Goal: Task Accomplishment & Management: Contribute content

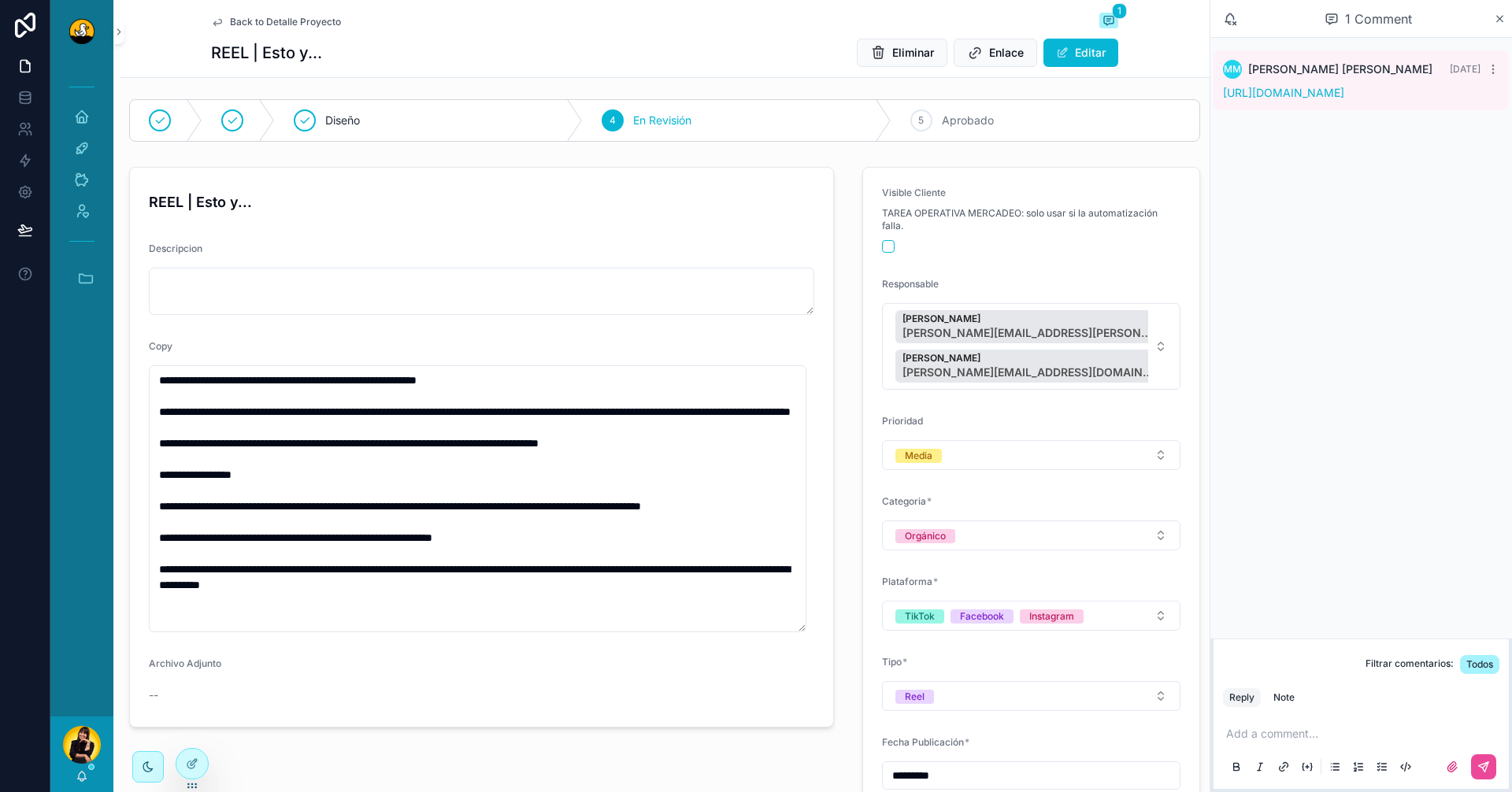
scroll to position [78, 0]
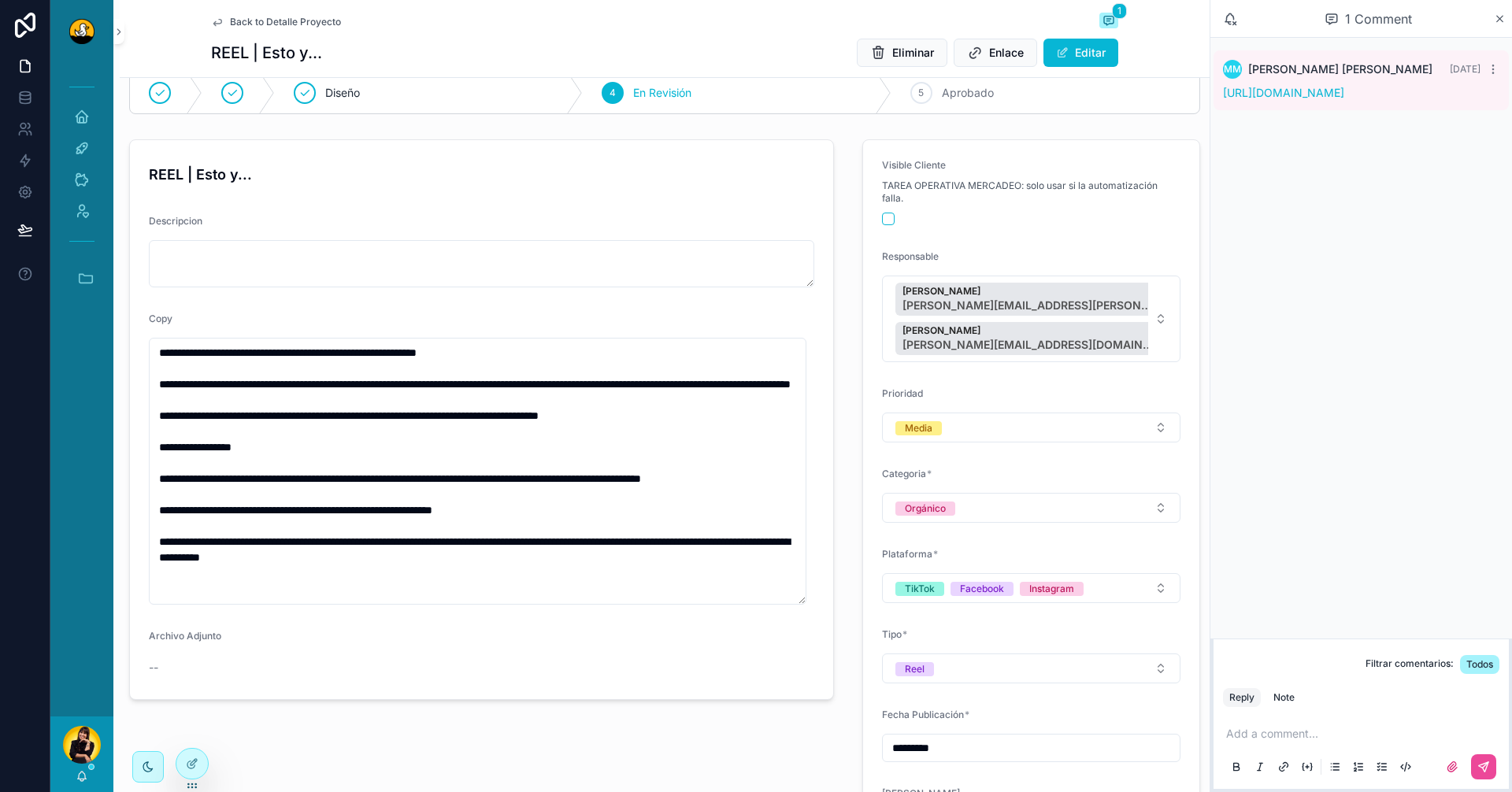
click at [1378, 733] on p "scrollable content" at bounding box center [1364, 733] width 277 height 16
click at [1372, 710] on span "[PERSON_NAME][EMAIL_ADDRESS][DOMAIN_NAME]" at bounding box center [1394, 707] width 280 height 16
click at [1371, 733] on p "**********" at bounding box center [1364, 733] width 277 height 16
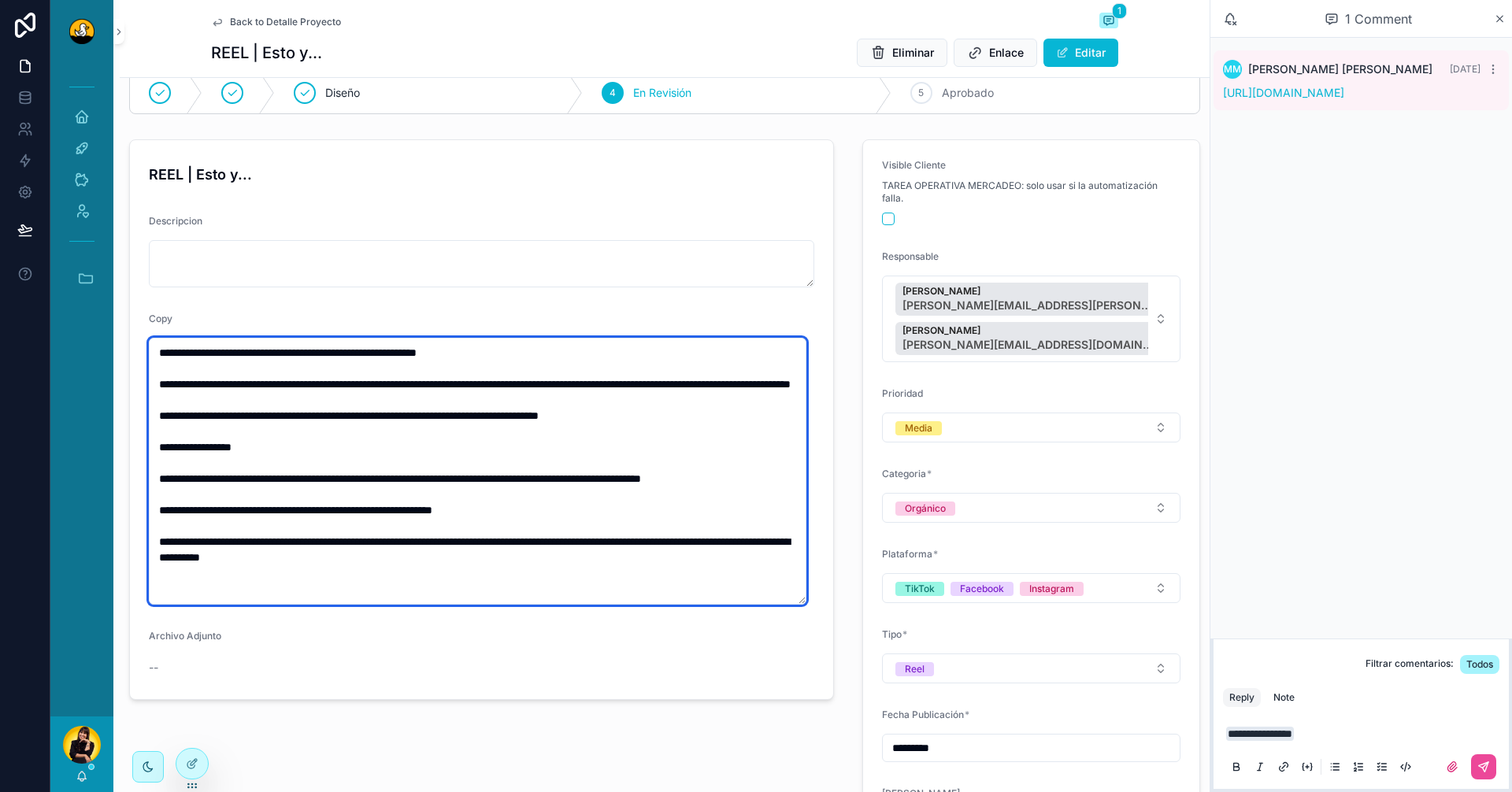
drag, startPoint x: 184, startPoint y: 385, endPoint x: 635, endPoint y: 572, distance: 488.2
click at [637, 572] on textarea "**********" at bounding box center [478, 471] width 658 height 267
click at [423, 402] on textarea "**********" at bounding box center [478, 471] width 658 height 267
drag, startPoint x: 547, startPoint y: 522, endPoint x: 157, endPoint y: 514, distance: 390.1
click at [157, 514] on textarea "**********" at bounding box center [478, 471] width 658 height 267
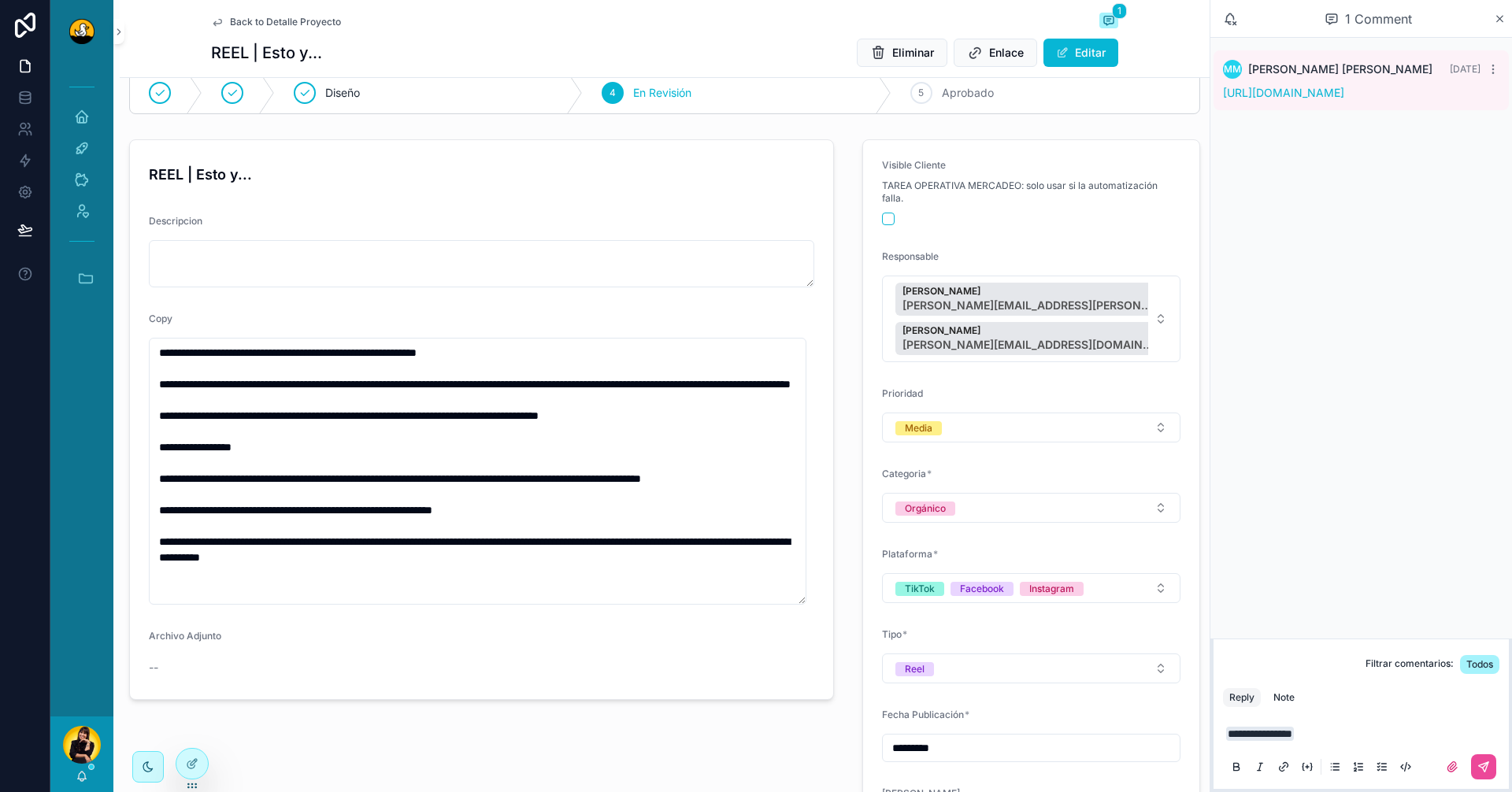
click at [418, 710] on div "**********" at bounding box center [482, 538] width 723 height 809
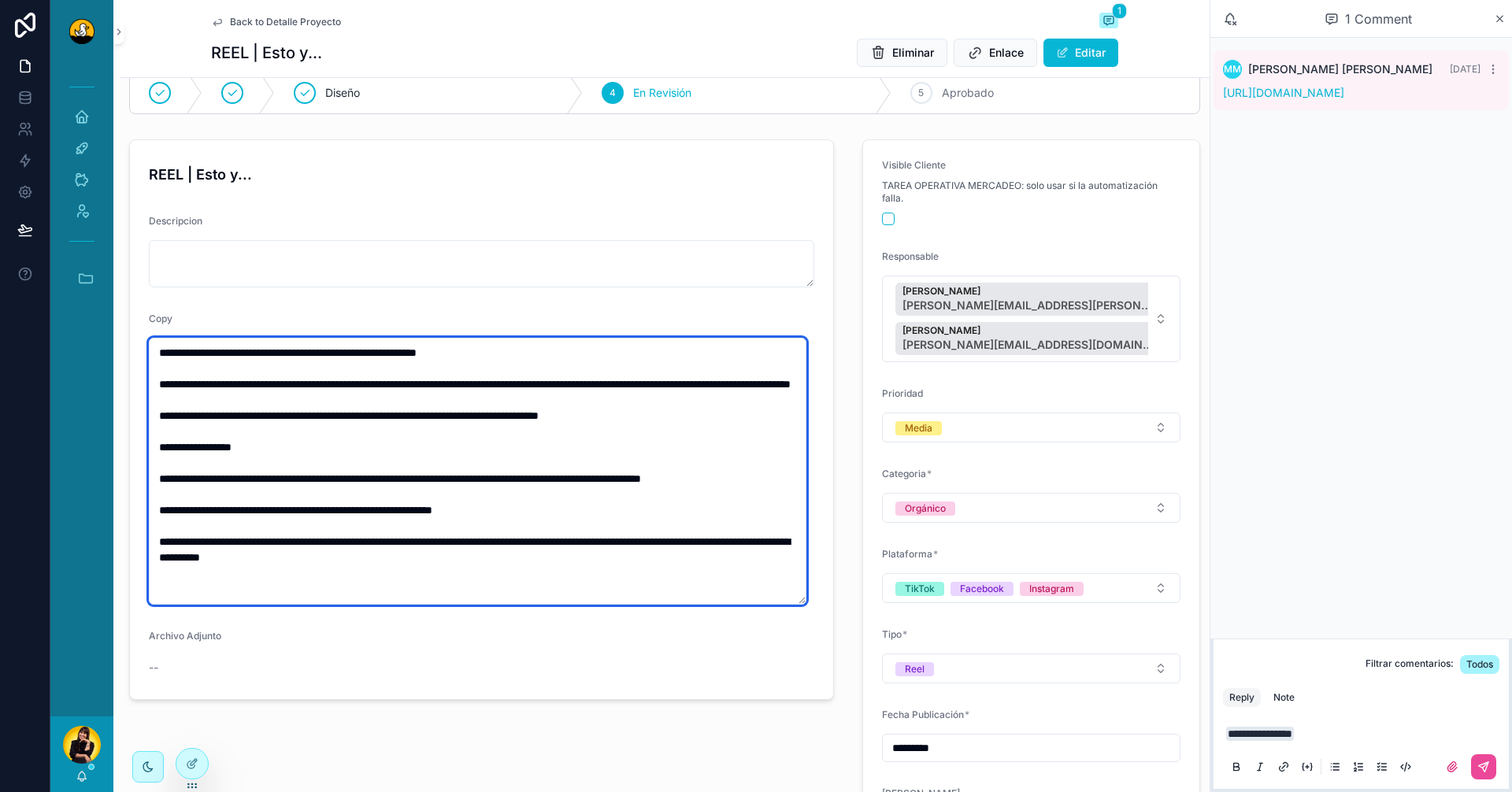
drag, startPoint x: 472, startPoint y: 527, endPoint x: 503, endPoint y: 527, distance: 31.0
click at [503, 527] on textarea "**********" at bounding box center [478, 471] width 658 height 267
type textarea "**********"
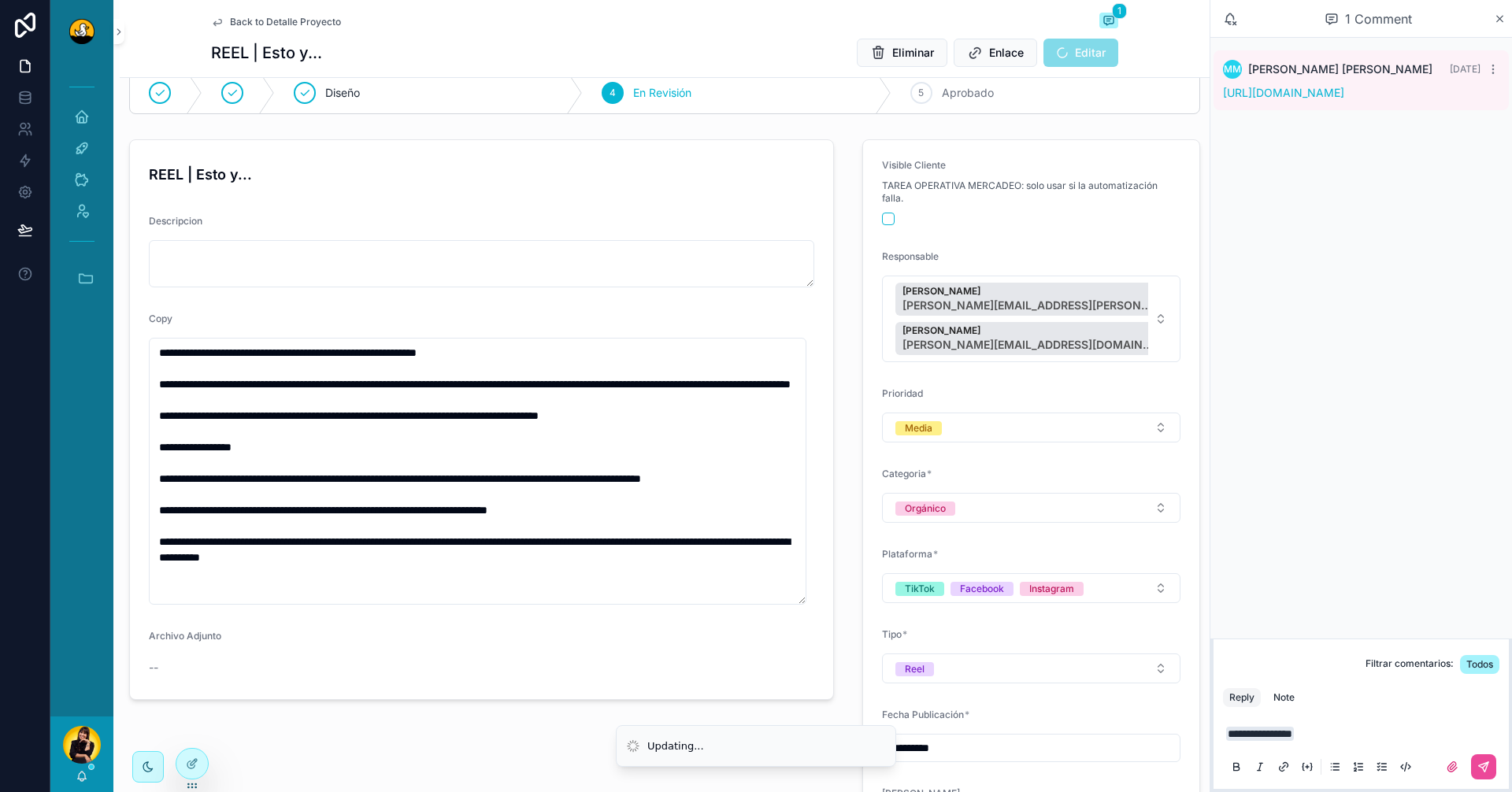
click at [590, 680] on form "**********" at bounding box center [482, 419] width 704 height 559
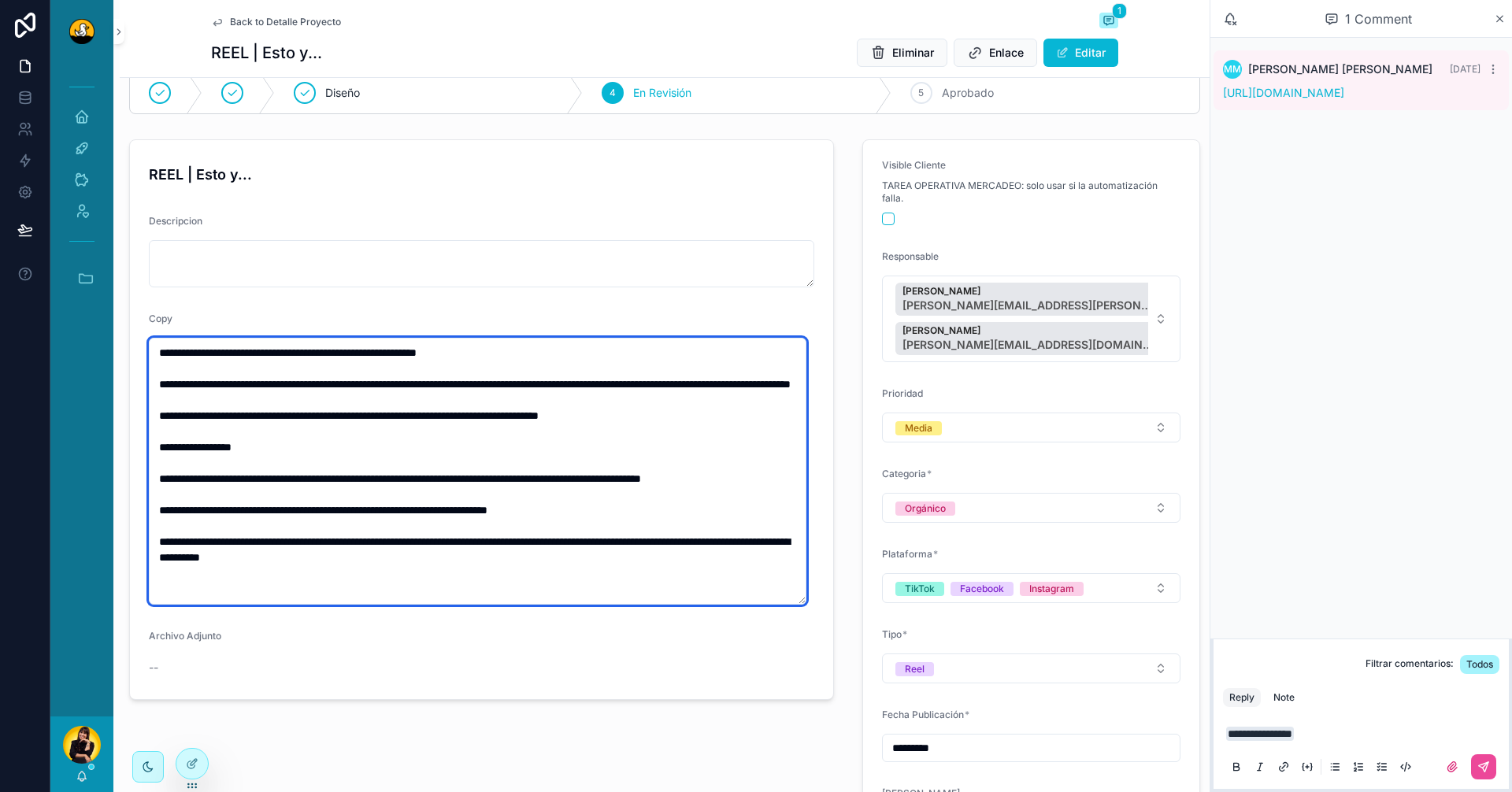
drag, startPoint x: 210, startPoint y: 430, endPoint x: 648, endPoint y: 563, distance: 457.7
click at [648, 563] on textarea "**********" at bounding box center [478, 471] width 658 height 267
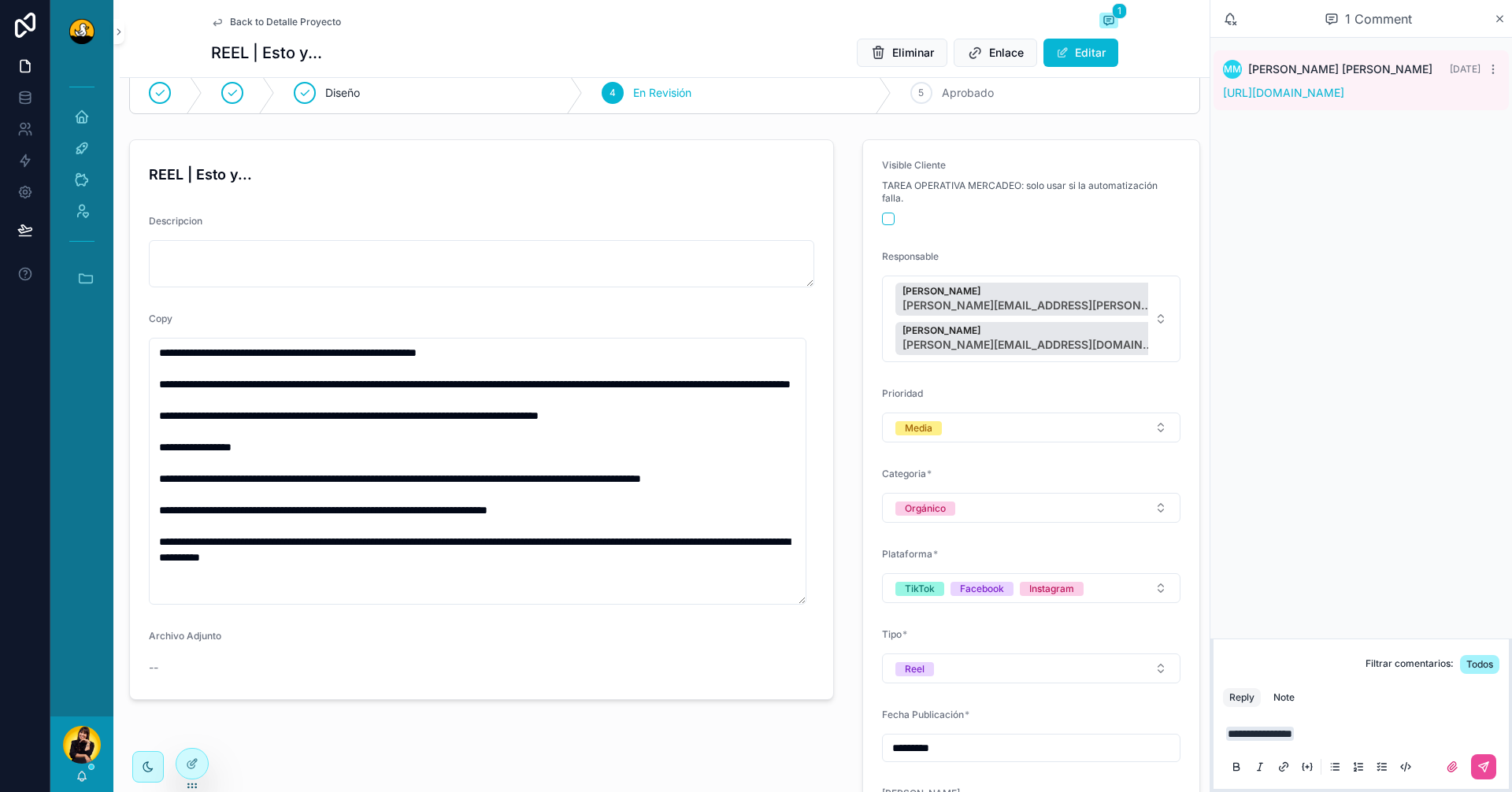
click at [651, 632] on form "**********" at bounding box center [482, 419] width 704 height 559
click at [1352, 731] on p "**********" at bounding box center [1364, 733] width 277 height 16
drag, startPoint x: 1276, startPoint y: 694, endPoint x: 1401, endPoint y: 738, distance: 132.5
click at [1276, 694] on div "Note" at bounding box center [1284, 698] width 21 height 13
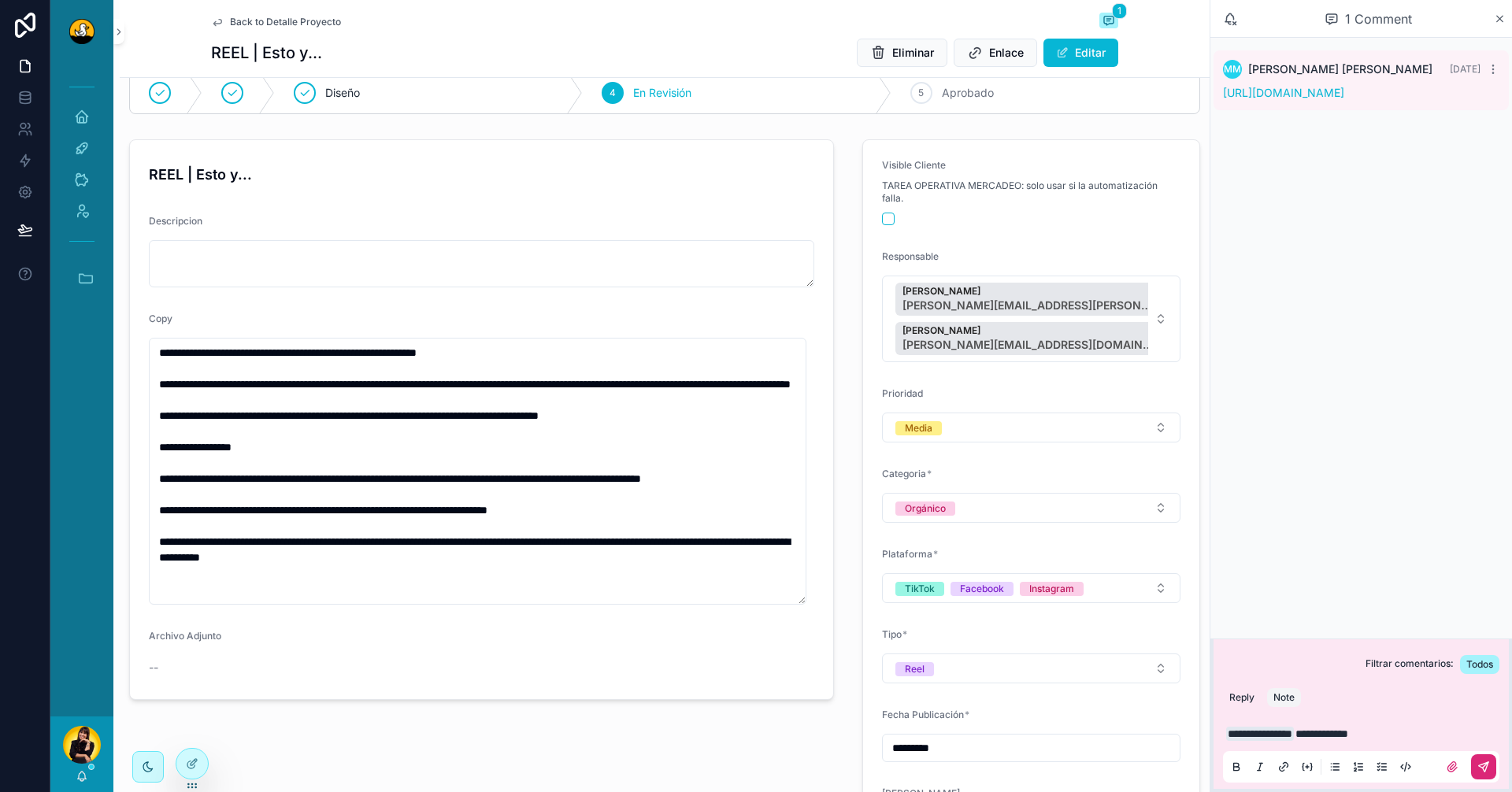
click at [1488, 771] on icon "scrollable content" at bounding box center [1484, 767] width 13 height 13
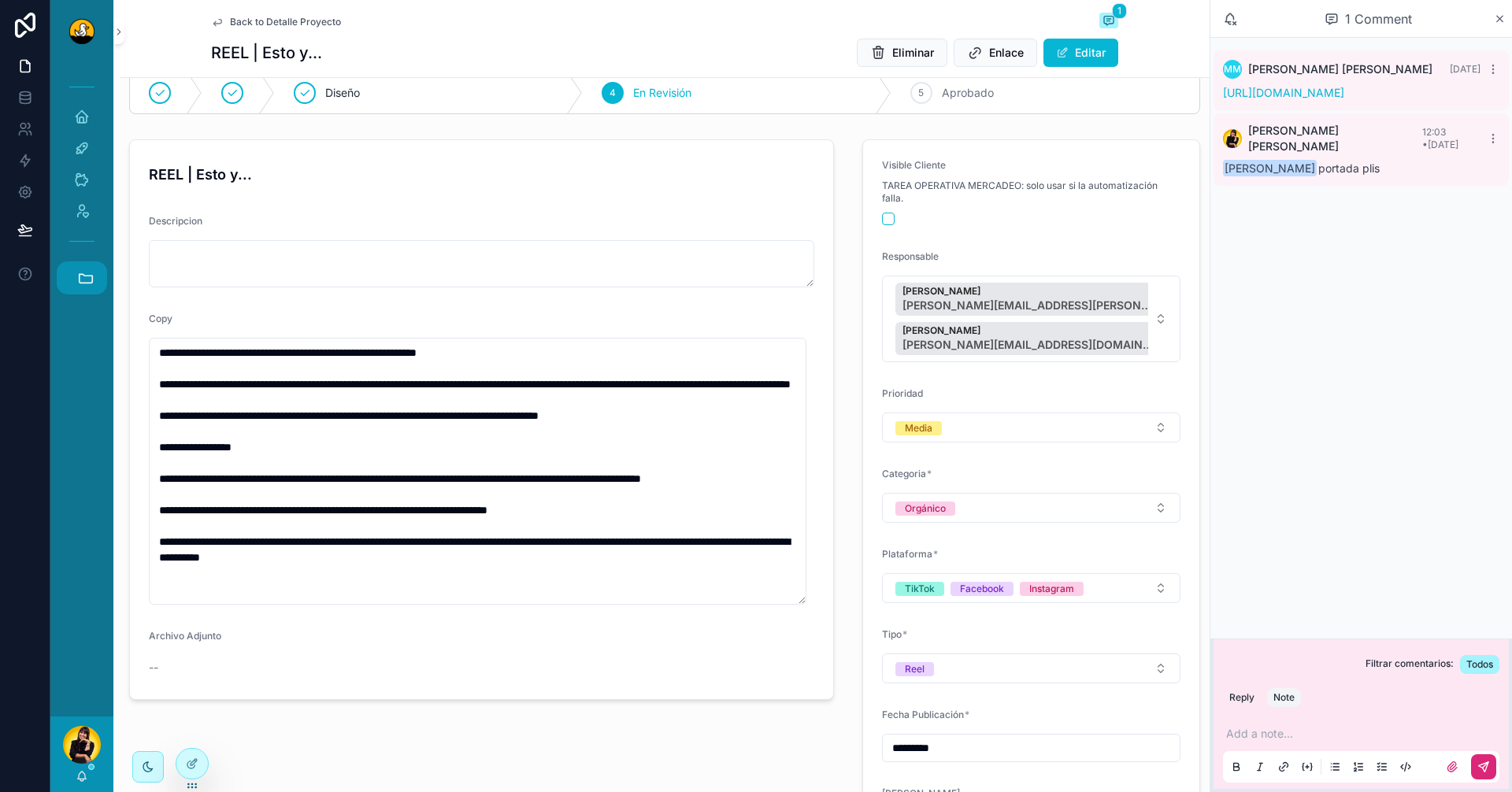
click at [93, 285] on icon "scrollable content" at bounding box center [86, 278] width 17 height 17
click at [83, 403] on span "H" at bounding box center [81, 405] width 17 height 17
click at [86, 458] on link "PL Prada Lab" at bounding box center [86, 448] width 43 height 33
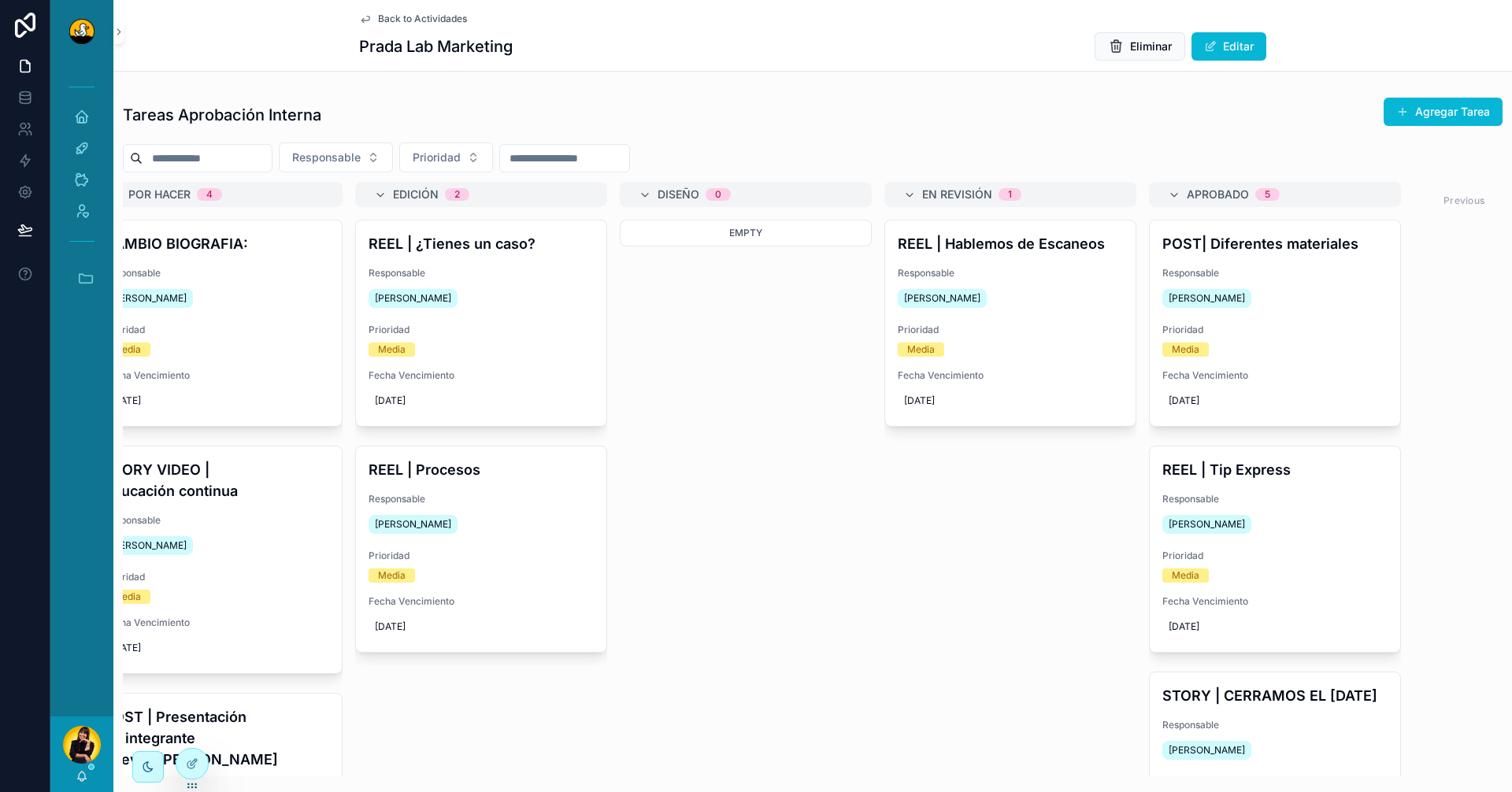
scroll to position [0, 56]
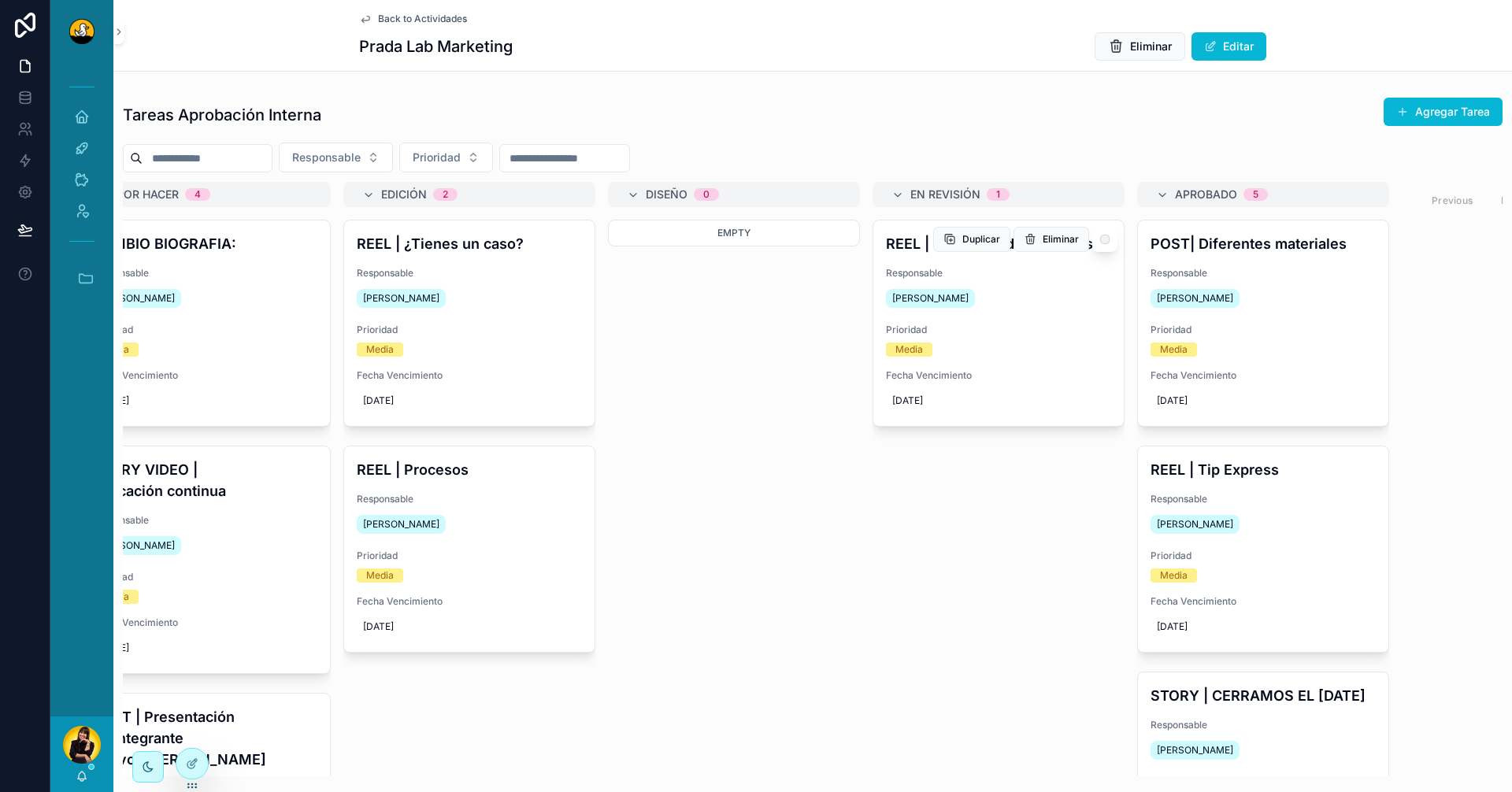
click at [1073, 295] on div "Alvaro De Armas" at bounding box center [999, 298] width 225 height 25
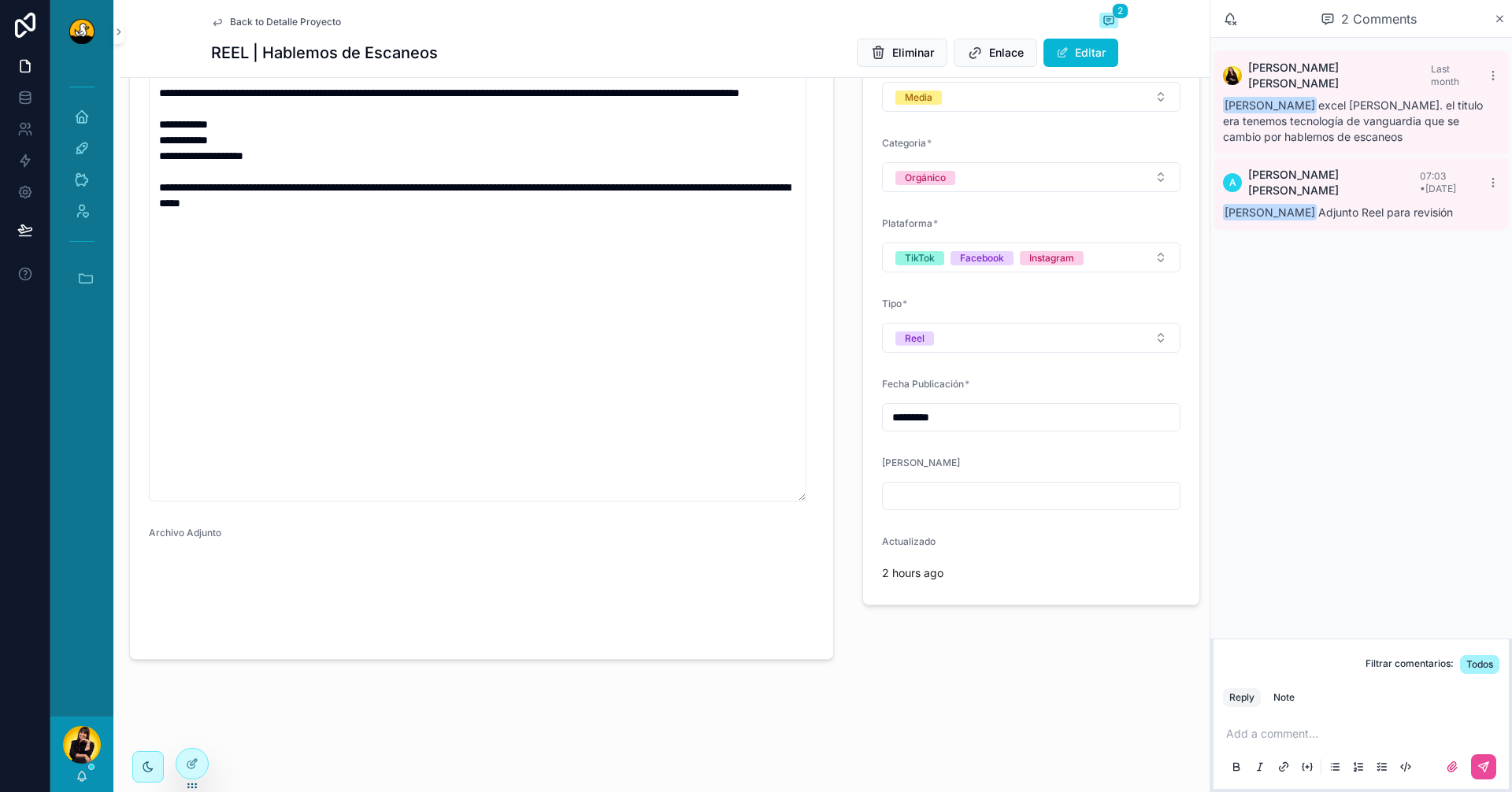
scroll to position [404, 0]
click at [176, 582] on video "scrollable content" at bounding box center [228, 595] width 157 height 78
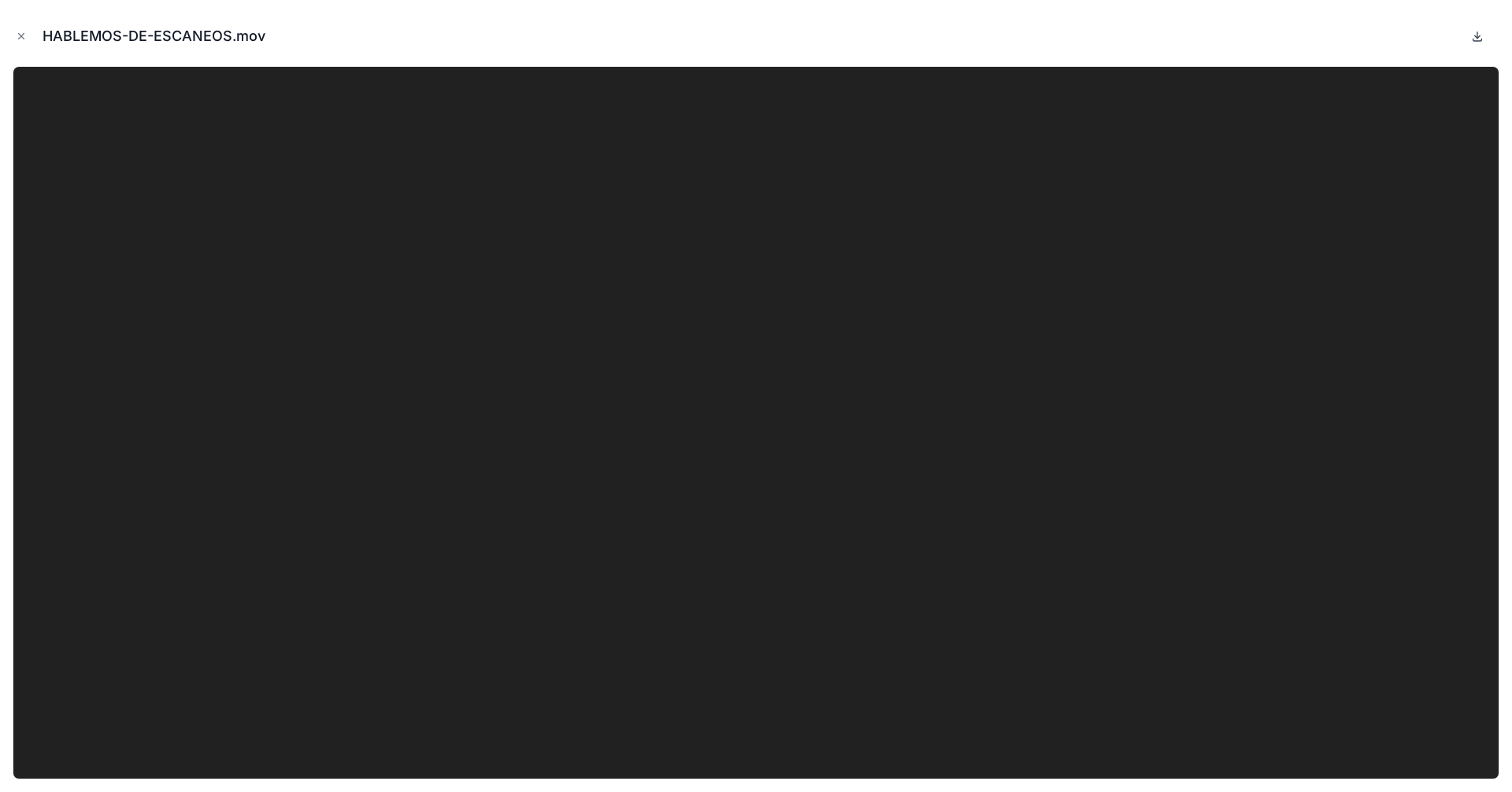
click at [1478, 38] on icon at bounding box center [1478, 36] width 0 height 6
drag, startPoint x: 25, startPoint y: 34, endPoint x: 62, endPoint y: 67, distance: 49.6
click at [25, 34] on icon "Close modal" at bounding box center [21, 36] width 11 height 11
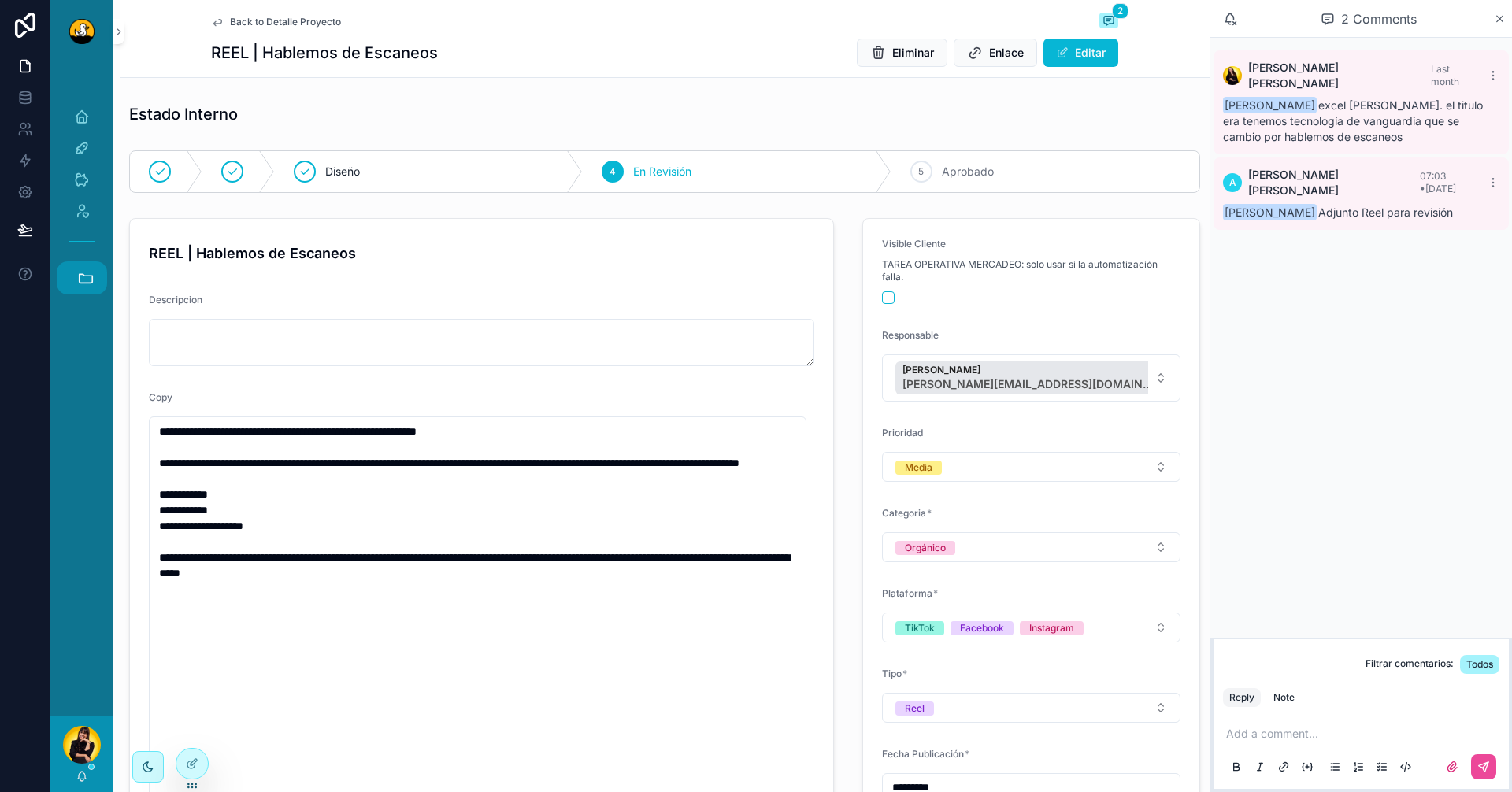
click at [78, 280] on icon "scrollable content" at bounding box center [86, 278] width 17 height 17
click at [234, 32] on div "Back to Detalle Proyecto 2 REEL | Hablemos de Escaneos Eliminar Enlace Editar" at bounding box center [665, 38] width 908 height 77
click at [240, 22] on span "Back to Detalle Proyecto" at bounding box center [286, 22] width 111 height 13
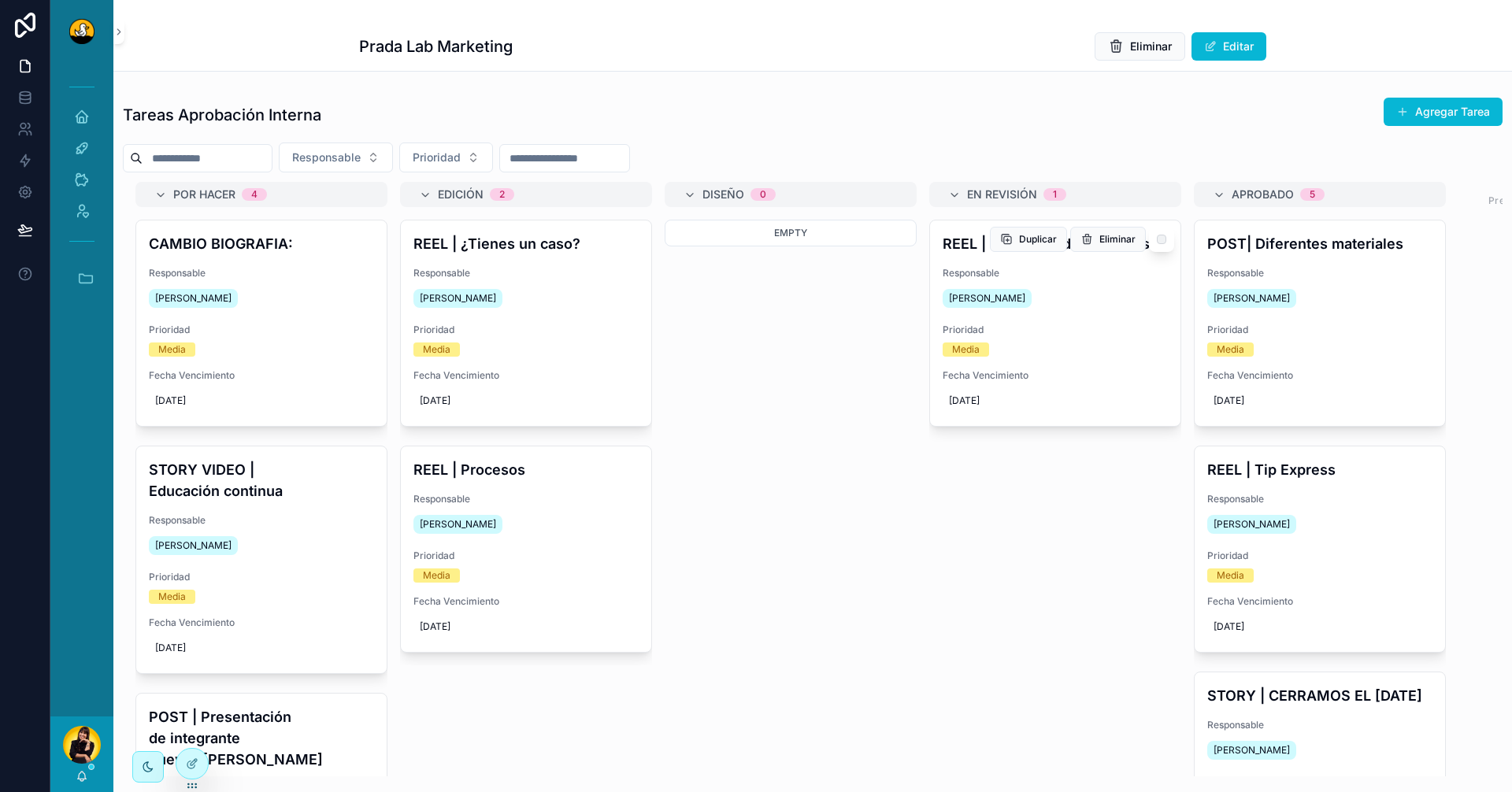
click at [1080, 285] on div "Alvaro De Armas" at bounding box center [1056, 298] width 225 height 25
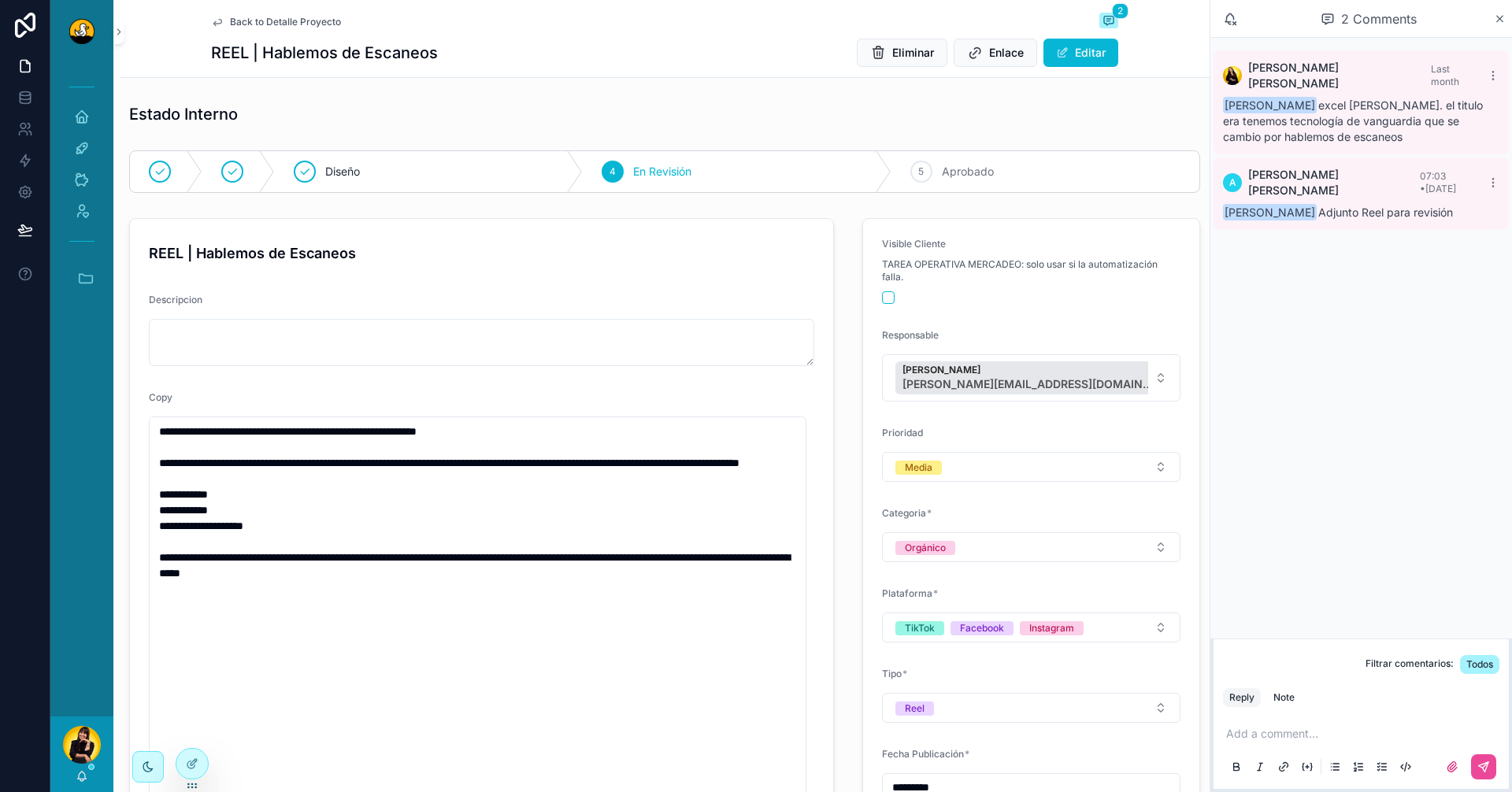
click at [1290, 733] on p "scrollable content" at bounding box center [1364, 733] width 277 height 16
click at [1282, 702] on div "Note" at bounding box center [1284, 698] width 21 height 13
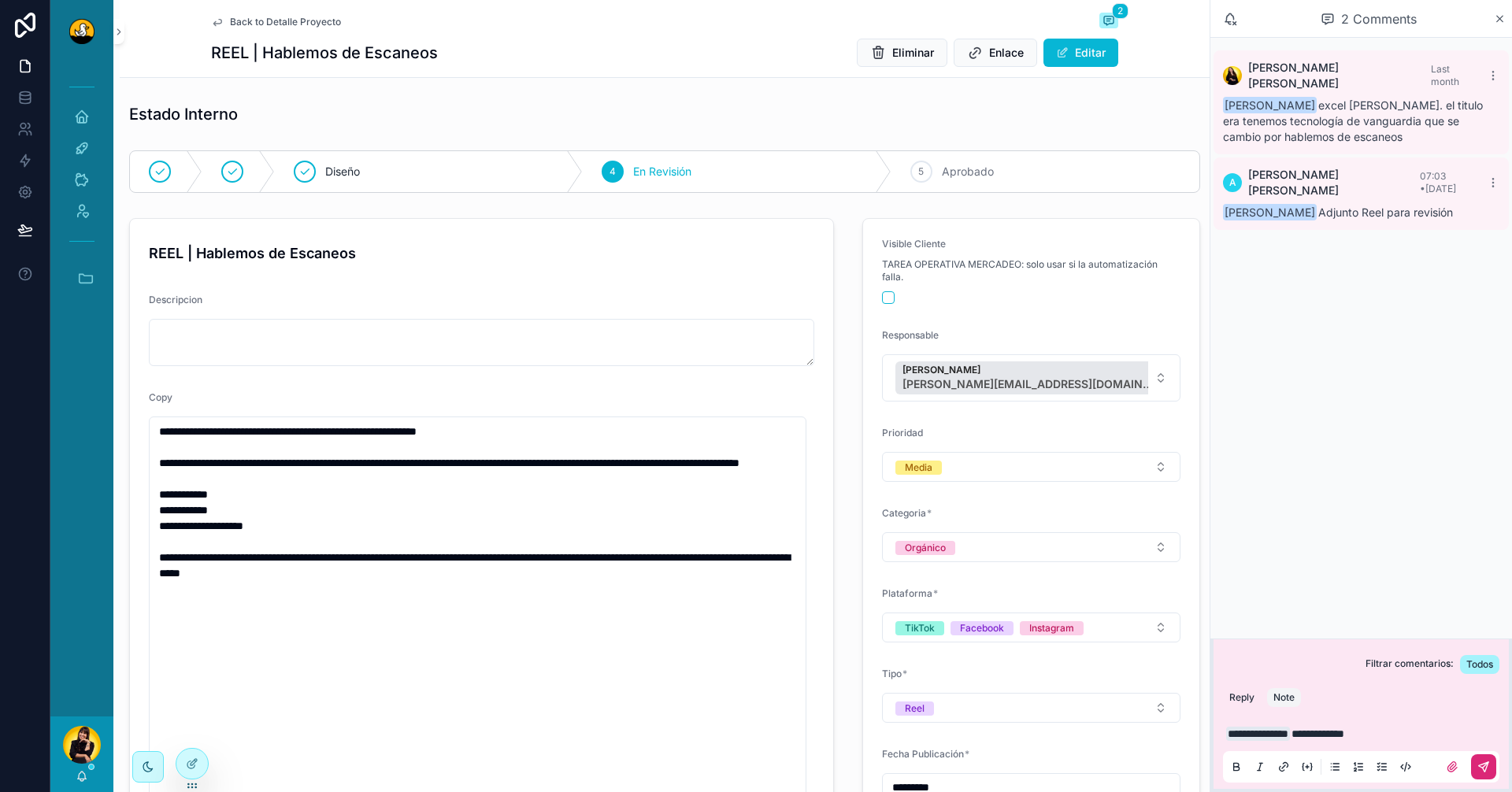
click at [1482, 774] on button "scrollable content" at bounding box center [1484, 767] width 25 height 25
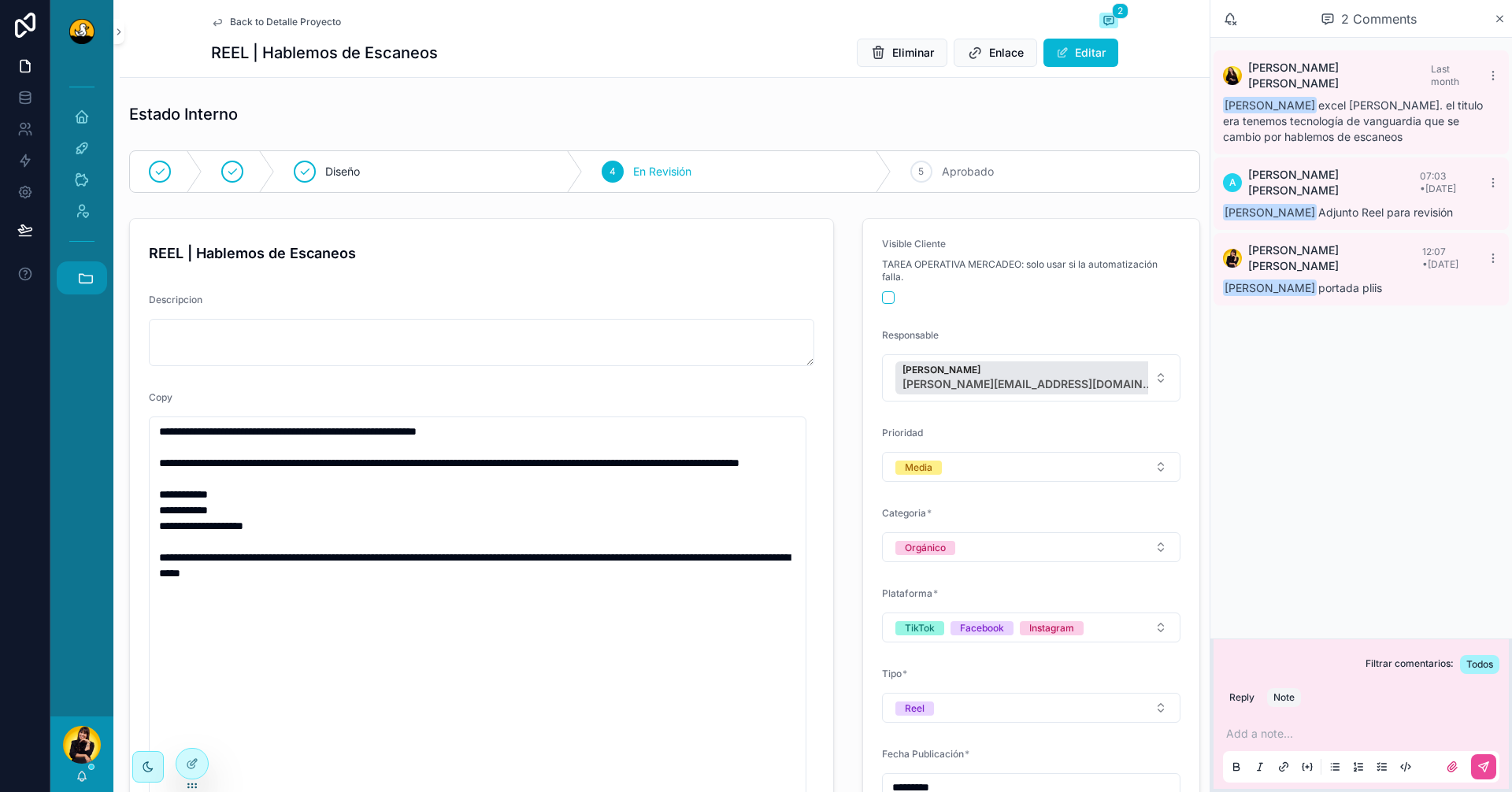
click at [98, 278] on button "Accesos rápidos" at bounding box center [82, 278] width 51 height 33
click at [85, 498] on span "PD" at bounding box center [81, 491] width 17 height 17
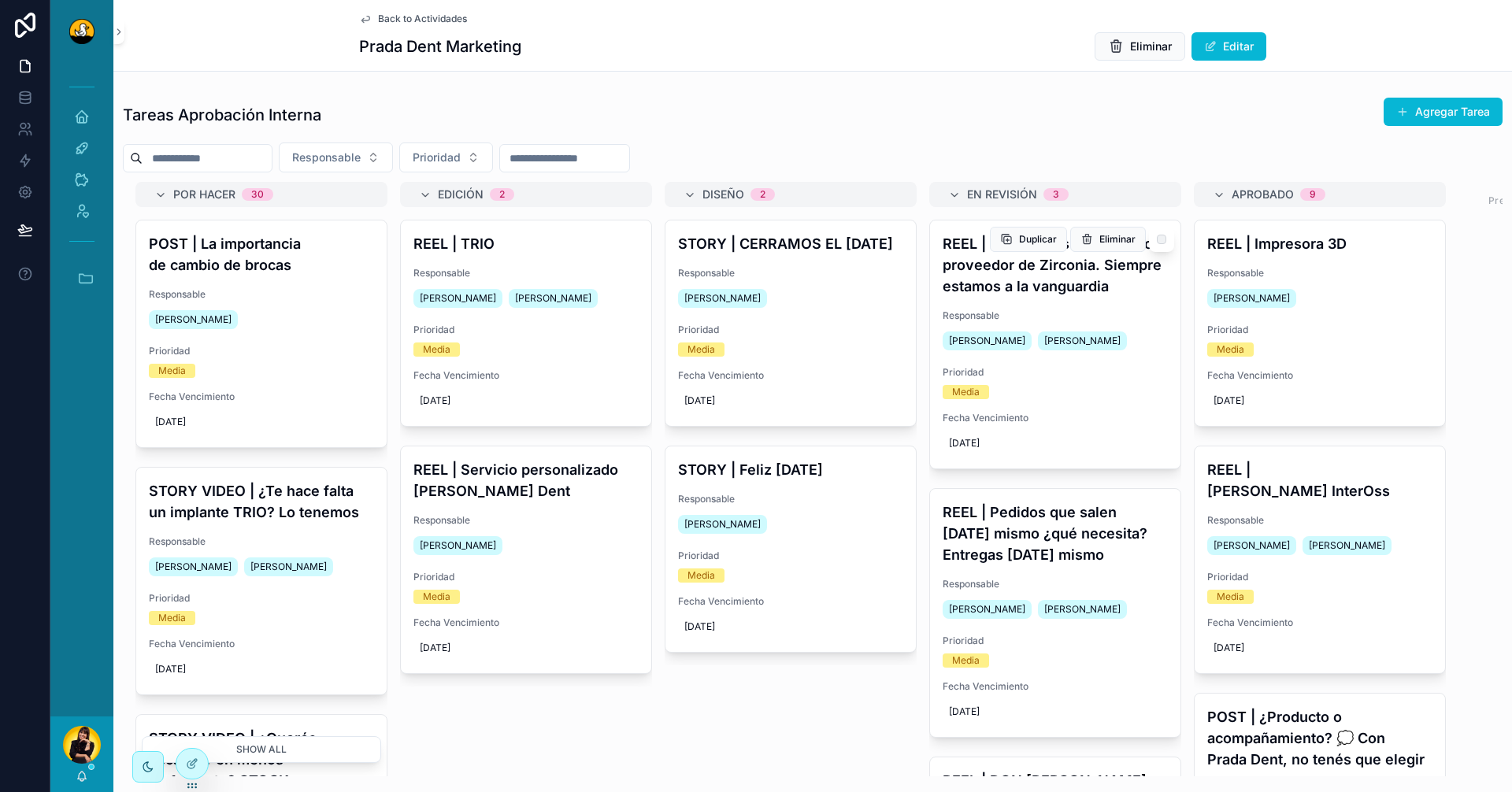
click at [1148, 322] on span "Responsable" at bounding box center [1056, 316] width 225 height 13
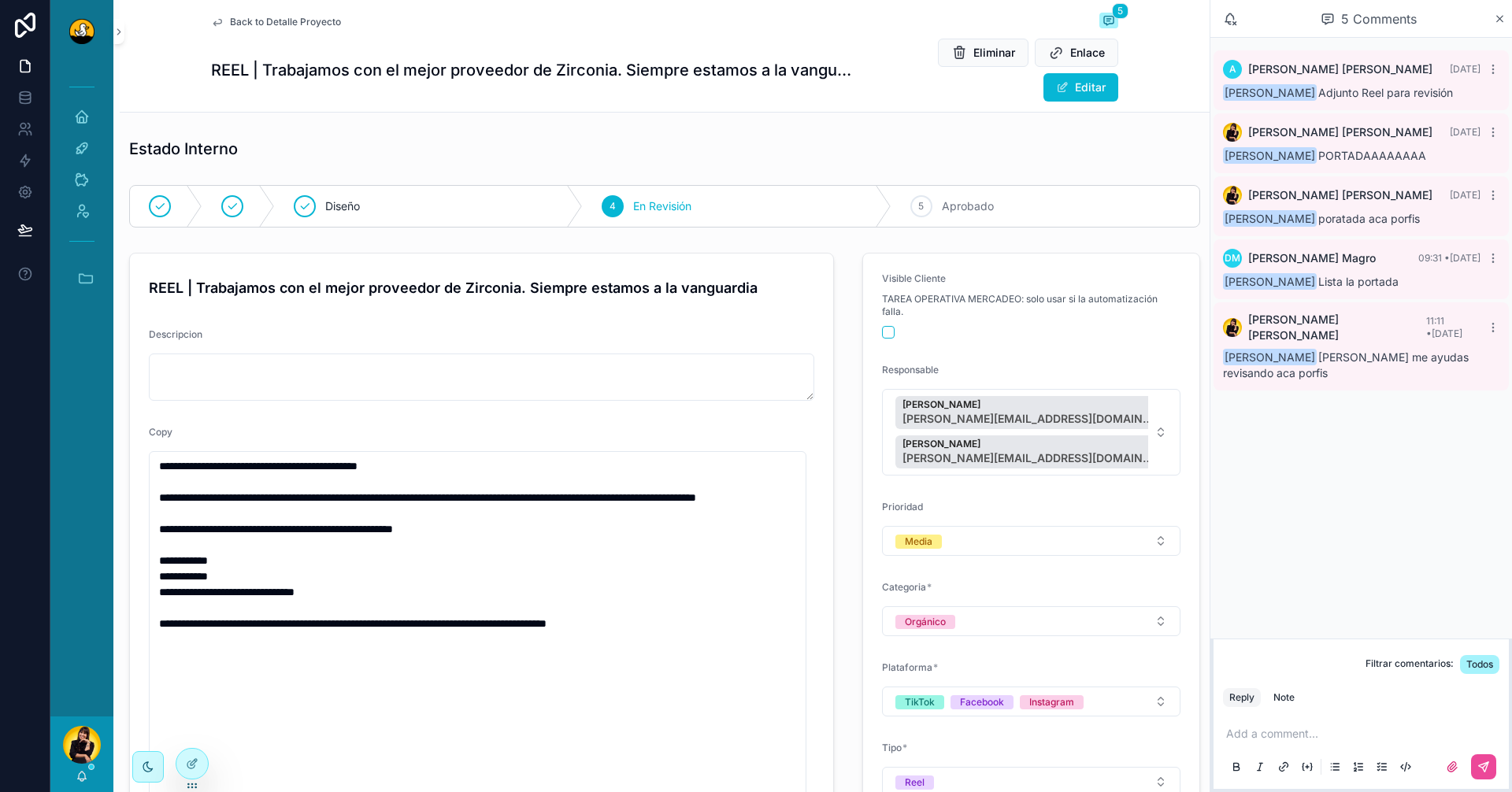
click at [230, 22] on span "Back to Detalle Proyecto" at bounding box center [286, 22] width 111 height 13
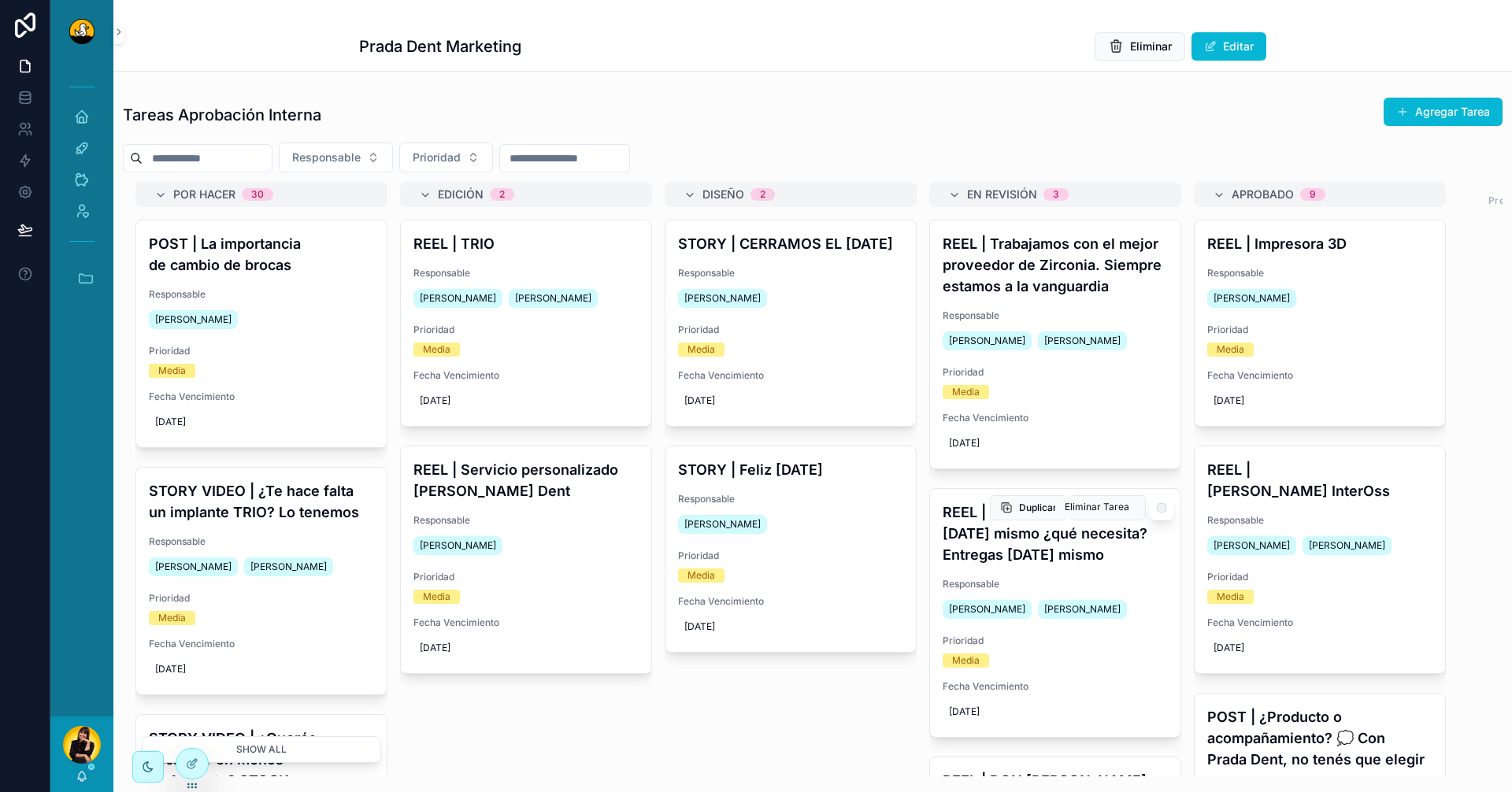
click at [1062, 565] on h4 "REEL | Pedidos que salen hoy mismo ¿qué necesita? Entregas hoy mismo" at bounding box center [1056, 533] width 225 height 63
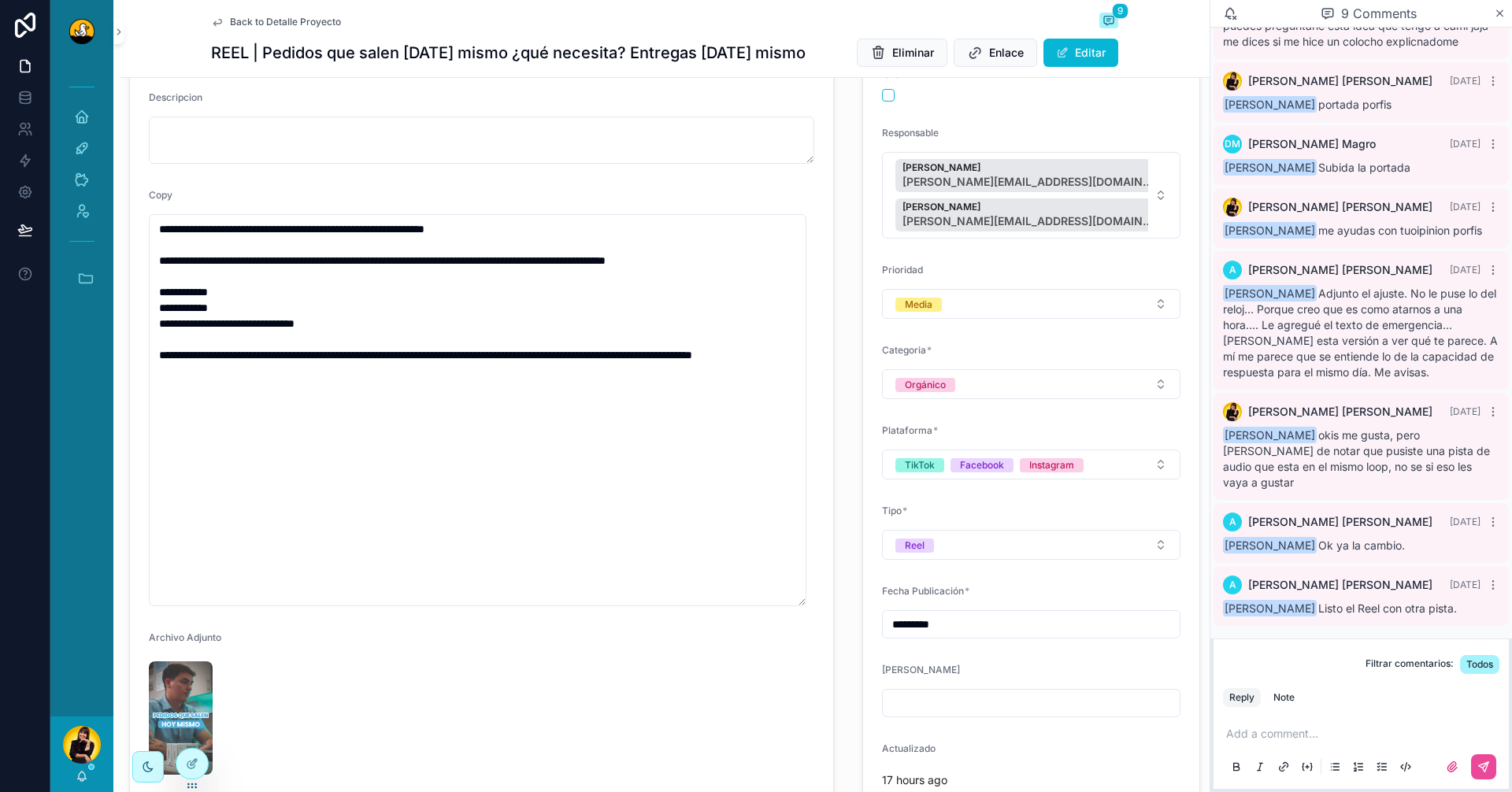
scroll to position [40, 0]
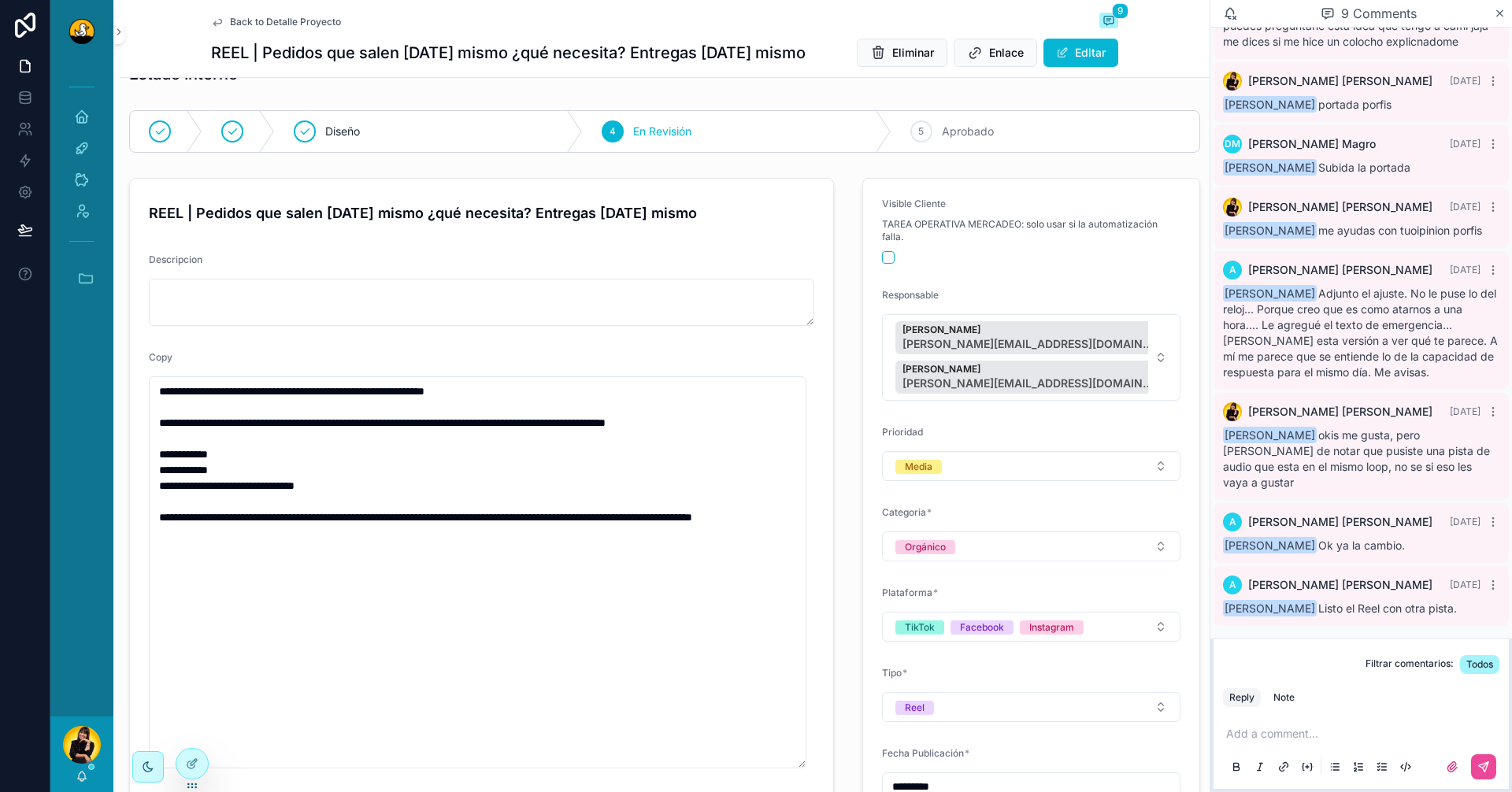
click at [230, 22] on span "Back to Detalle Proyecto" at bounding box center [286, 22] width 111 height 13
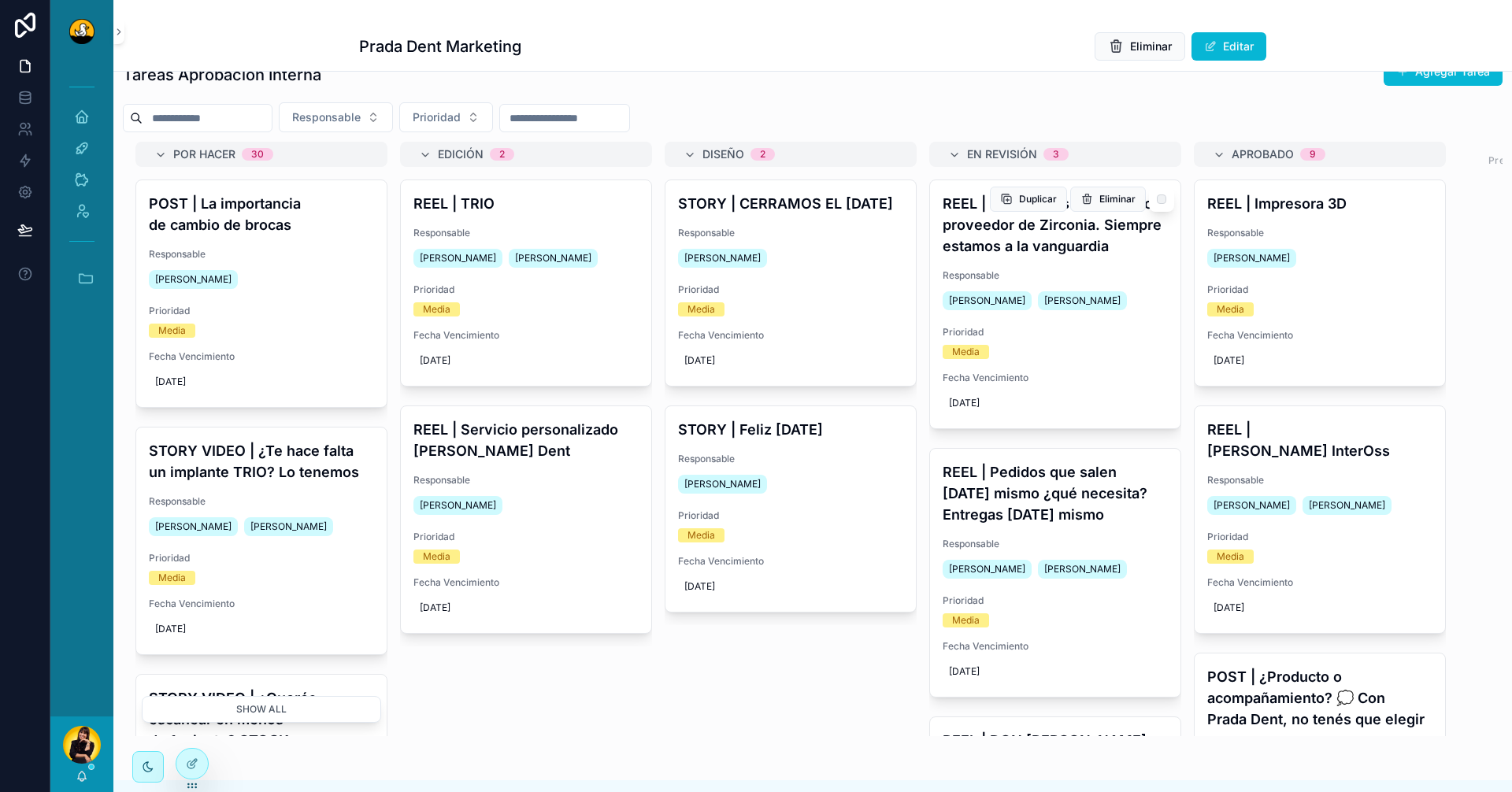
click at [1027, 246] on h4 "REEL | Trabajamos con el mejor proveedor de Zirconia. Siempre estamos a la vang…" at bounding box center [1056, 224] width 225 height 63
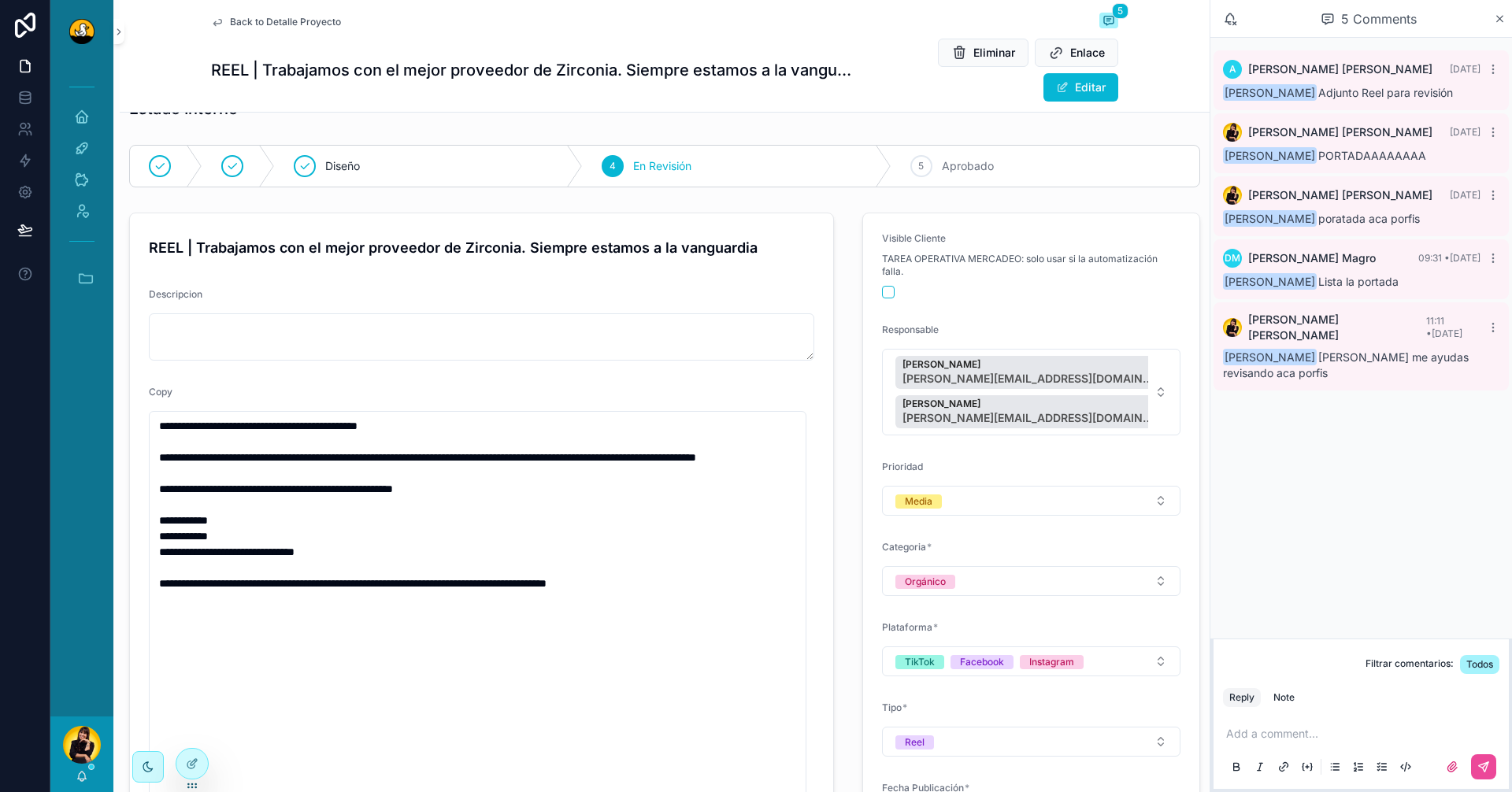
drag, startPoint x: 1298, startPoint y: 690, endPoint x: 1283, endPoint y: 720, distance: 33.5
click at [1299, 690] on button "Note" at bounding box center [1284, 698] width 34 height 19
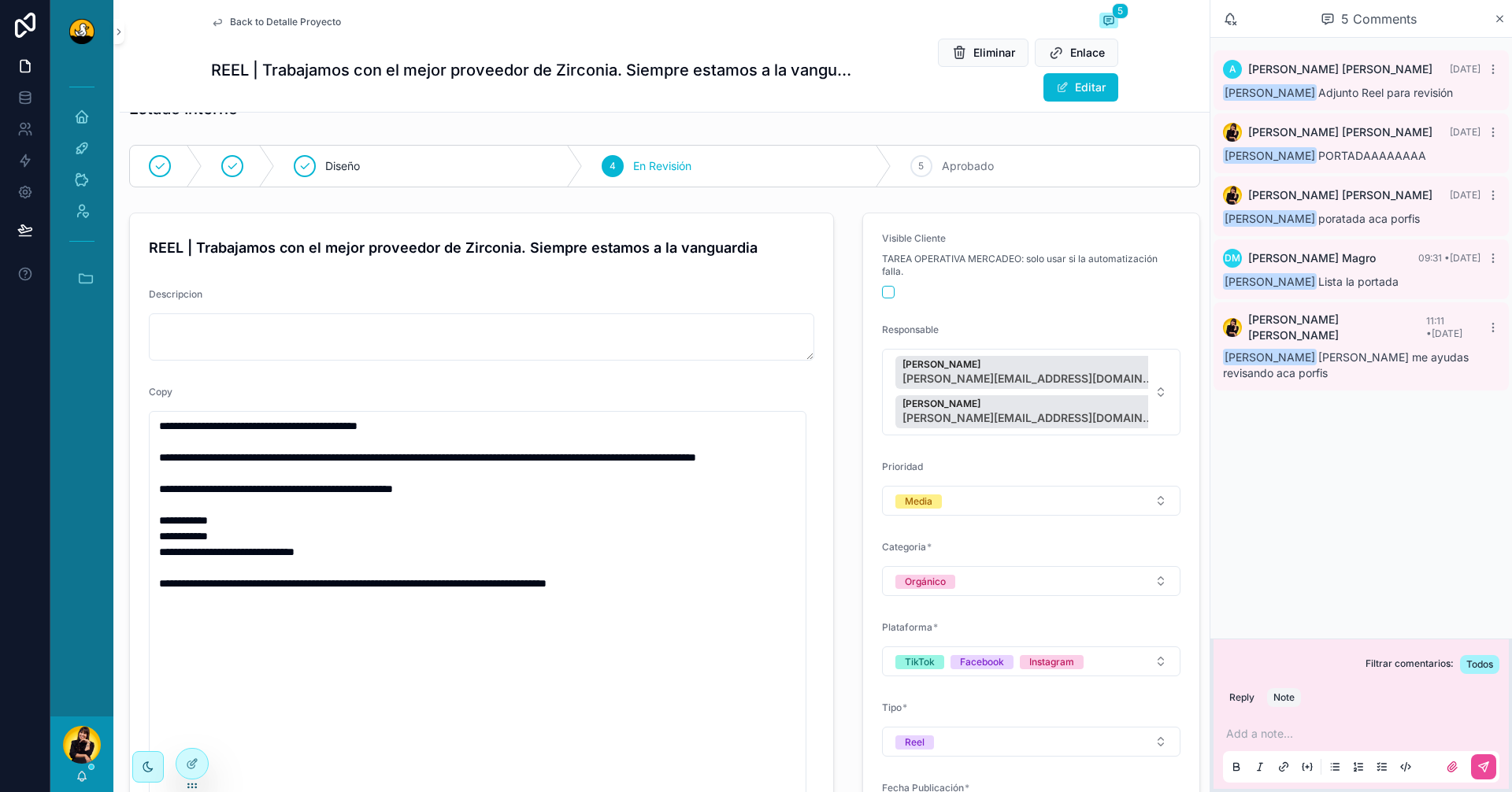
click at [1282, 724] on div "Add a note..." at bounding box center [1361, 749] width 277 height 66
click at [1279, 733] on p "scrollable content" at bounding box center [1364, 733] width 277 height 16
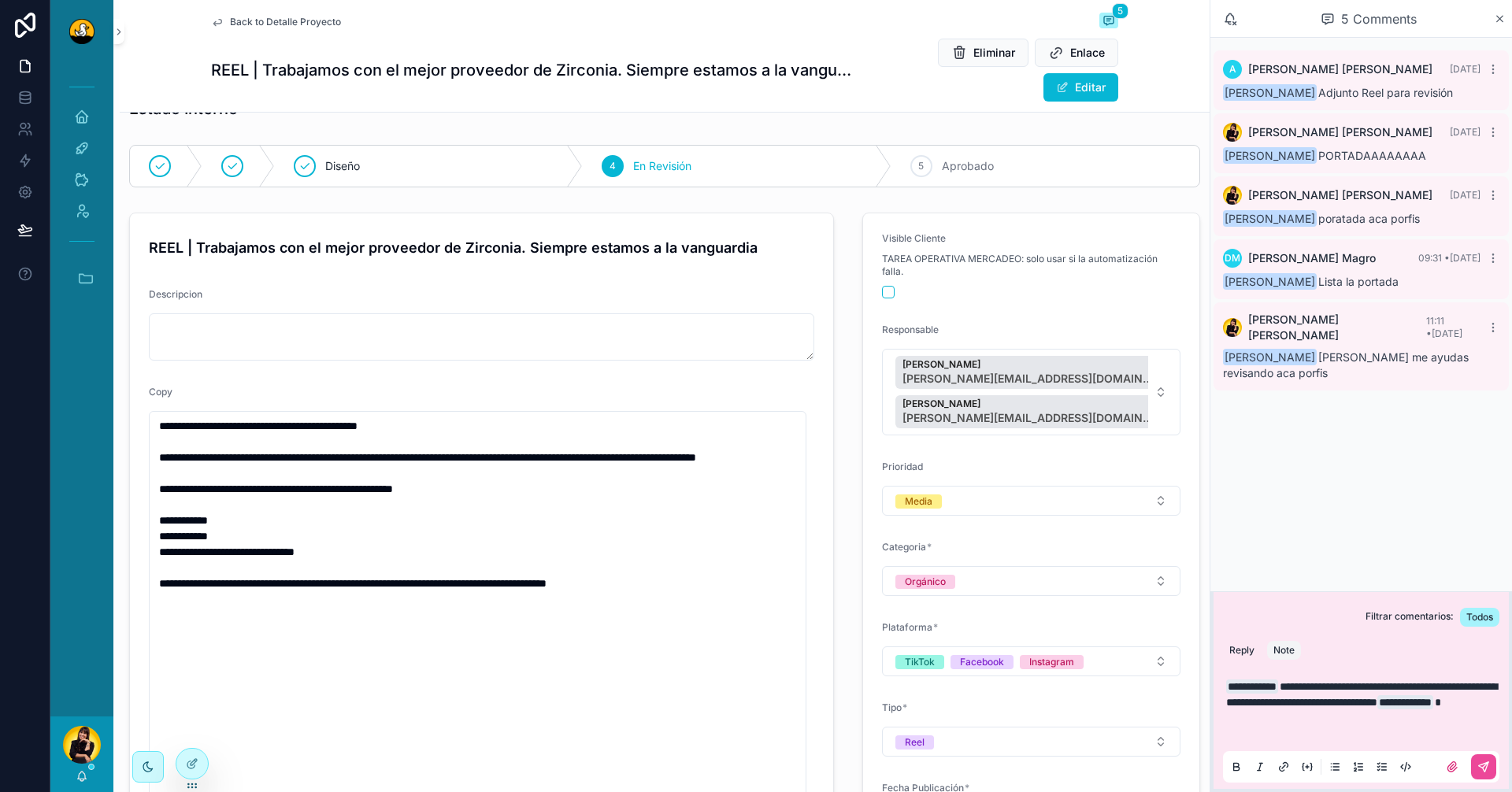
click at [1302, 719] on p "scrollable content" at bounding box center [1364, 718] width 277 height 16
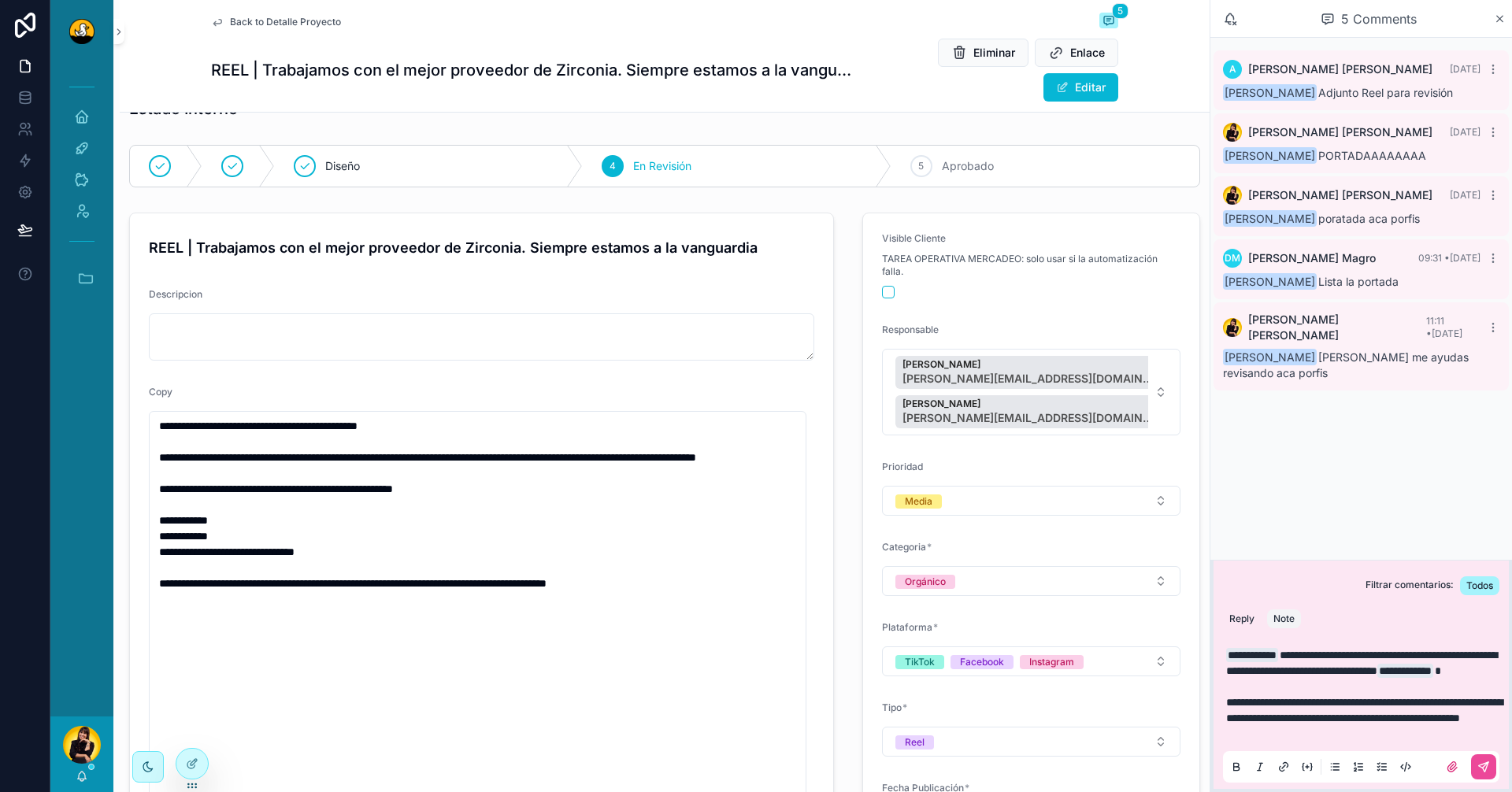
click at [1395, 718] on p "**********" at bounding box center [1364, 710] width 277 height 32
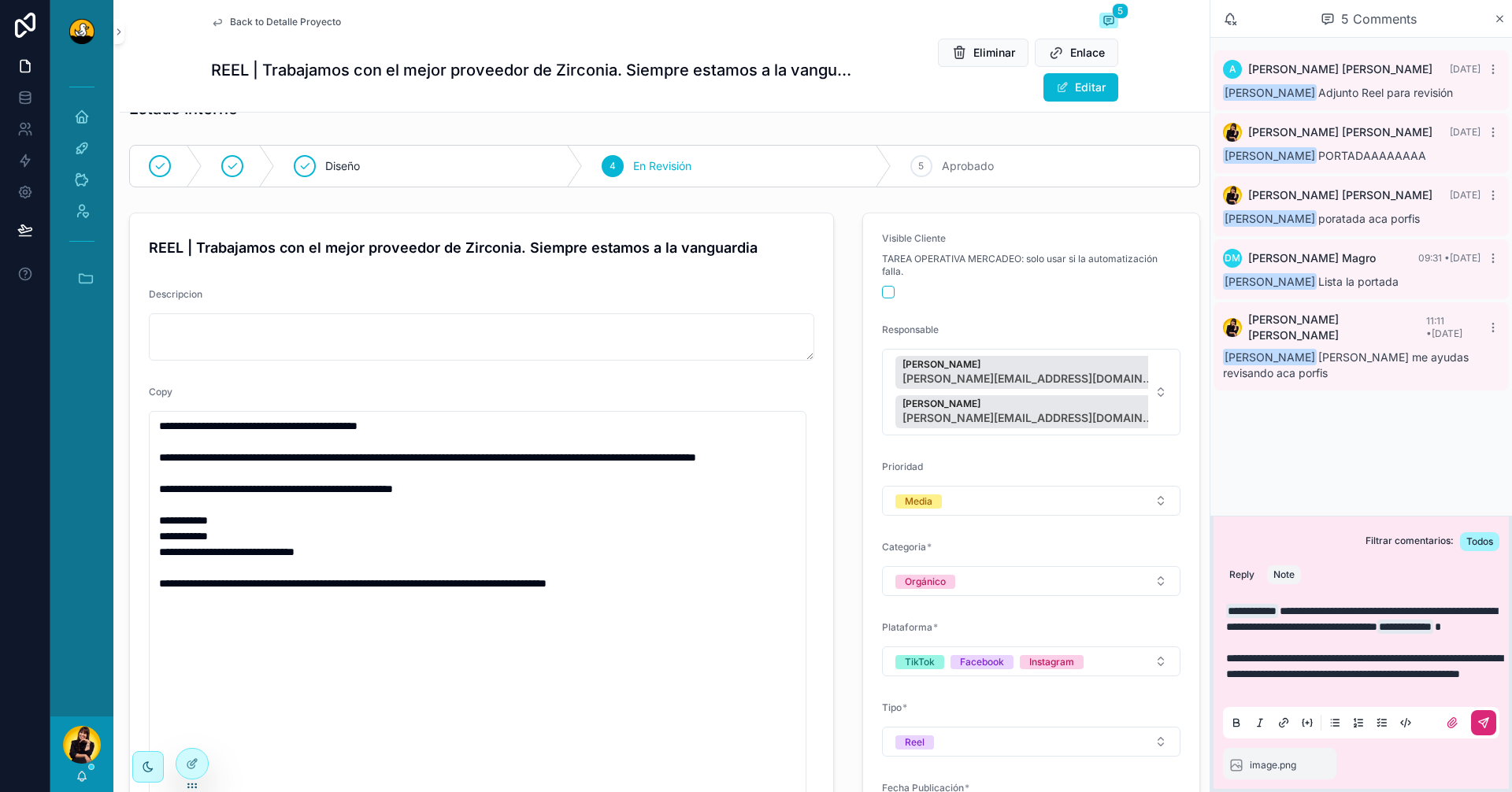
click at [1481, 723] on icon "scrollable content" at bounding box center [1484, 723] width 13 height 13
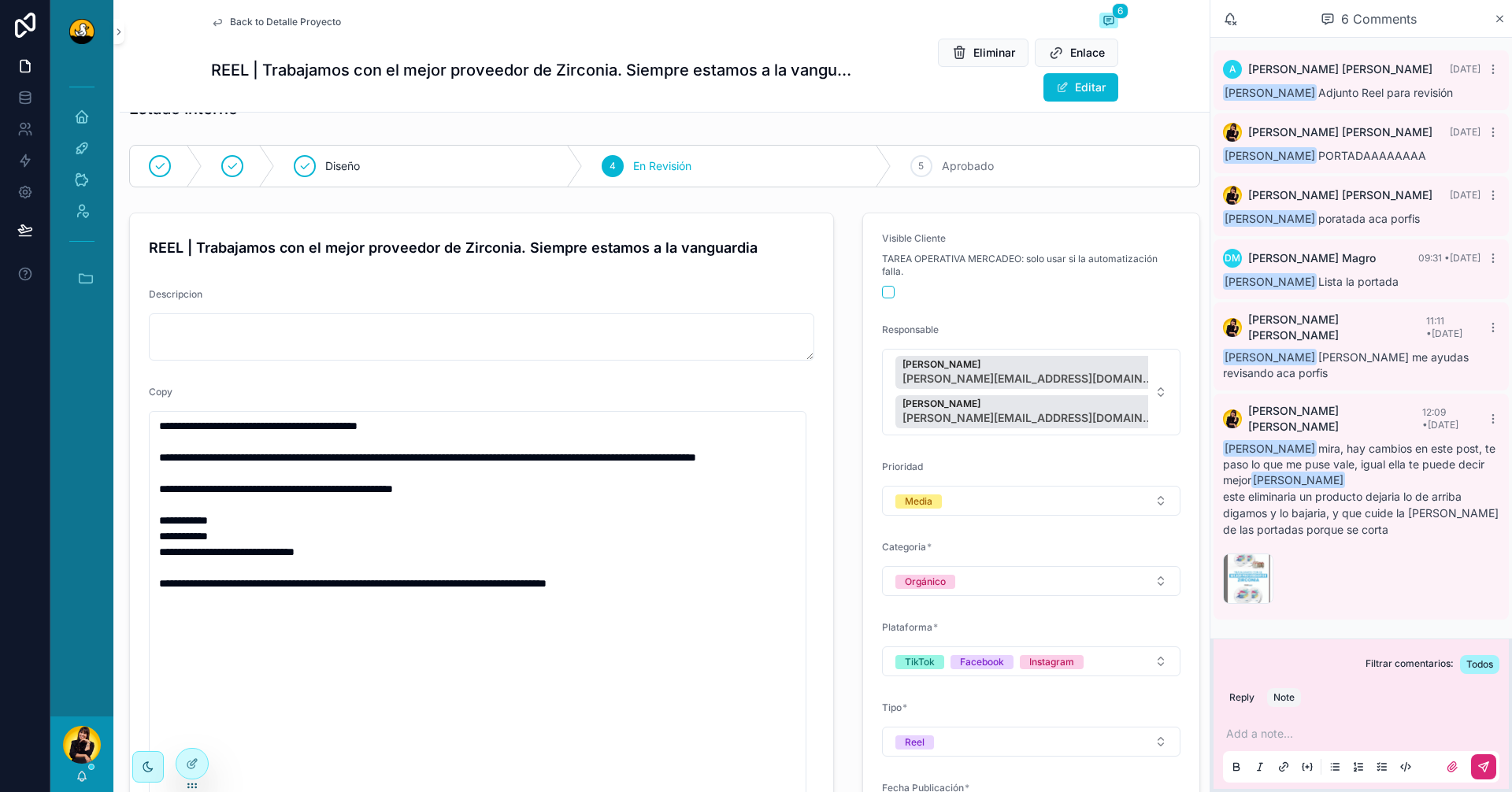
click at [268, 18] on span "Back to Detalle Proyecto" at bounding box center [286, 22] width 111 height 13
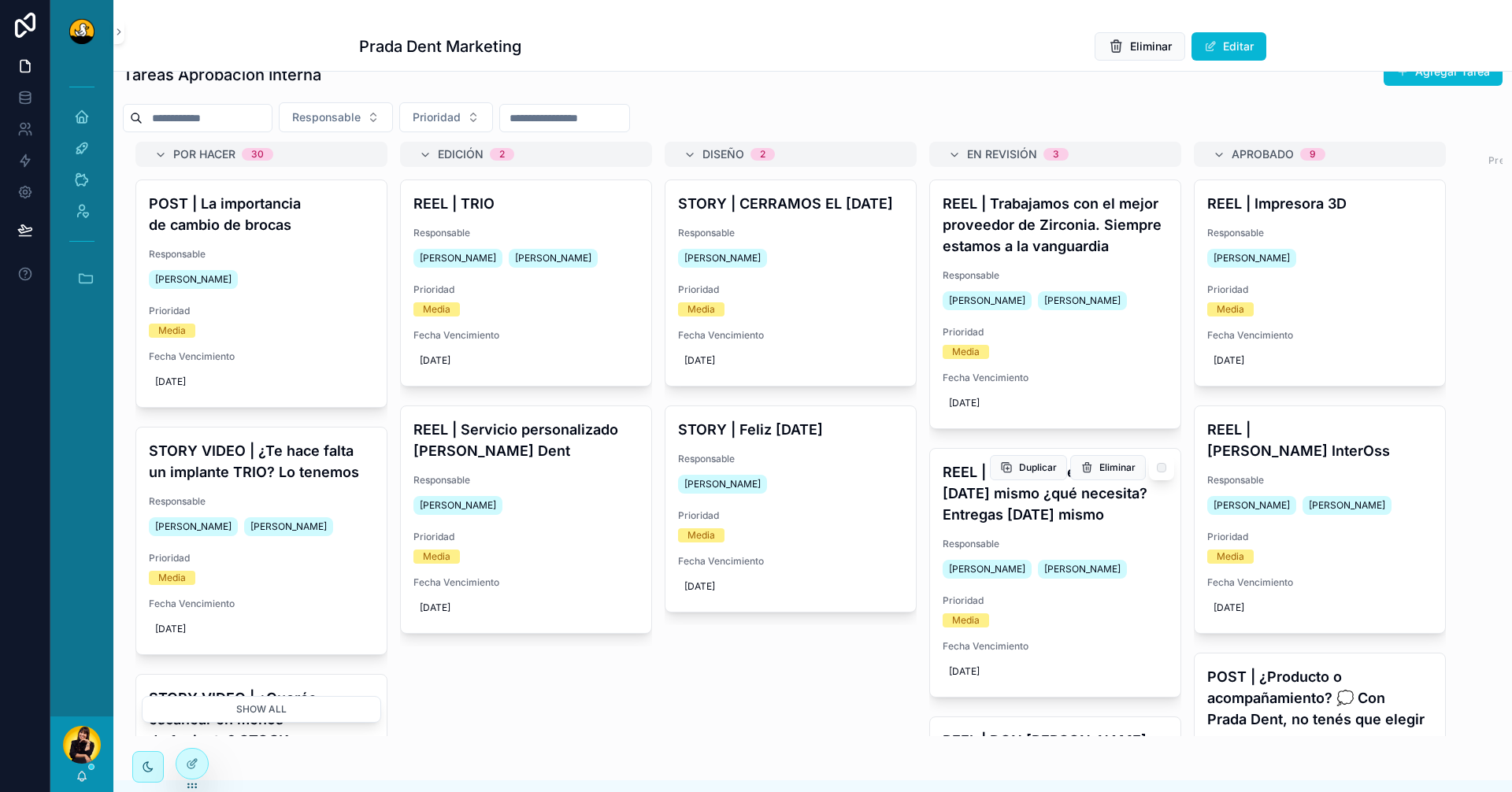
click at [1082, 504] on h4 "REEL | Pedidos que salen hoy mismo ¿qué necesita? Entregas hoy mismo" at bounding box center [1056, 493] width 225 height 63
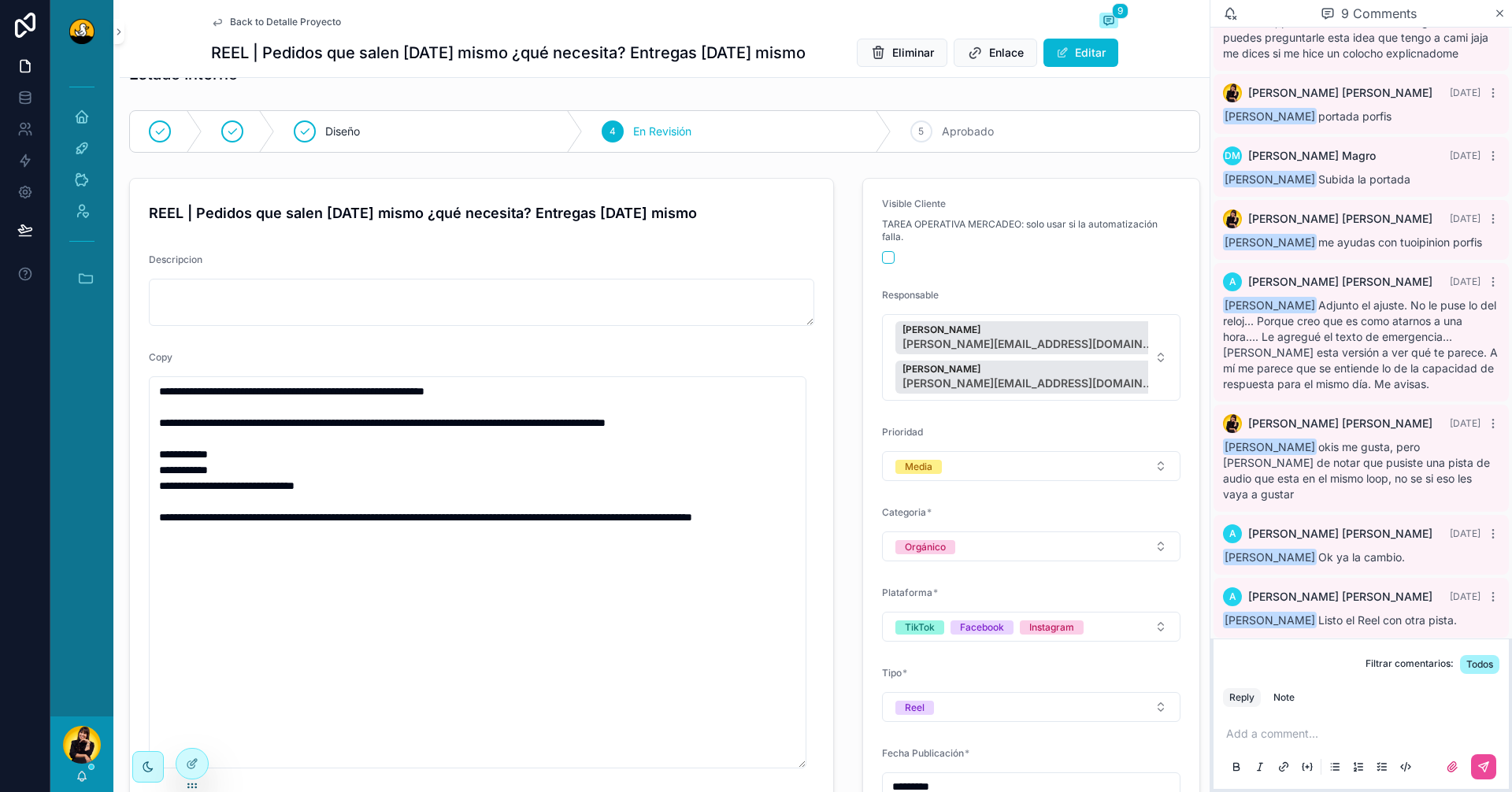
scroll to position [340, 0]
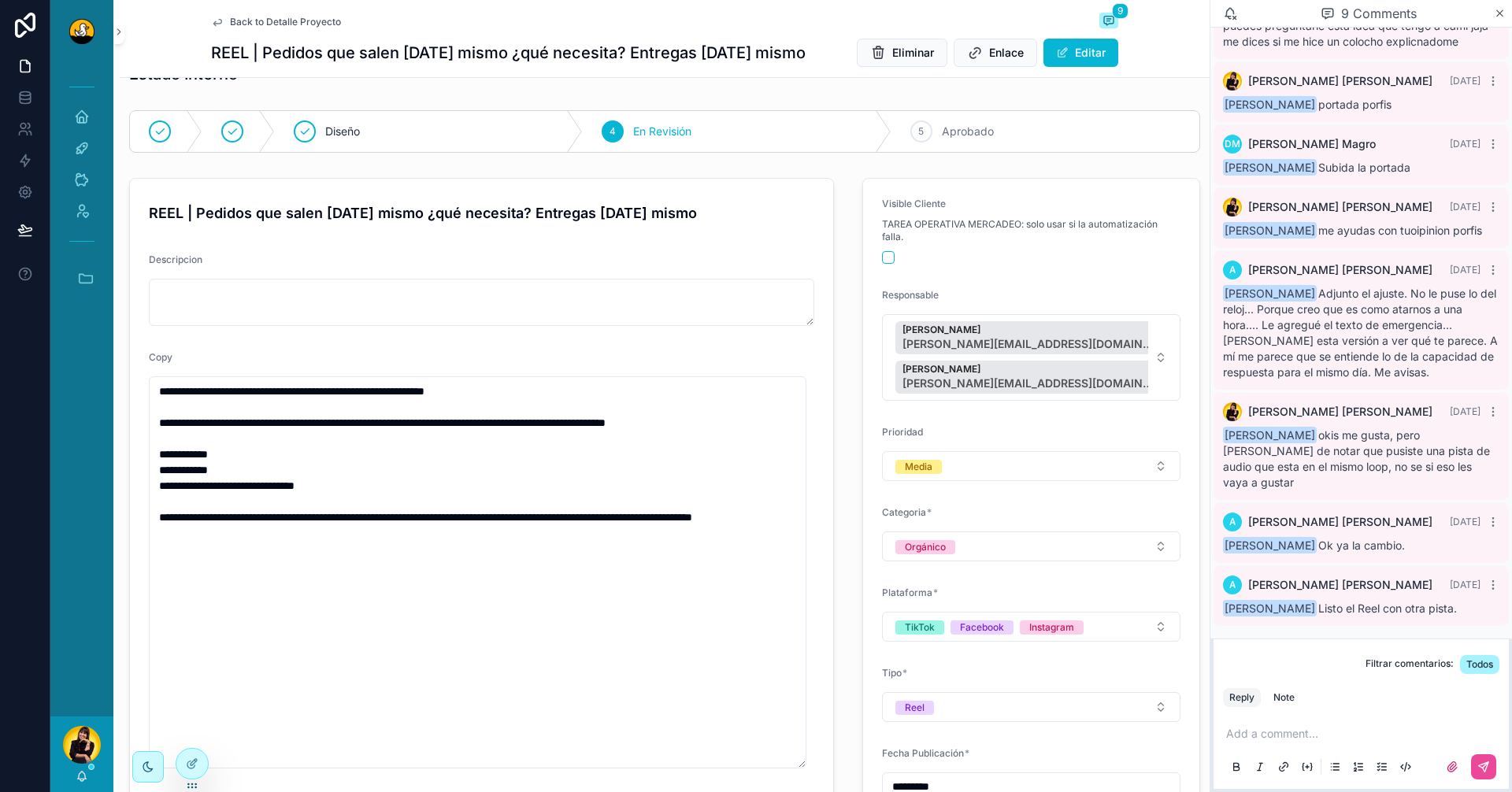
click at [1335, 735] on p "scrollable content" at bounding box center [1364, 733] width 277 height 16
click at [1301, 741] on div "**********" at bounding box center [1361, 749] width 277 height 66
click at [1299, 737] on p "**********" at bounding box center [1364, 733] width 277 height 16
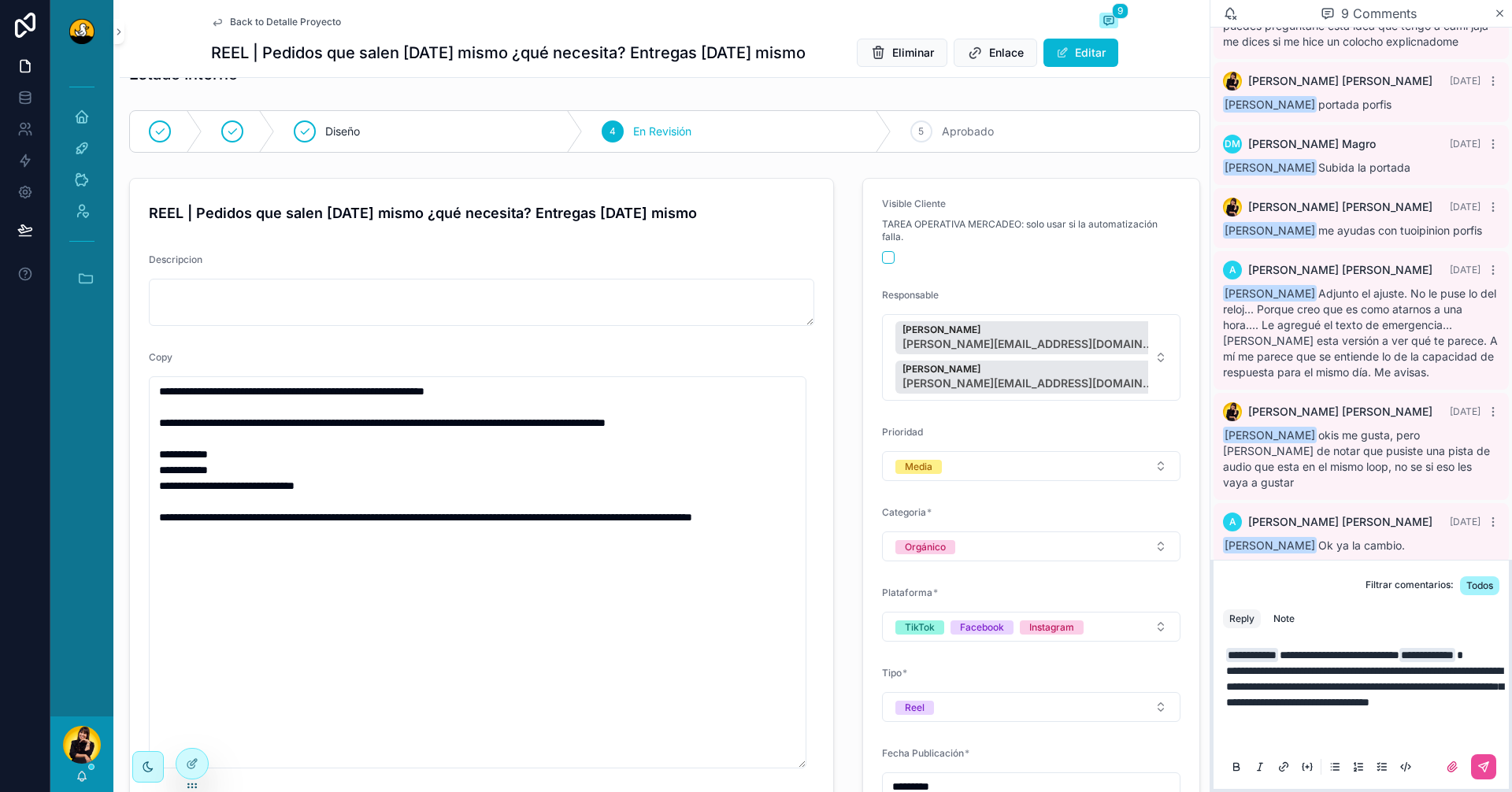
click at [1370, 726] on p "scrollable content" at bounding box center [1364, 733] width 277 height 16
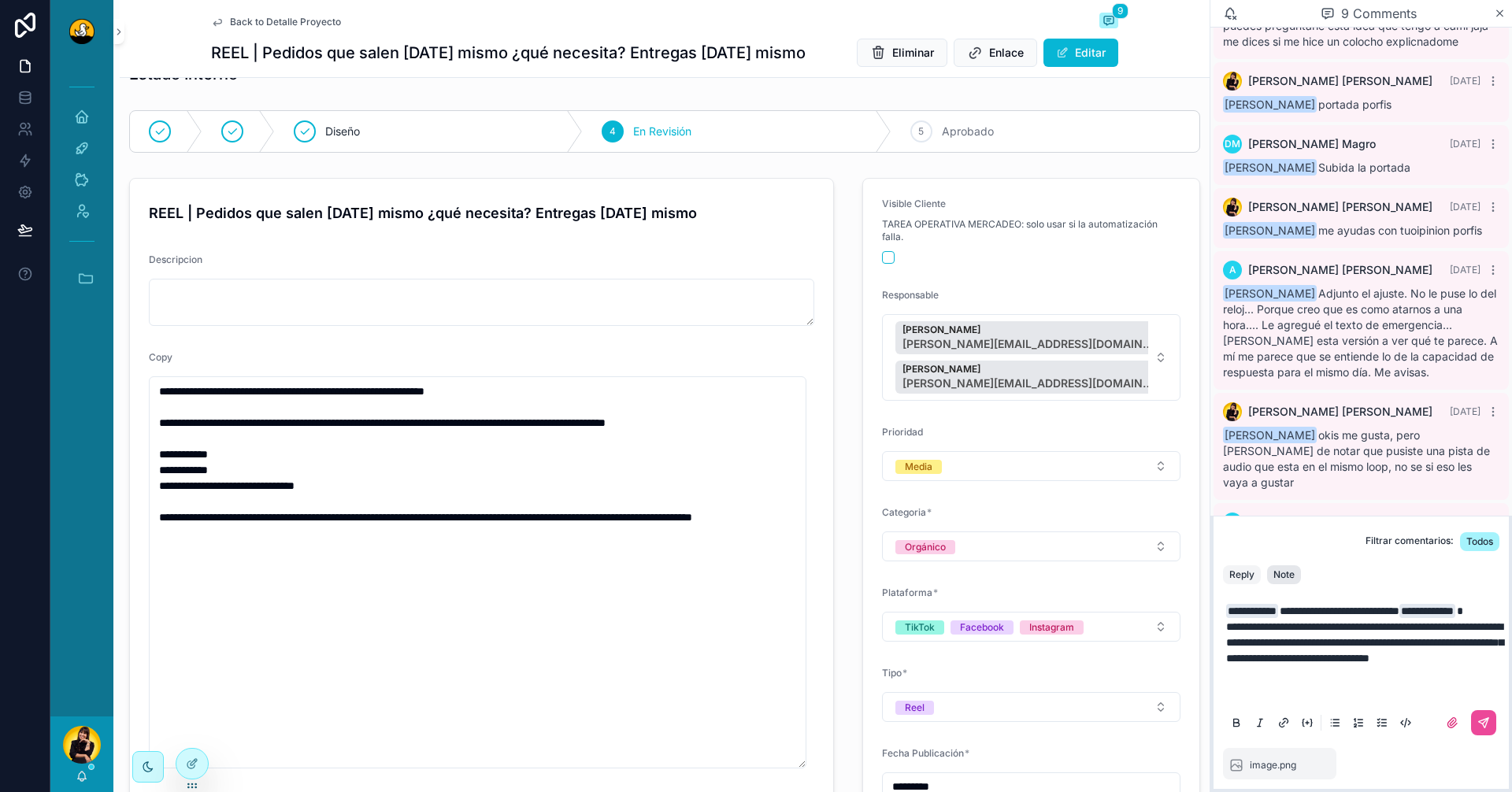
click at [1280, 568] on div "Note" at bounding box center [1284, 575] width 21 height 13
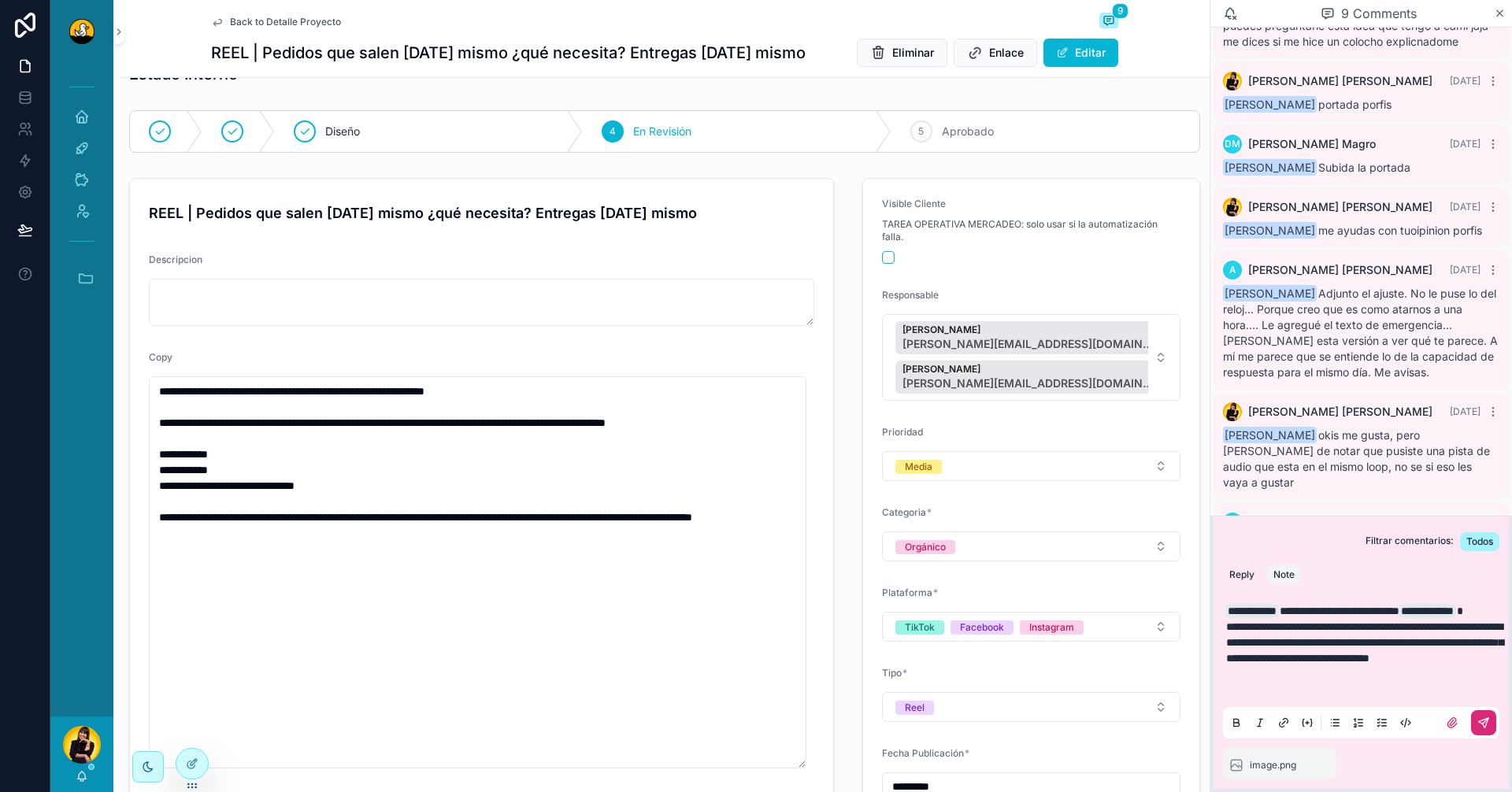
click at [1484, 714] on button "scrollable content" at bounding box center [1484, 723] width 25 height 25
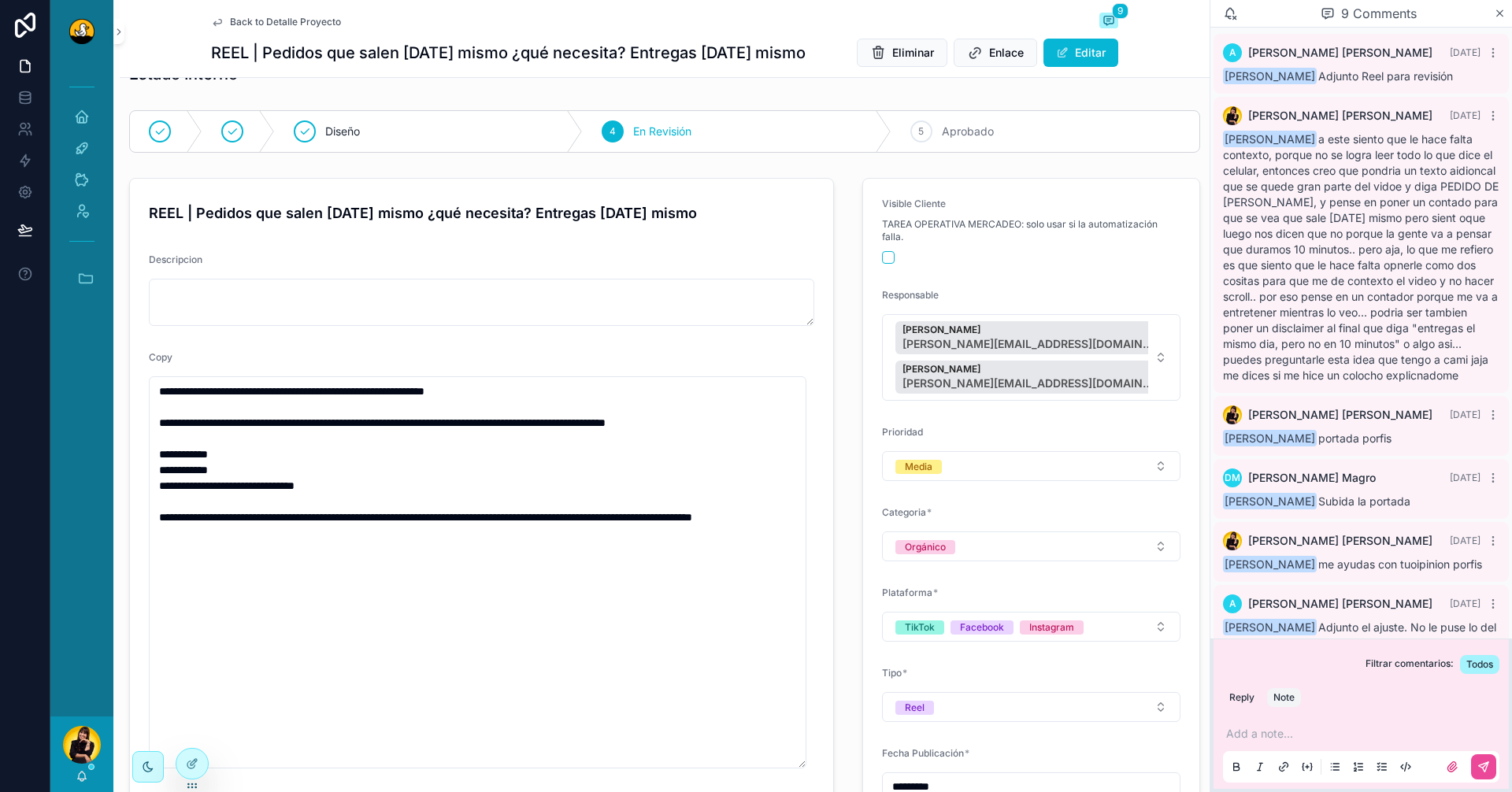
scroll to position [0, 0]
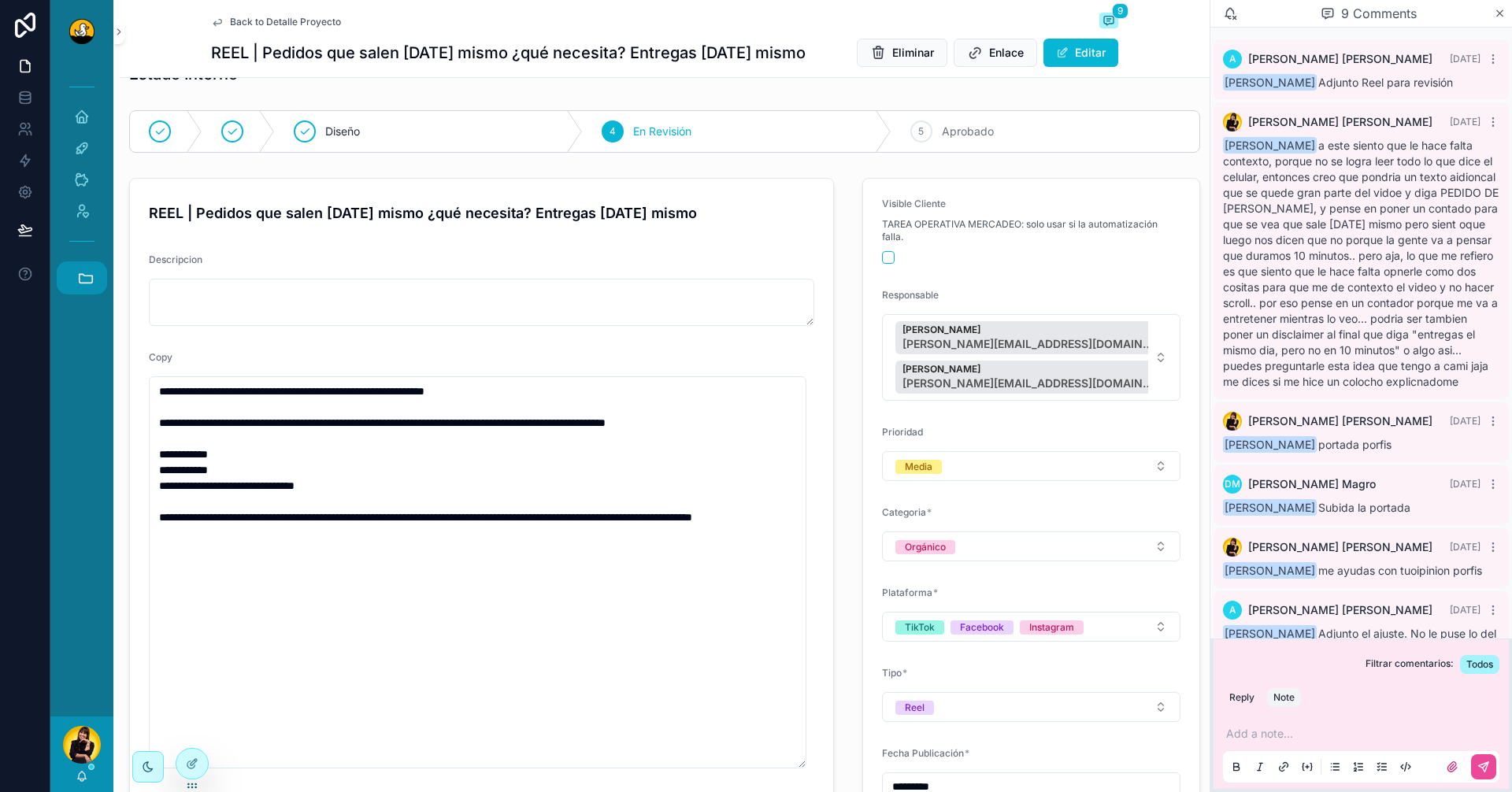
click at [87, 278] on icon "scrollable content" at bounding box center [86, 278] width 17 height 17
click at [78, 543] on link "DD DDS Dental" at bounding box center [86, 533] width 43 height 33
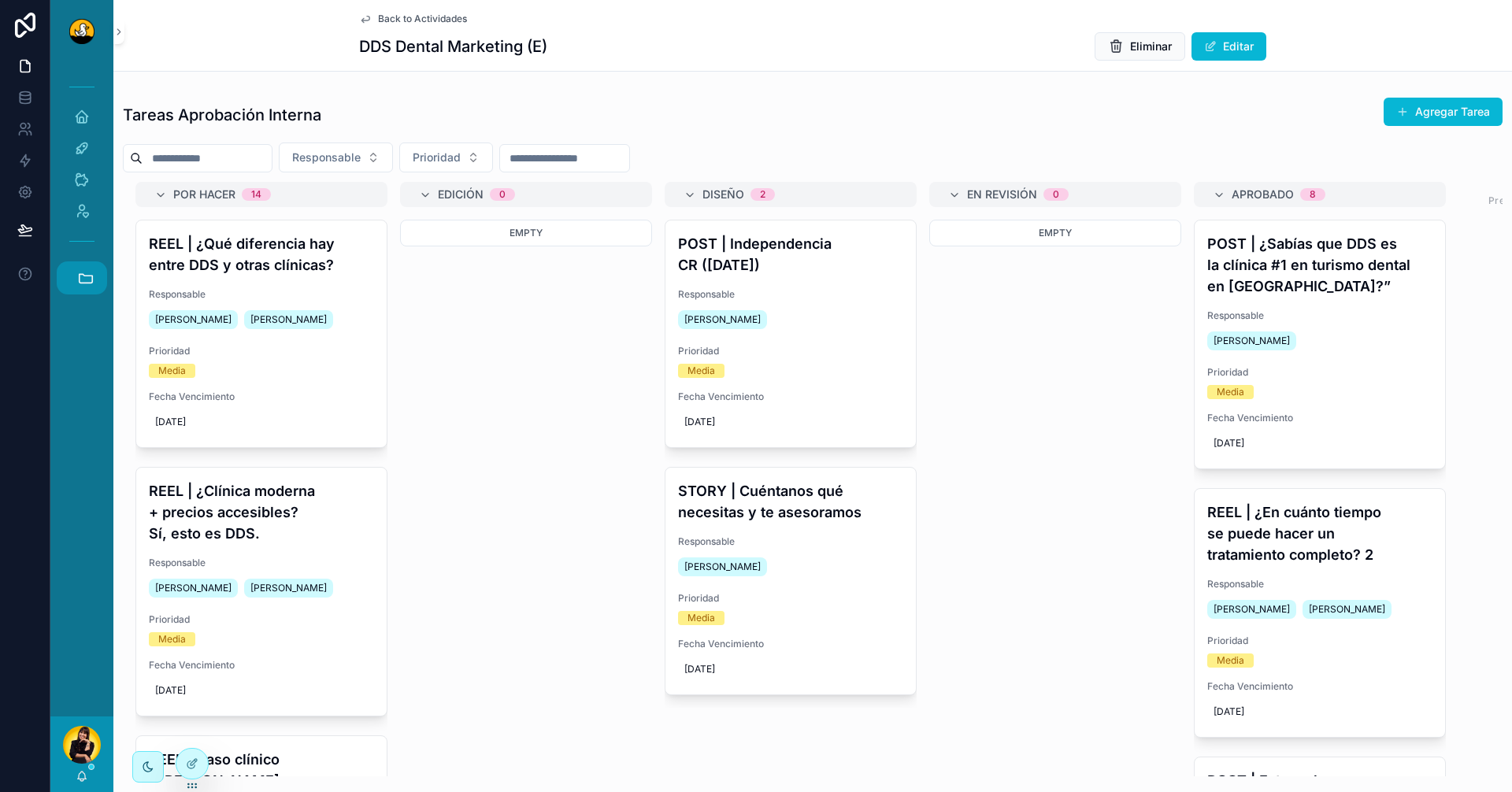
click at [94, 274] on button "Accesos rápidos" at bounding box center [82, 278] width 51 height 33
click at [78, 377] on span "F" at bounding box center [81, 374] width 17 height 17
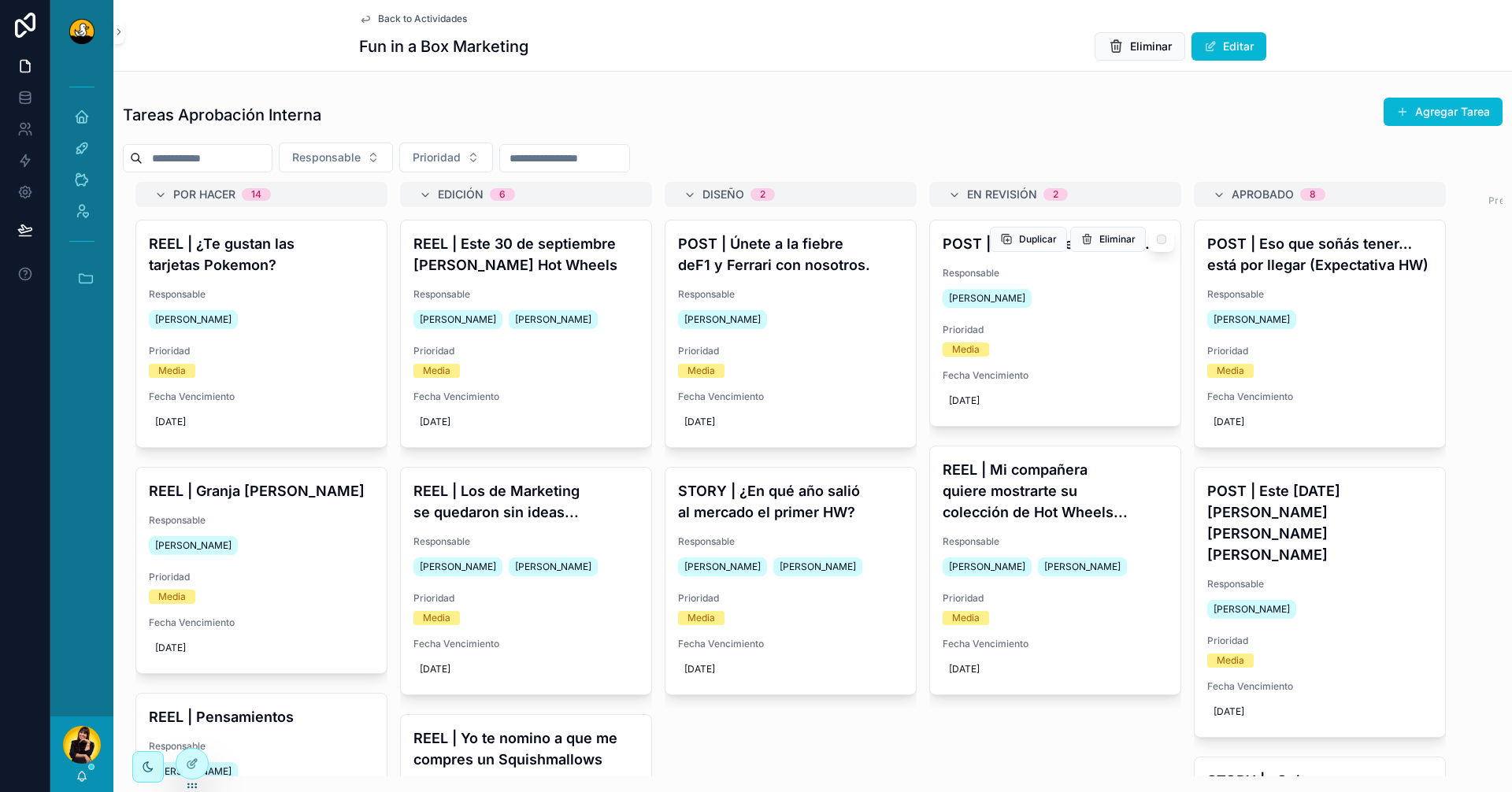
click at [1094, 346] on div "Media" at bounding box center [1056, 350] width 225 height 14
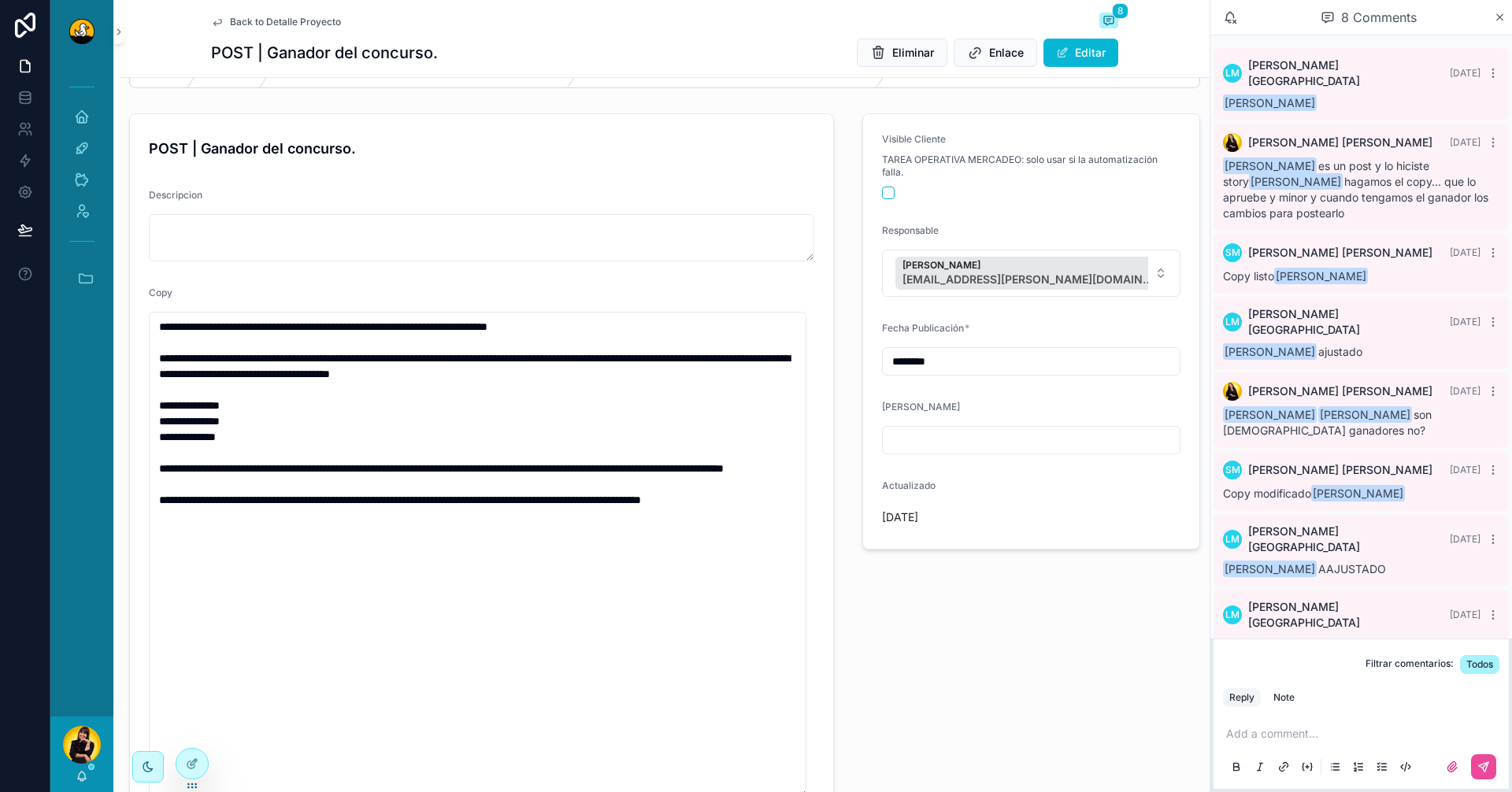
scroll to position [393, 0]
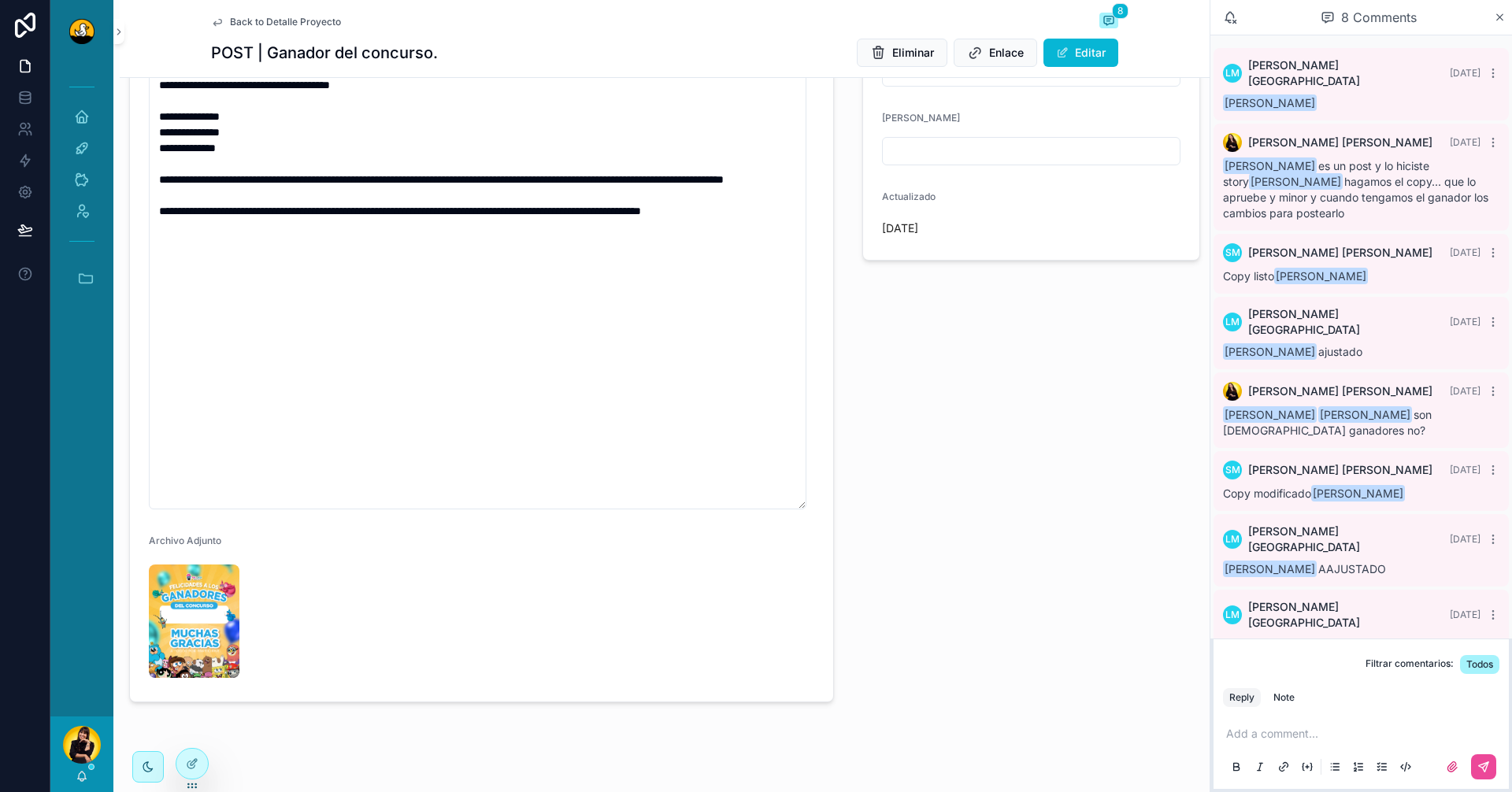
click at [1364, 737] on p "scrollable content" at bounding box center [1364, 733] width 277 height 16
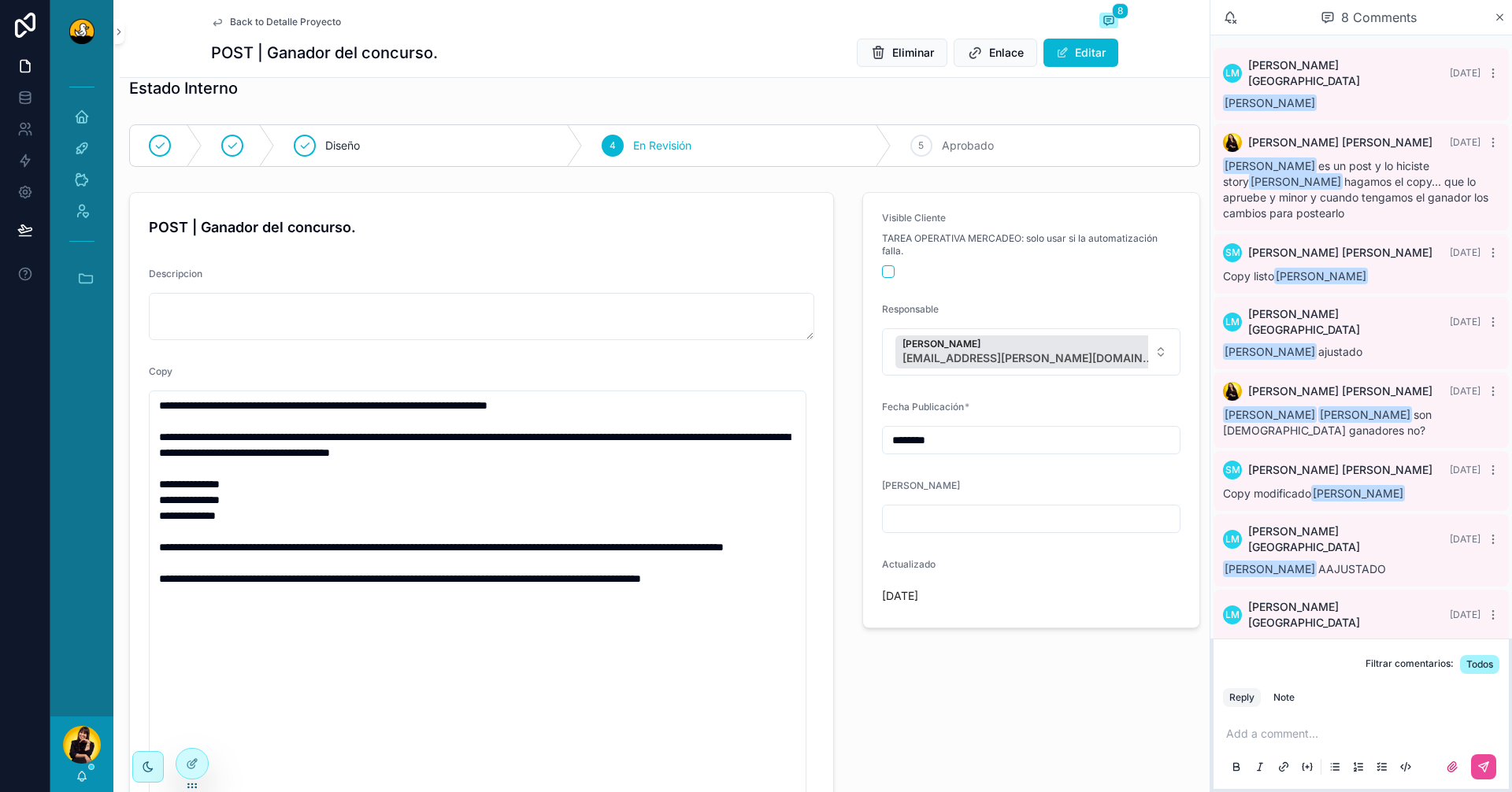
scroll to position [0, 0]
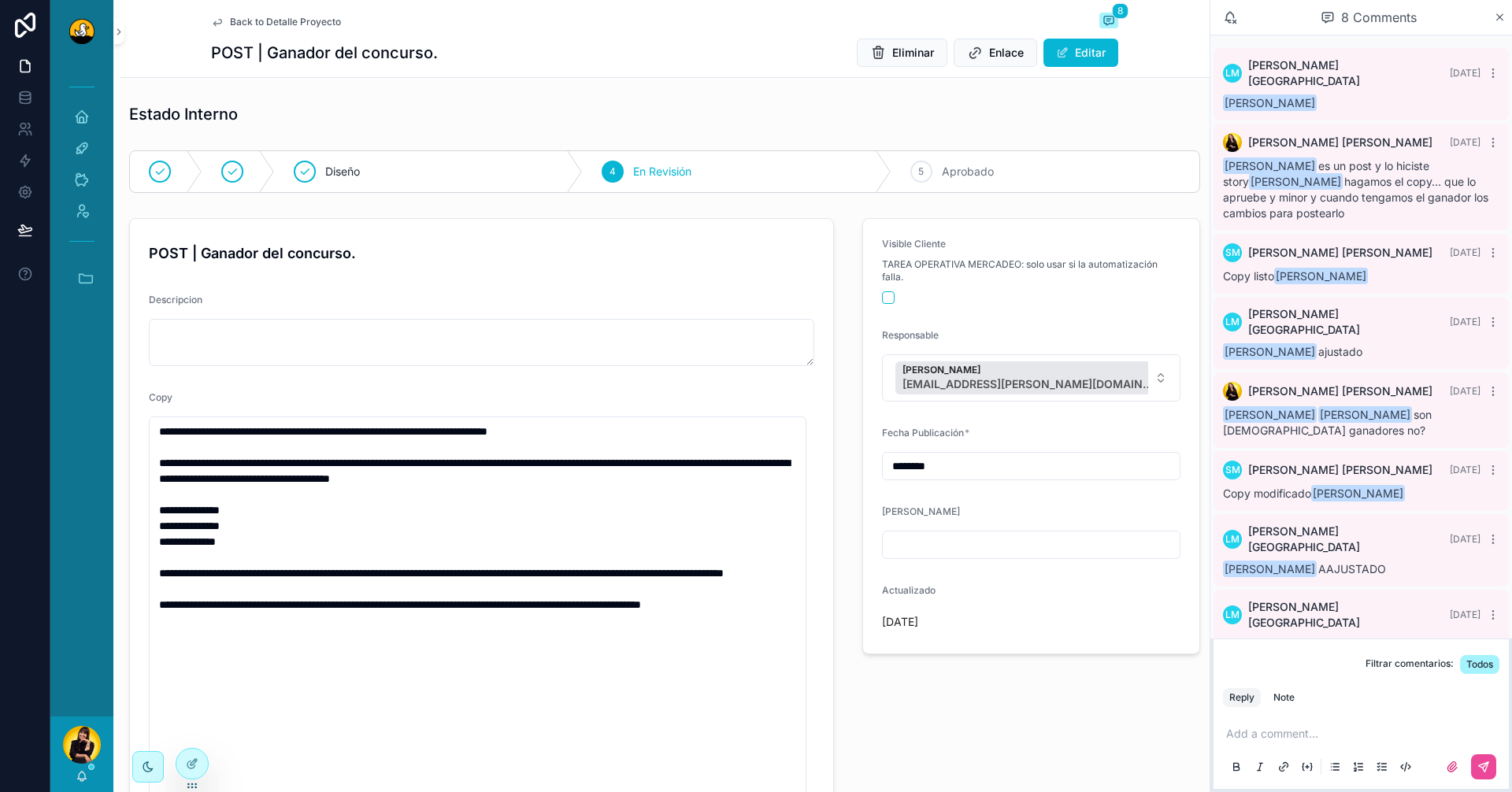
drag, startPoint x: 77, startPoint y: 272, endPoint x: 163, endPoint y: 387, distance: 143.6
click at [77, 273] on icon "scrollable content" at bounding box center [86, 278] width 17 height 17
click at [294, 23] on span "Back to Detalle Proyecto" at bounding box center [286, 22] width 111 height 13
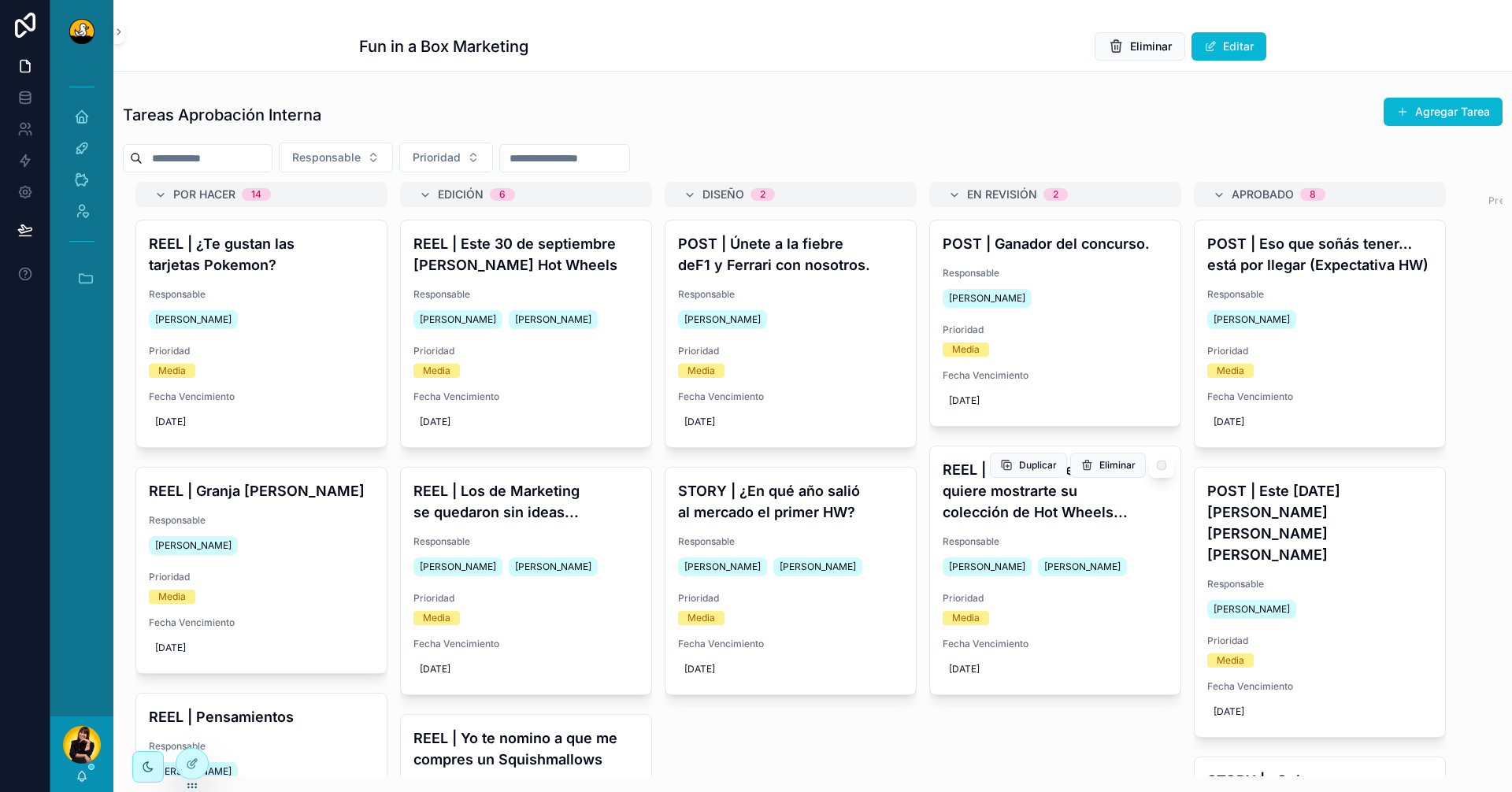
click at [1031, 520] on h4 "REEL | Mi compañera quiere mostrarte su colección de Hot Wheels..." at bounding box center [1056, 491] width 225 height 63
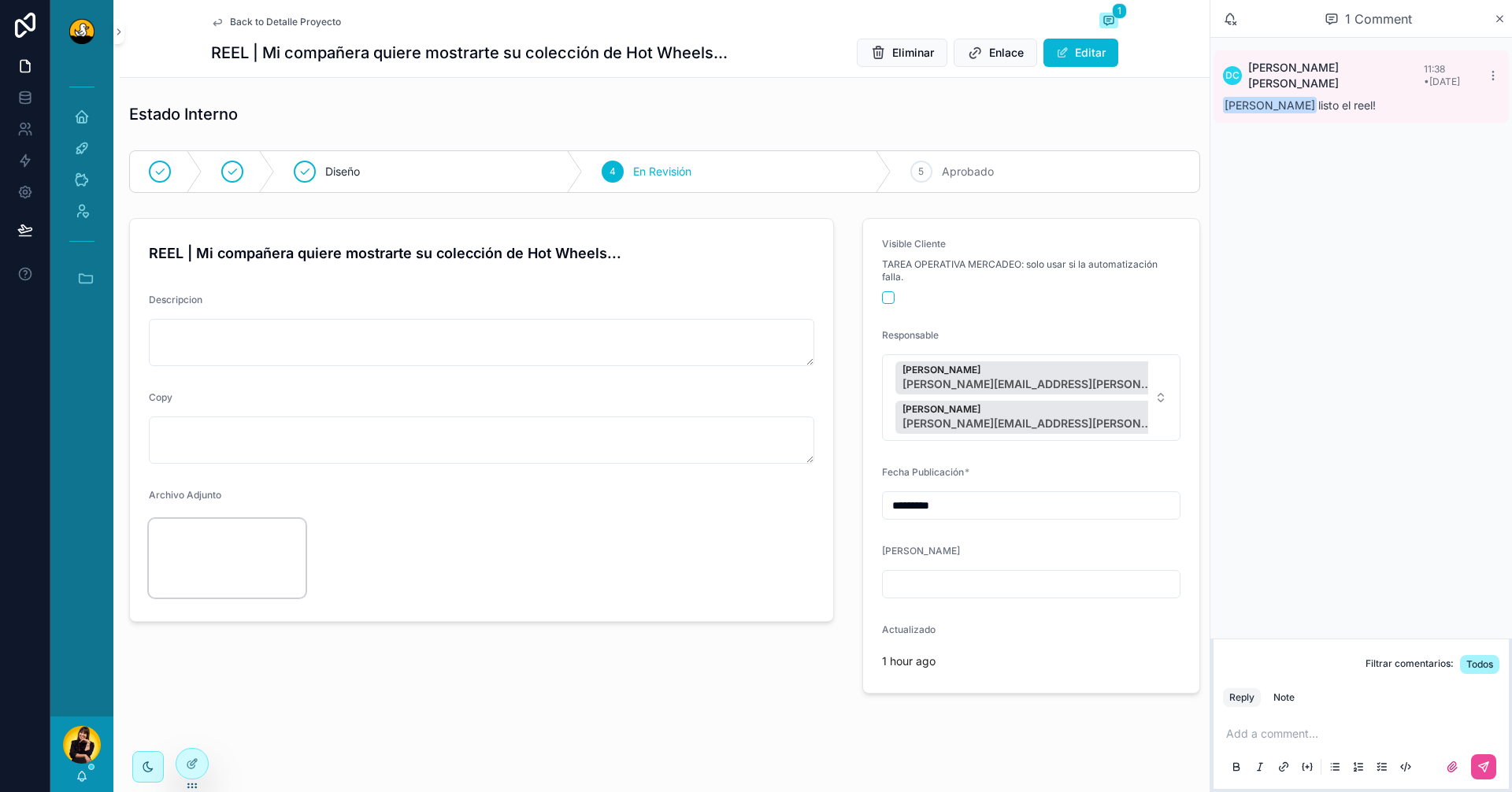
click at [197, 585] on video "scrollable content" at bounding box center [228, 557] width 157 height 78
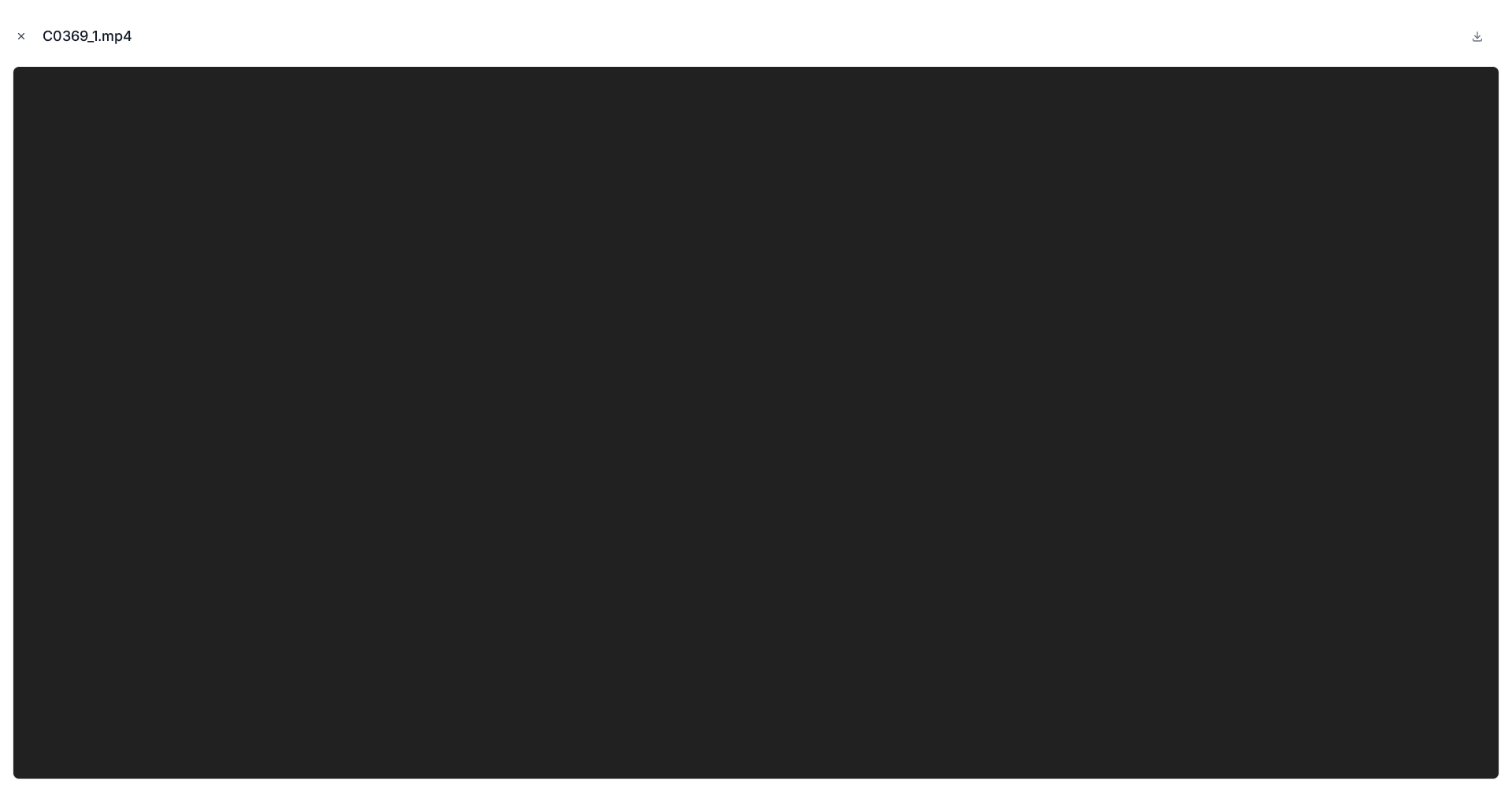
click at [25, 39] on icon "Close modal" at bounding box center [21, 36] width 11 height 11
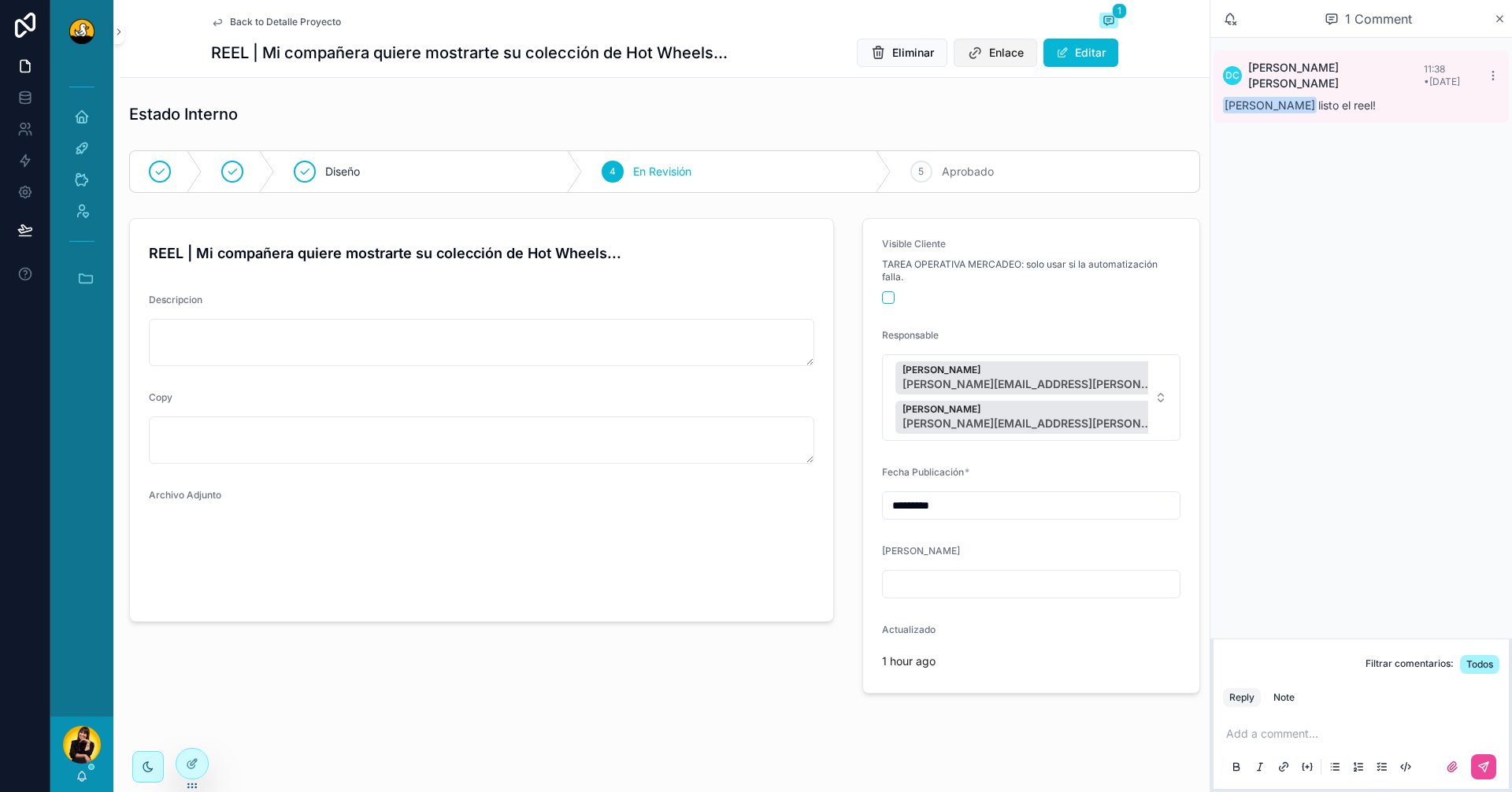
click at [1011, 49] on span "Enlace" at bounding box center [1007, 53] width 35 height 16
click at [1280, 185] on div "DC [PERSON_NAME] 11:38 • [DATE] [PERSON_NAME] listo el reel!" at bounding box center [1361, 339] width 301 height 601
click at [1353, 728] on p "scrollable content" at bounding box center [1364, 733] width 277 height 16
click at [1293, 692] on div "Note" at bounding box center [1284, 698] width 21 height 13
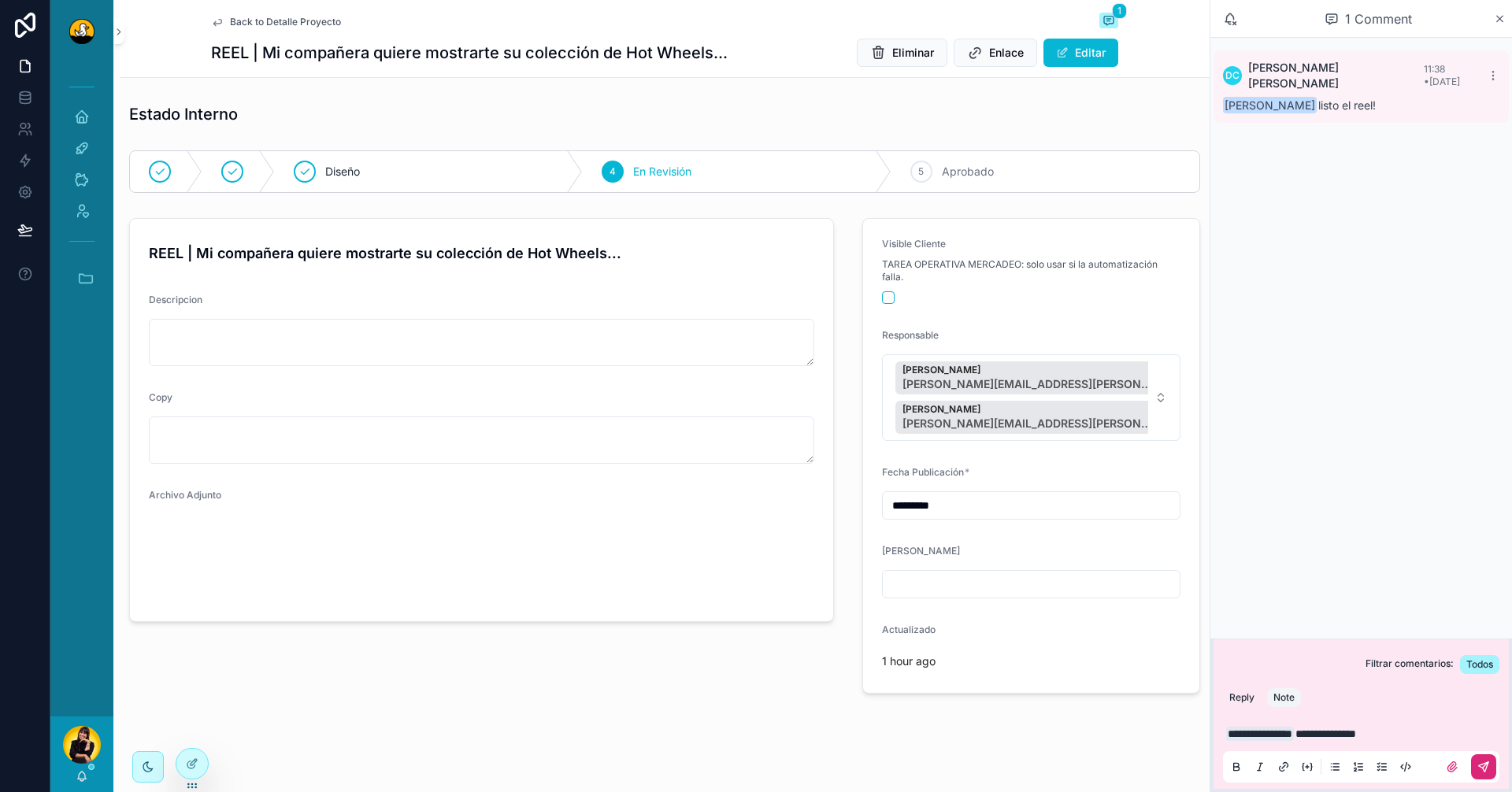
click at [1482, 758] on button "scrollable content" at bounding box center [1484, 767] width 25 height 25
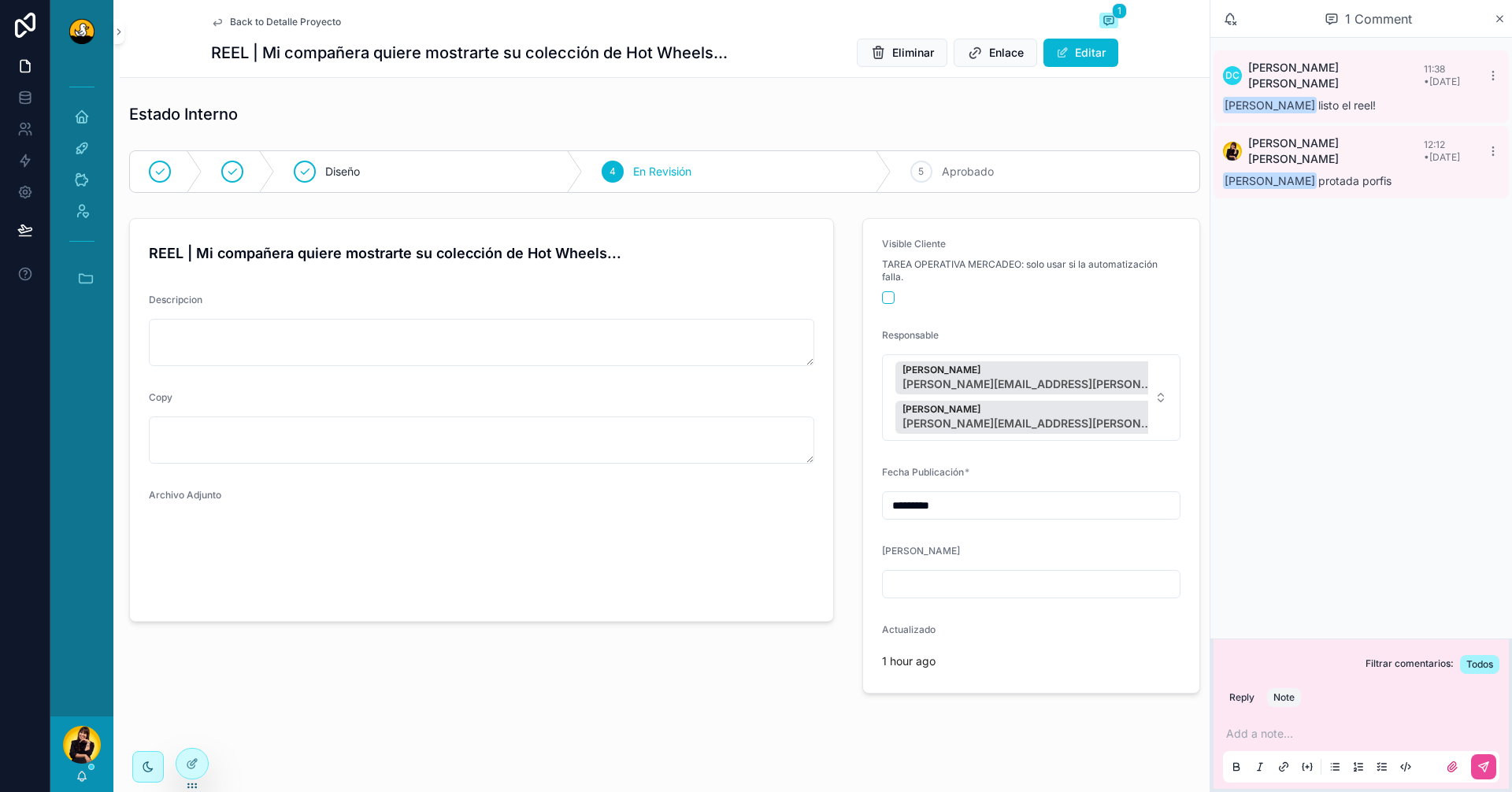
click at [322, 22] on span "Back to Detalle Proyecto" at bounding box center [286, 22] width 111 height 13
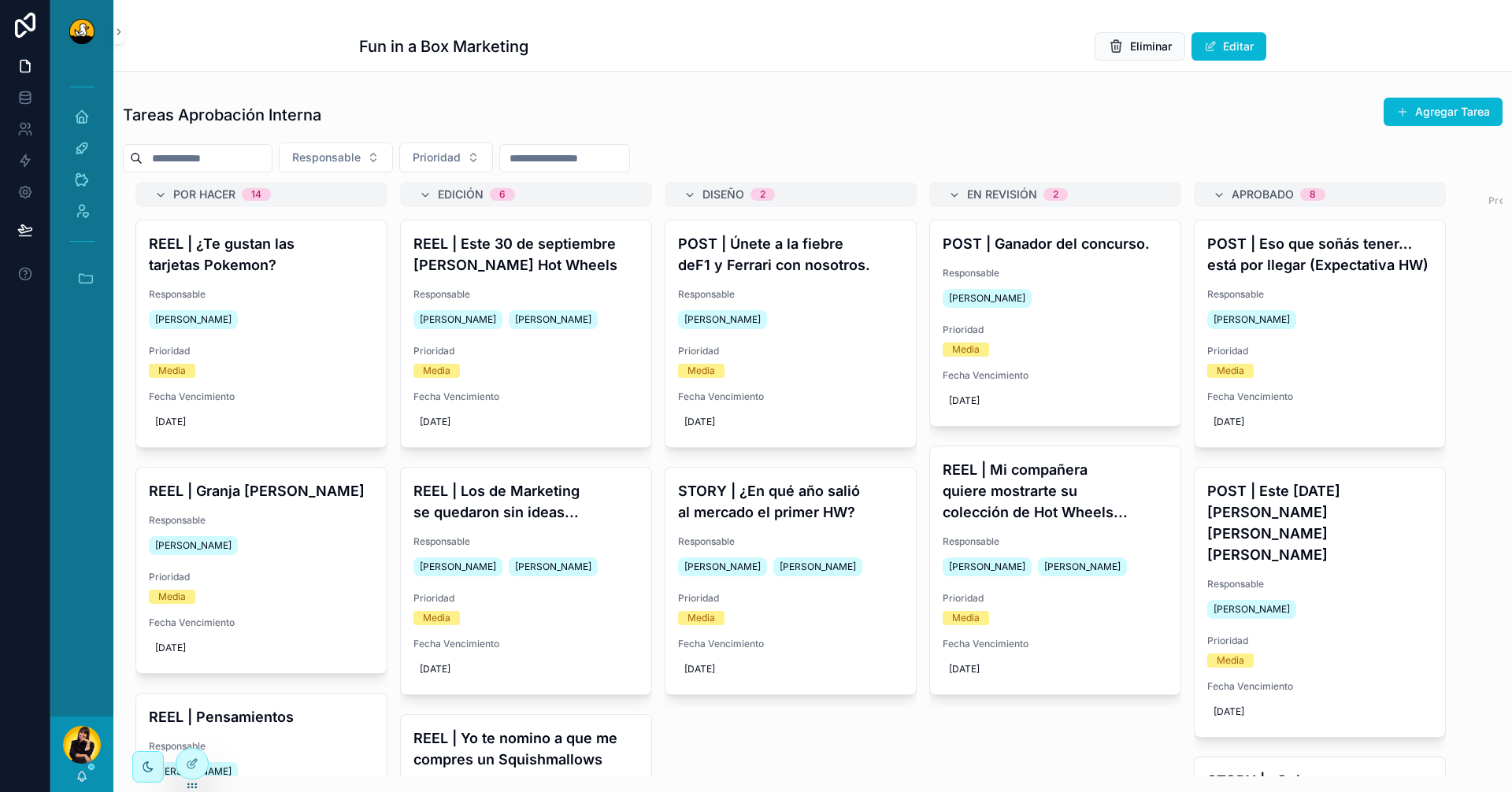
click at [75, 277] on button "Accesos rápidos" at bounding box center [82, 278] width 51 height 33
click at [76, 615] on span "U" at bounding box center [81, 618] width 17 height 17
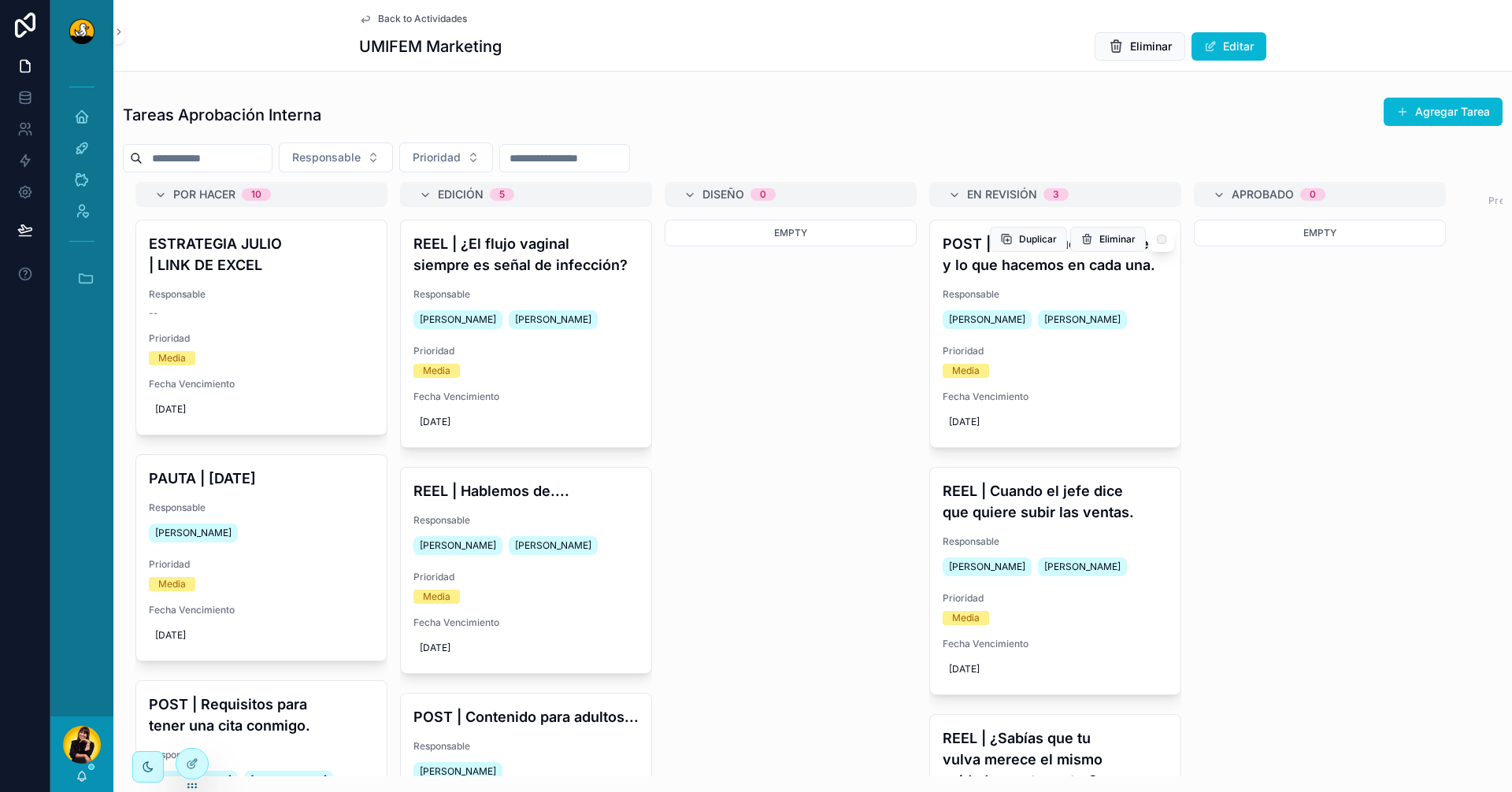
click at [1080, 274] on h4 "POST | Conoce nuestras sedes y lo que hacemos en cada una." at bounding box center [1056, 254] width 225 height 43
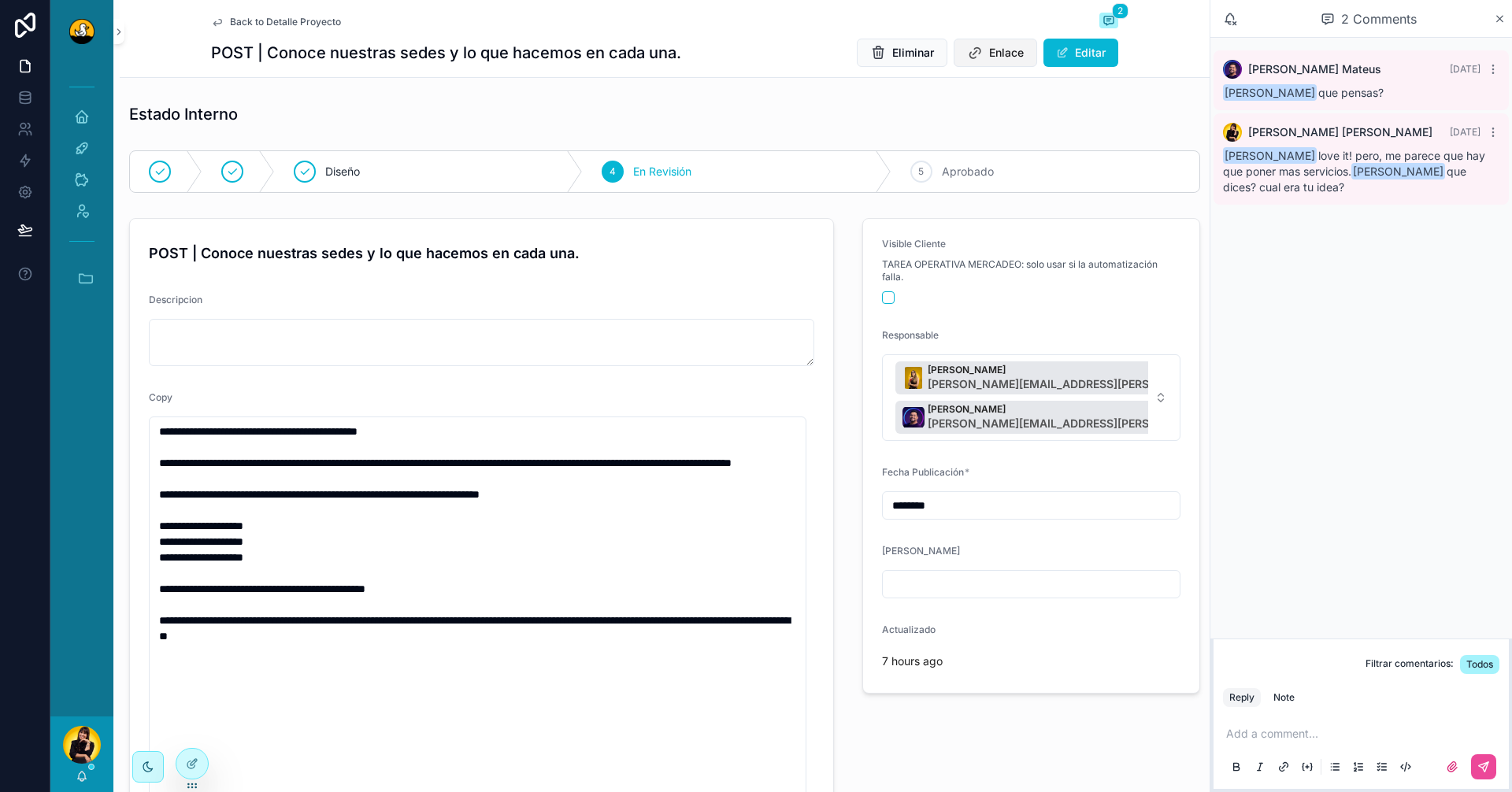
click at [990, 49] on span "Enlace" at bounding box center [1007, 53] width 35 height 16
click at [93, 281] on icon "scrollable content" at bounding box center [86, 278] width 13 height 9
click at [274, 28] on span "Back to Detalle Proyecto" at bounding box center [286, 22] width 111 height 13
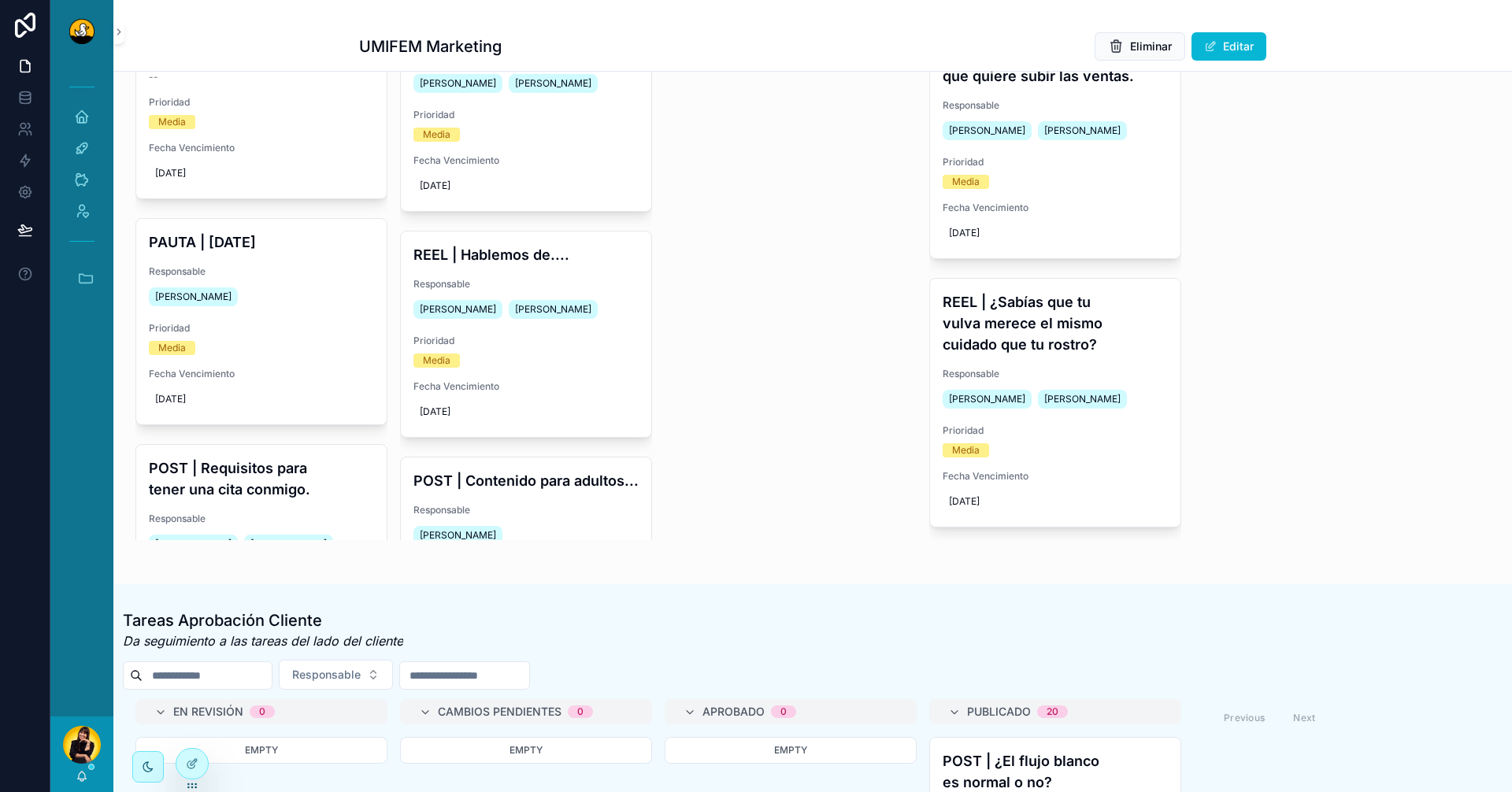
scroll to position [78, 0]
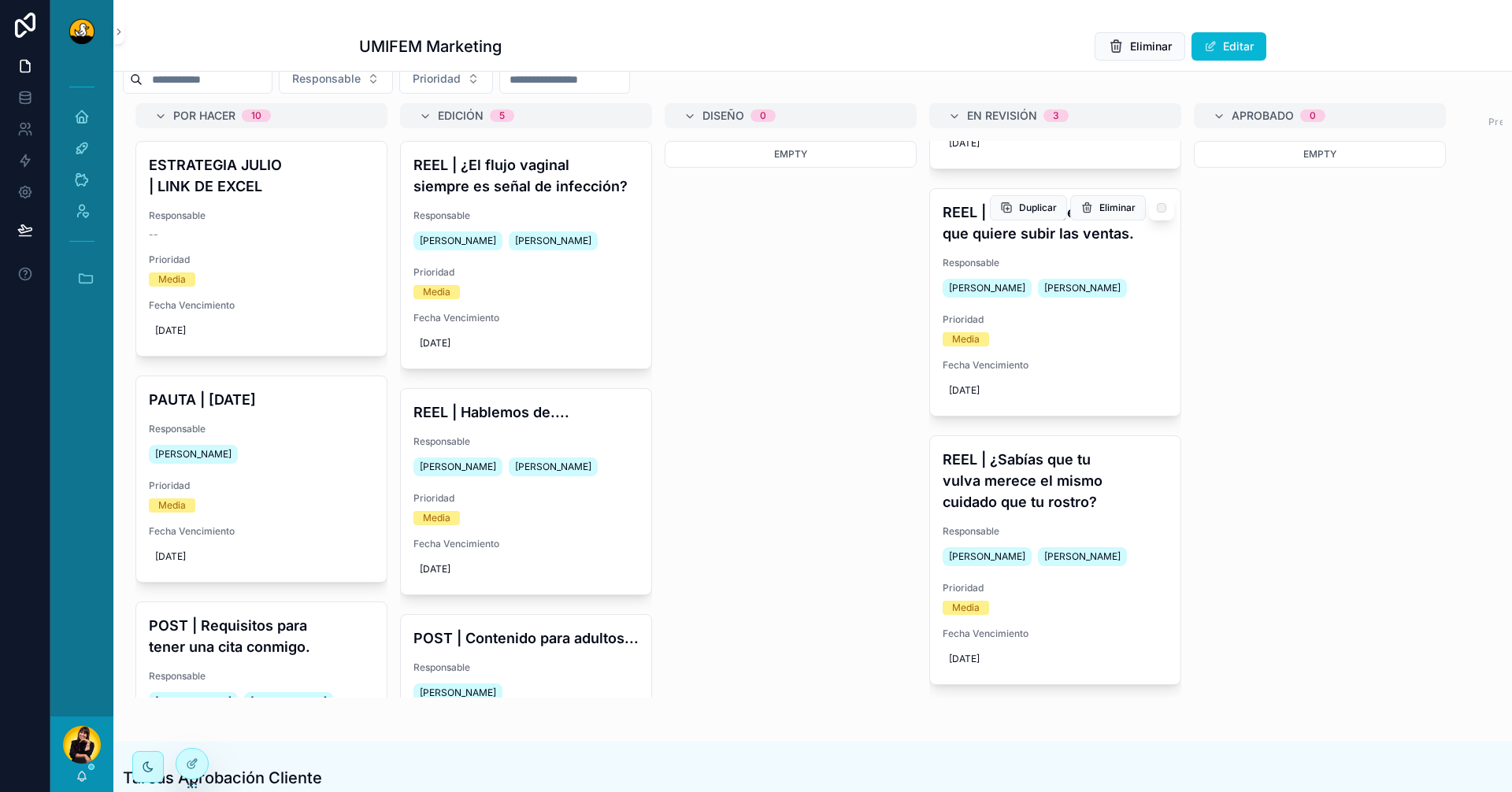
click at [1097, 240] on h4 "REEL | Cuando el jefe dice que quiere subir las ventas." at bounding box center [1056, 223] width 225 height 43
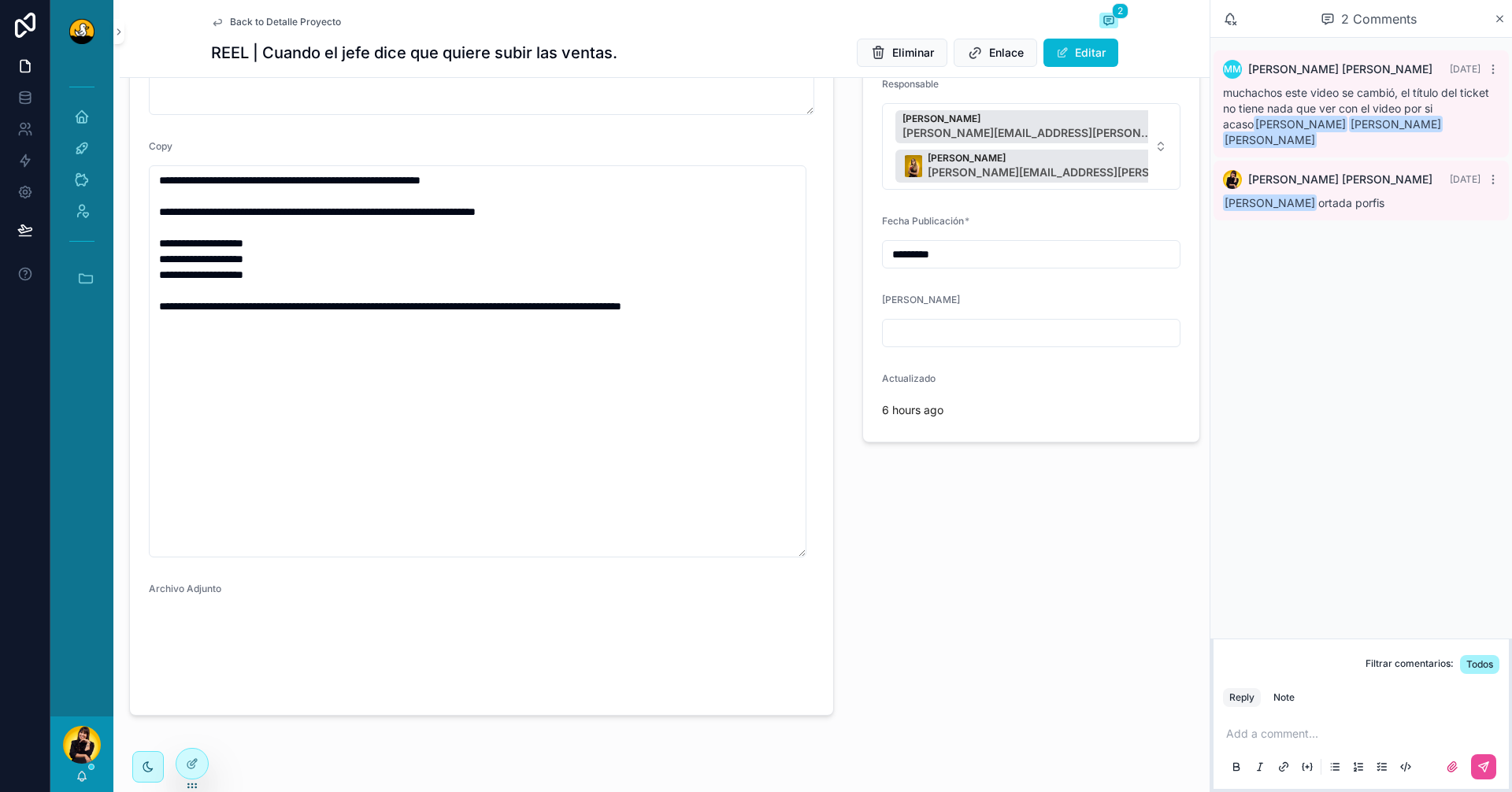
scroll to position [105, 0]
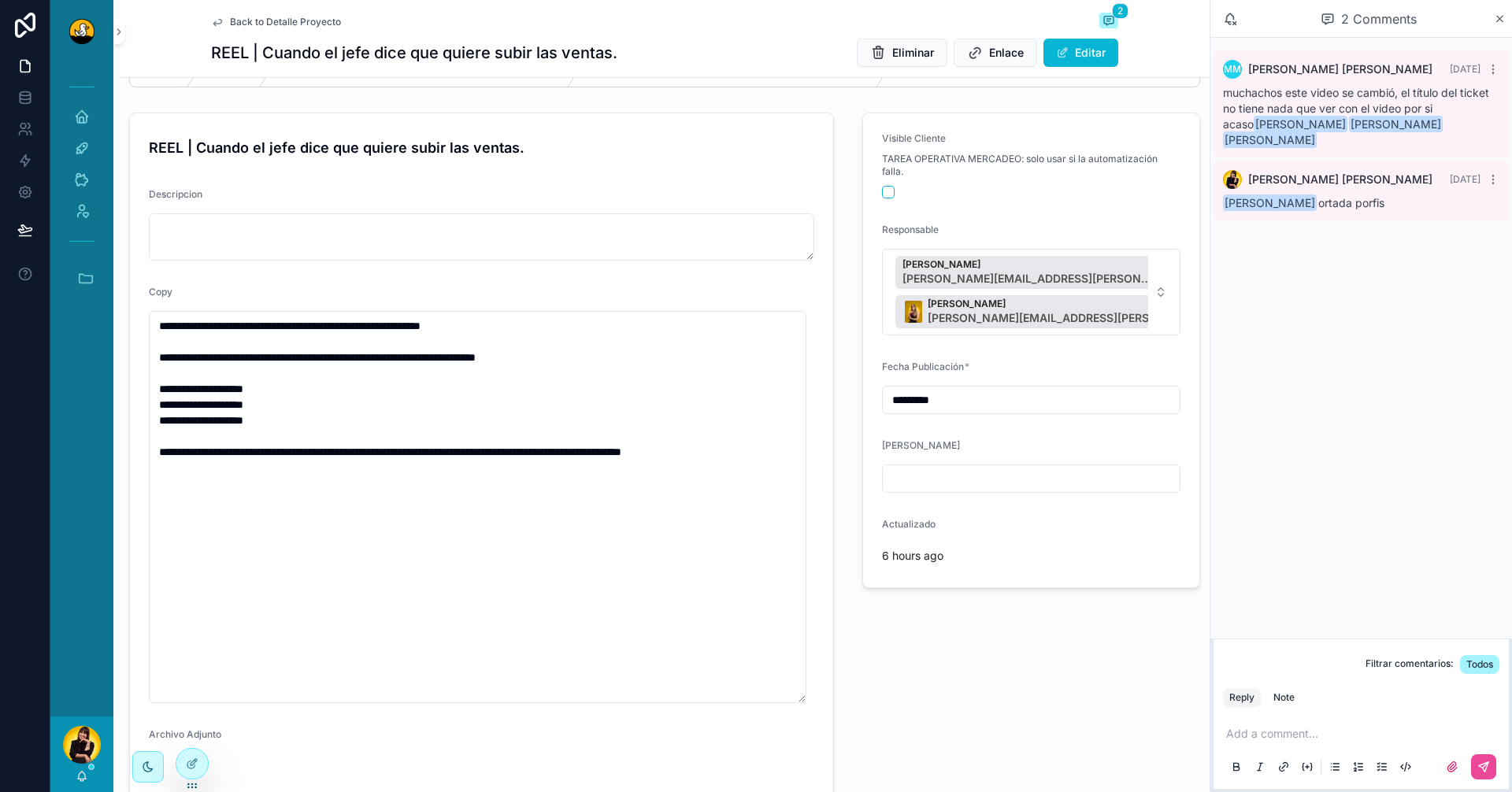
click at [251, 25] on span "Back to Detalle Proyecto" at bounding box center [286, 22] width 111 height 13
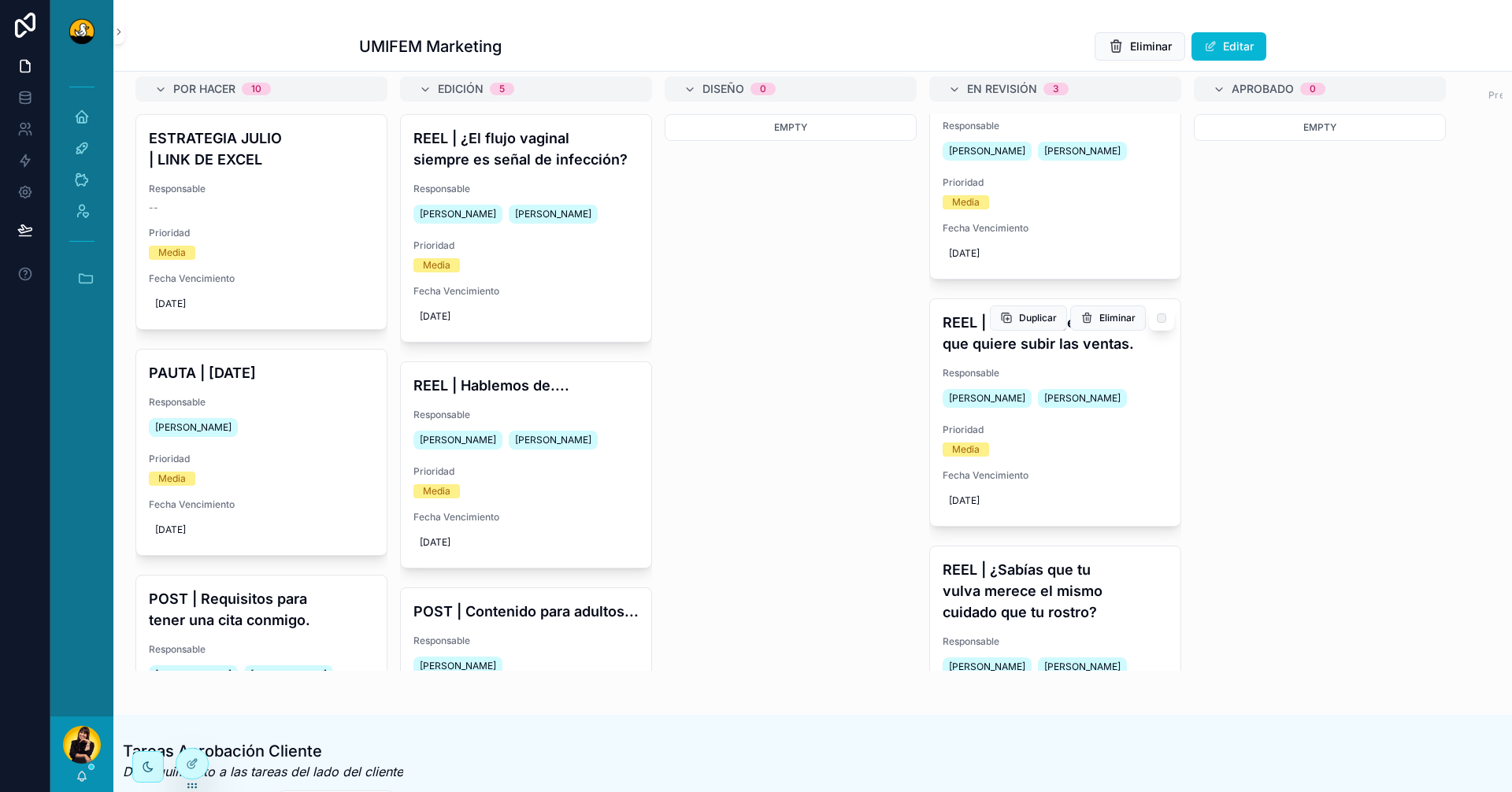
scroll to position [200, 0]
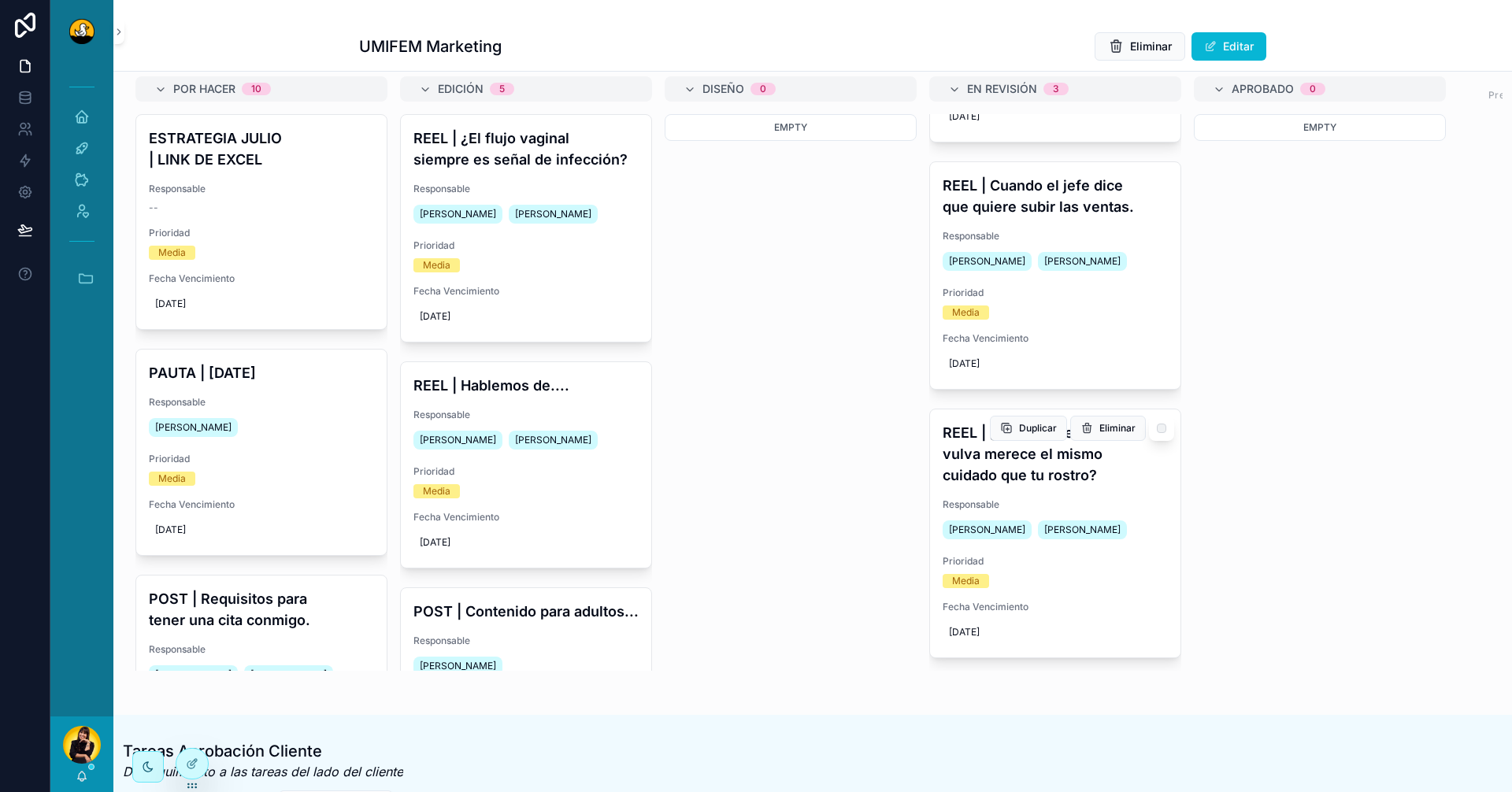
click at [1040, 467] on h4 "REEL | ¿Sabías que tu vulva merece el mismo cuidado que tu rostro?" at bounding box center [1056, 453] width 225 height 63
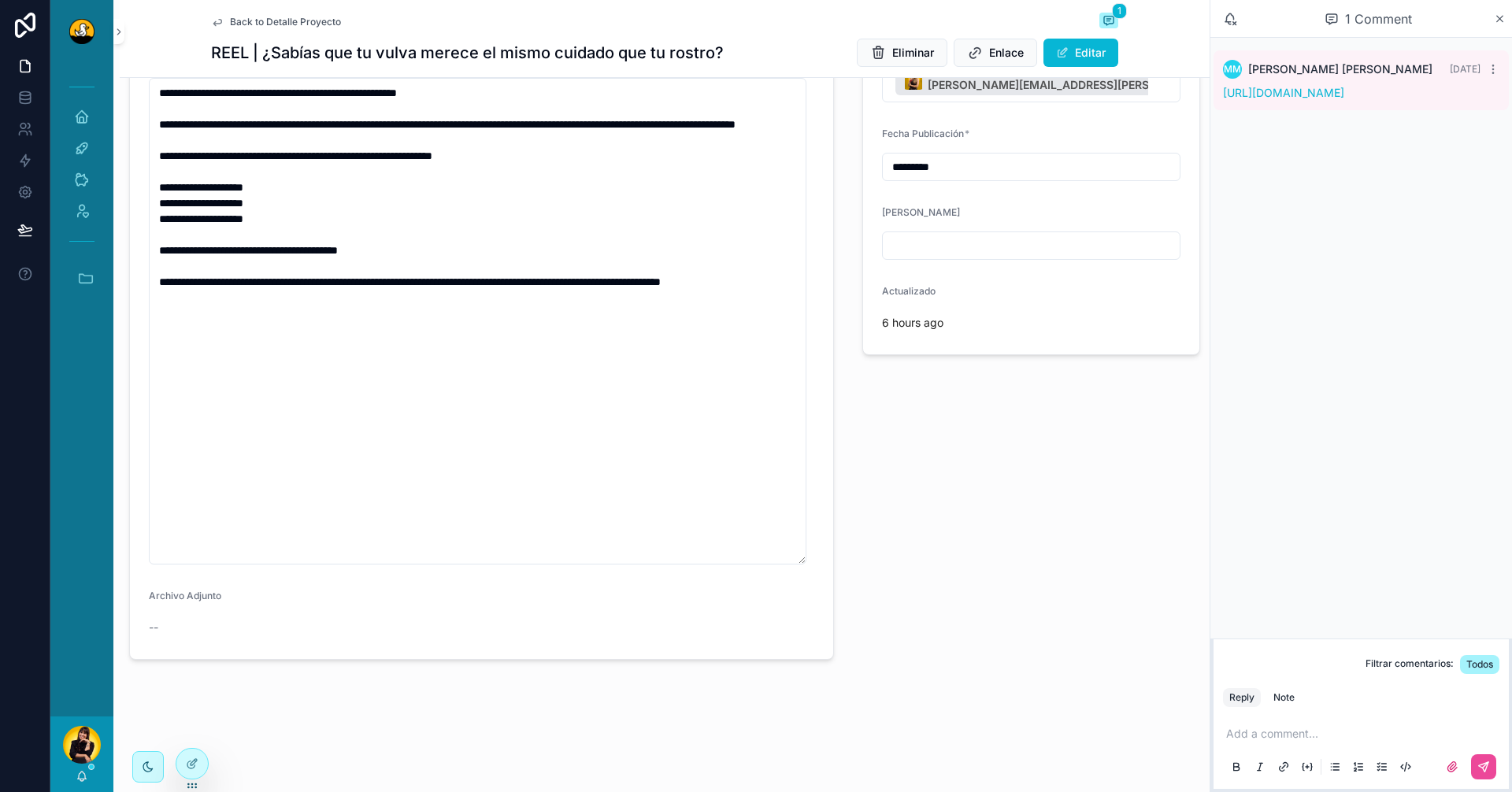
scroll to position [24, 0]
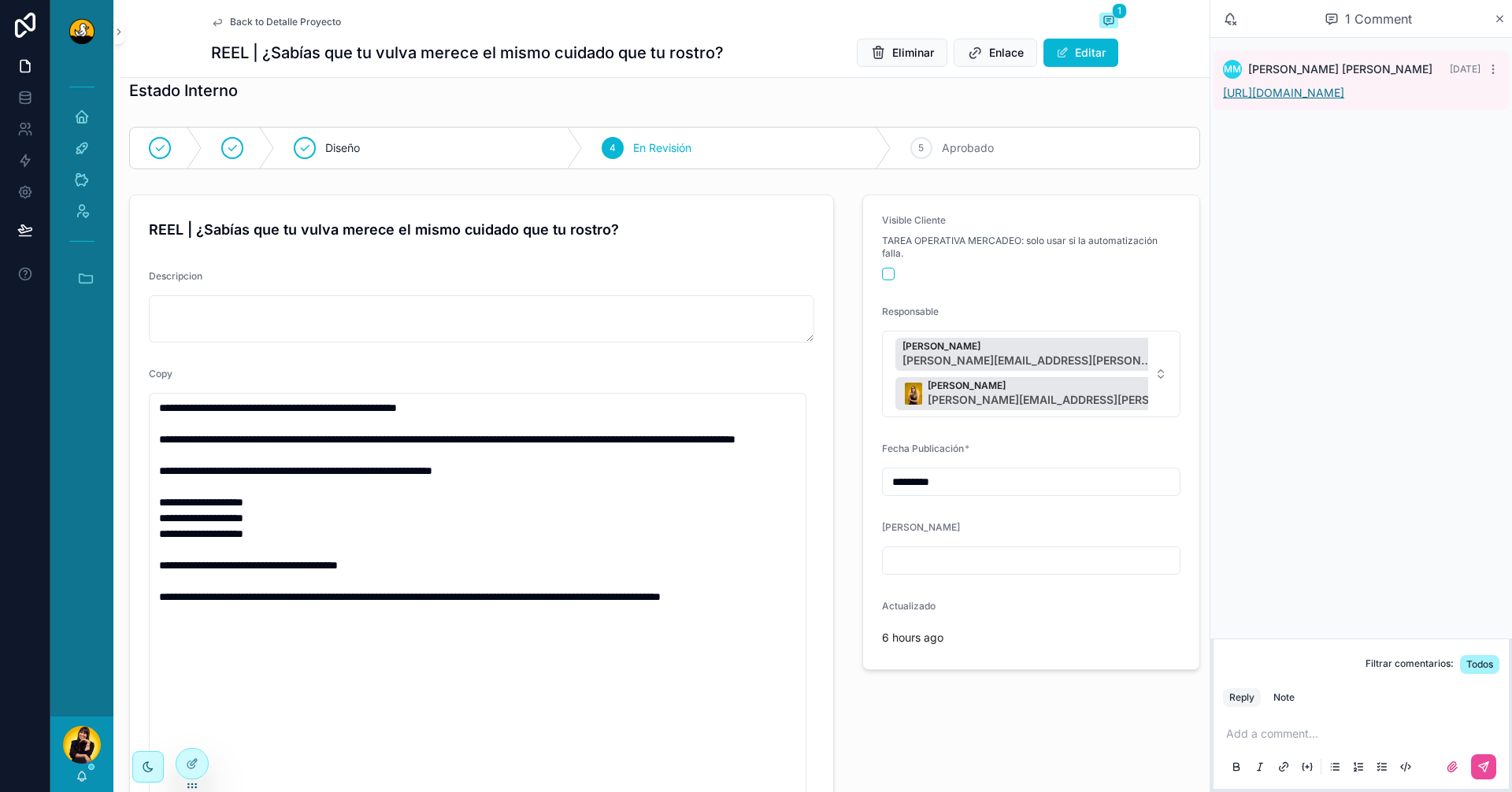
click at [1345, 99] on link "https://drive.google.com/drive/folders/1E0GHSI4tkIQr34r4wE9yEChw6G5VPdZR?usp=dr…" at bounding box center [1284, 92] width 121 height 13
click at [1384, 744] on div "Add a comment..." at bounding box center [1361, 749] width 277 height 66
click at [1376, 737] on p "scrollable content" at bounding box center [1364, 733] width 277 height 16
click at [1283, 693] on div "Note" at bounding box center [1284, 698] width 21 height 13
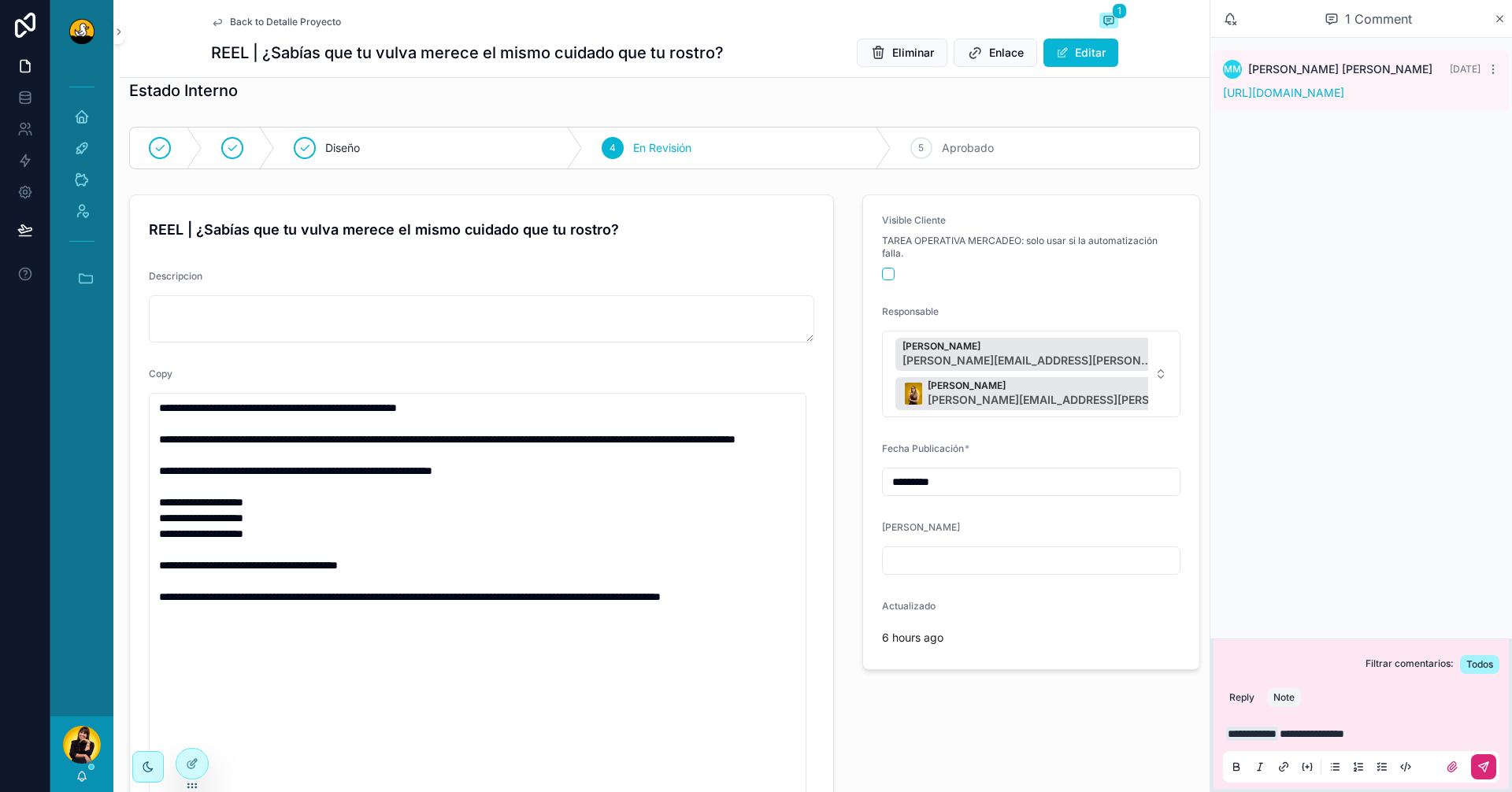
click at [1483, 763] on icon "scrollable content" at bounding box center [1484, 767] width 13 height 13
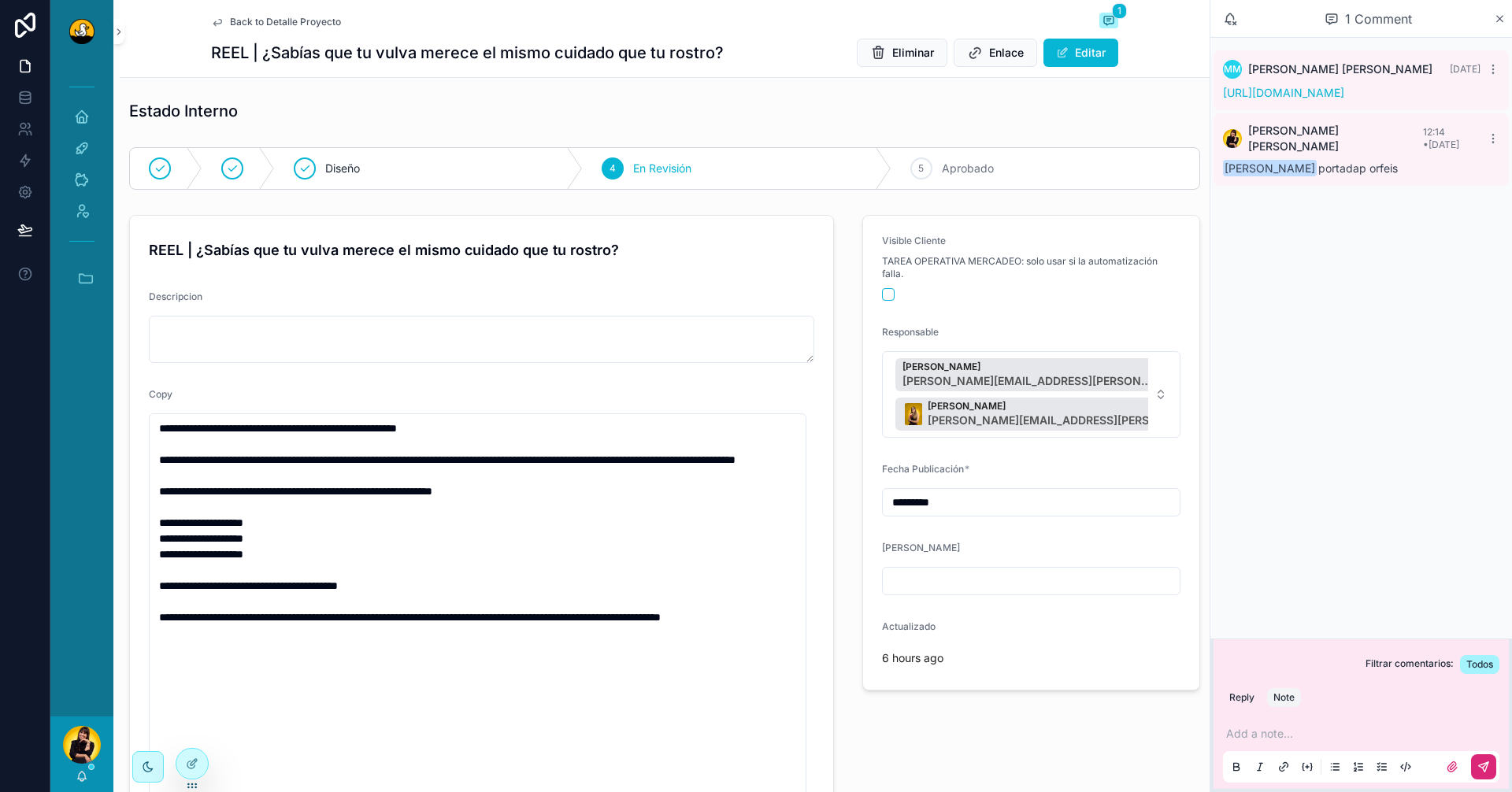
scroll to position [0, 0]
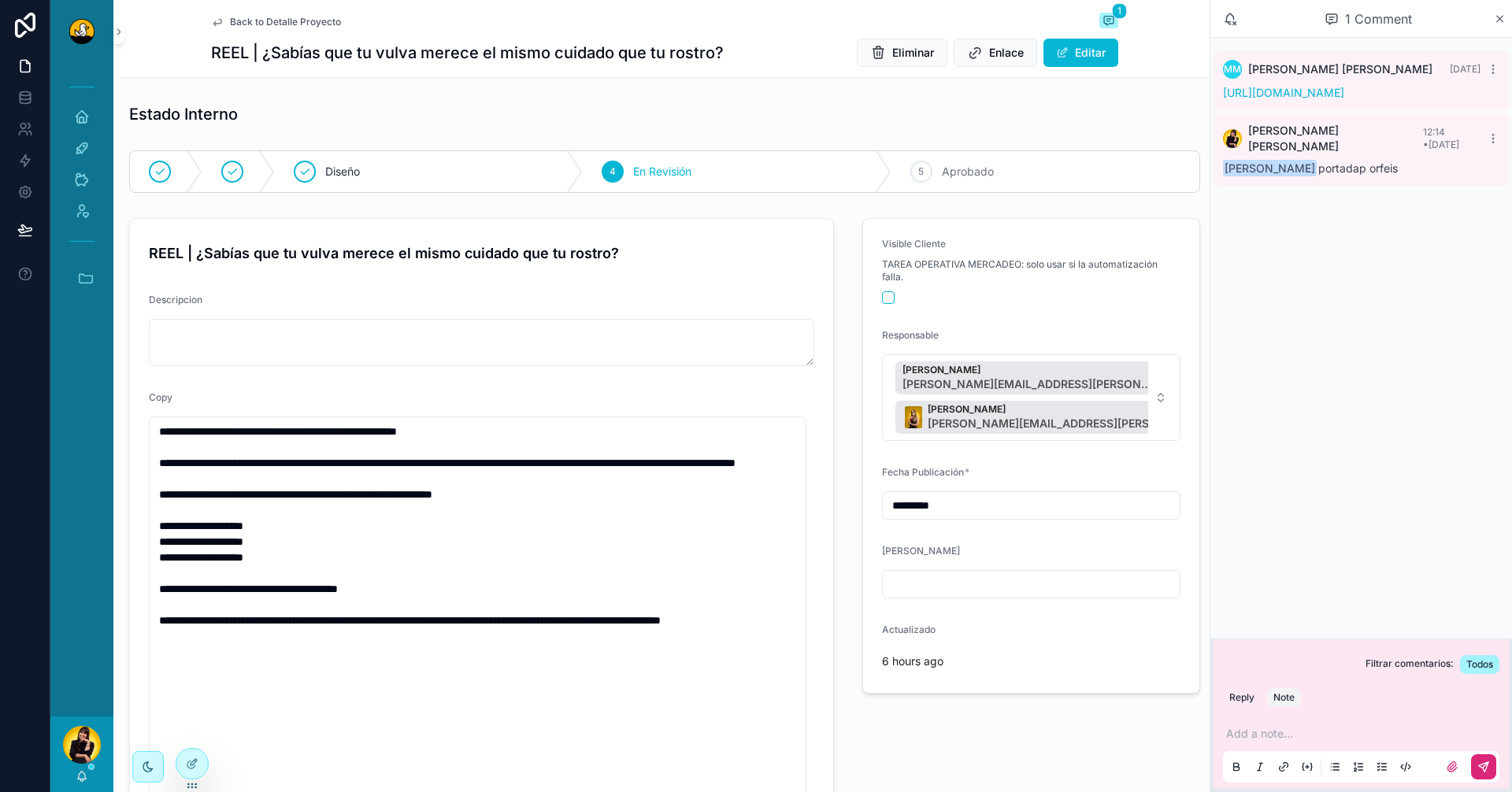
click at [268, 26] on span "Back to Detalle Proyecto" at bounding box center [286, 22] width 111 height 13
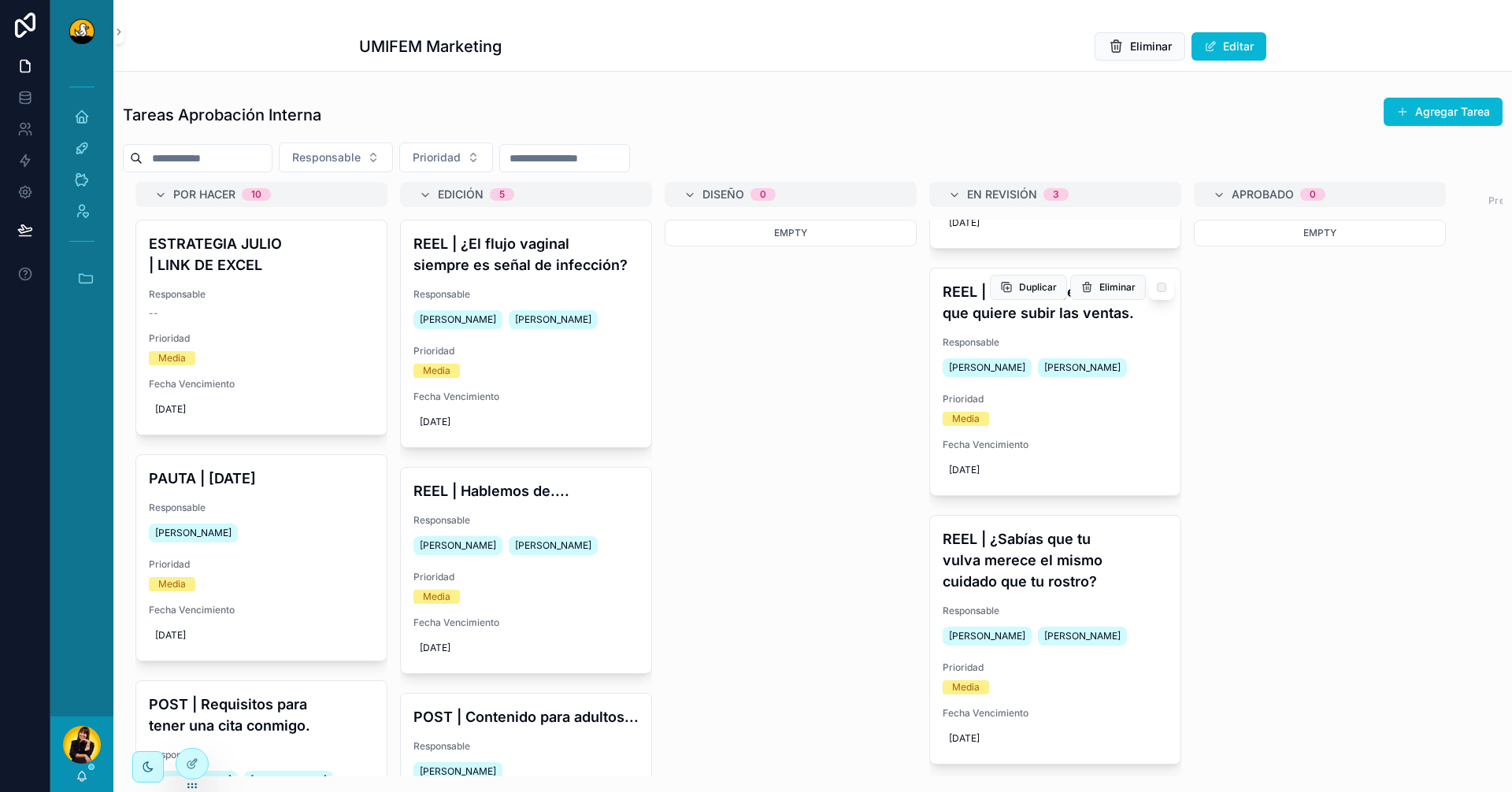
scroll to position [200, 0]
click at [83, 270] on icon "scrollable content" at bounding box center [86, 278] width 17 height 17
click at [83, 655] on span "S" at bounding box center [81, 660] width 17 height 17
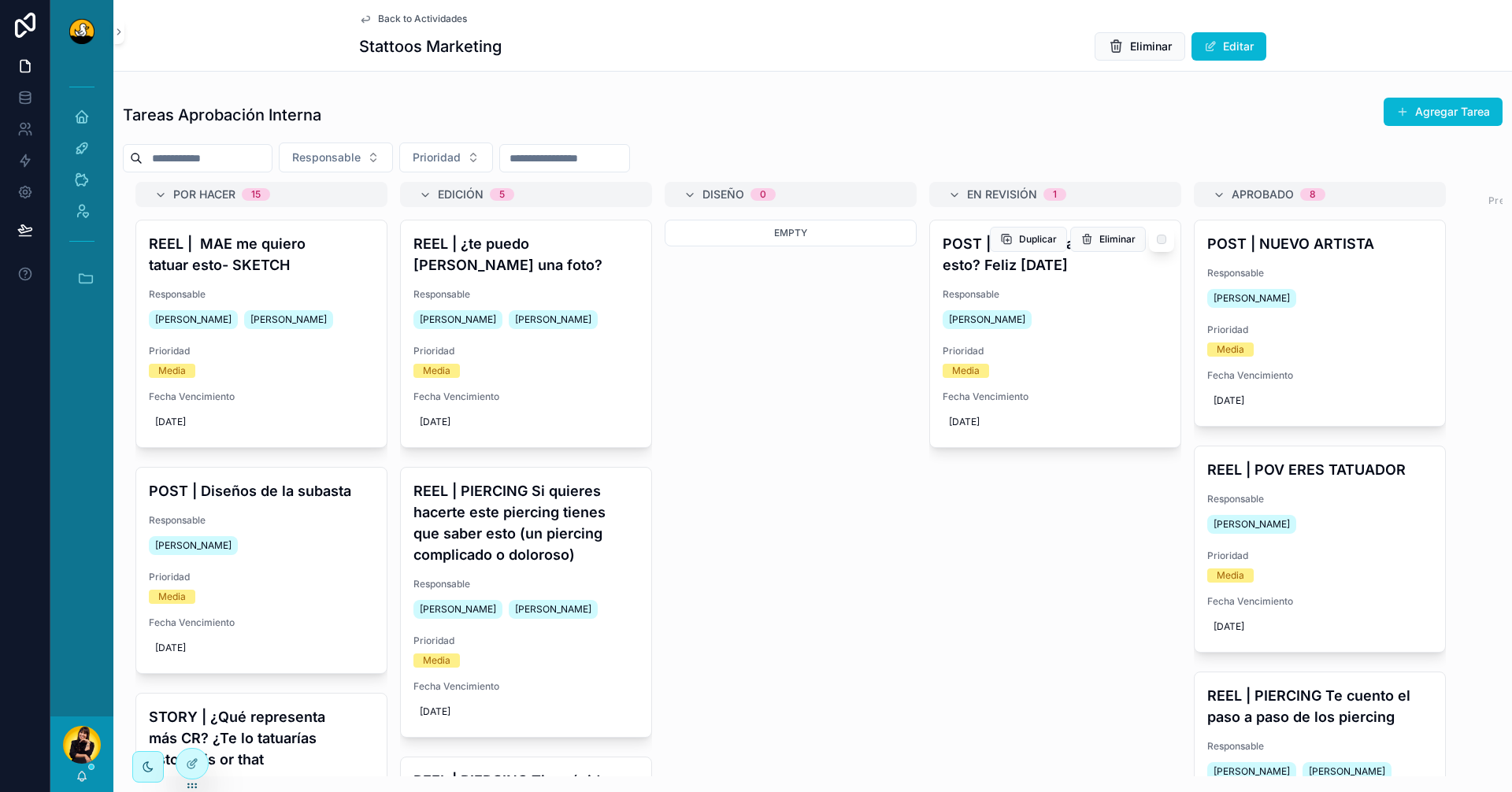
click at [1105, 335] on div "POST | ¿Te tatuaría esto? Feliz [DATE] Responsable [PERSON_NAME] Prioridad Medi…" at bounding box center [1056, 334] width 251 height 227
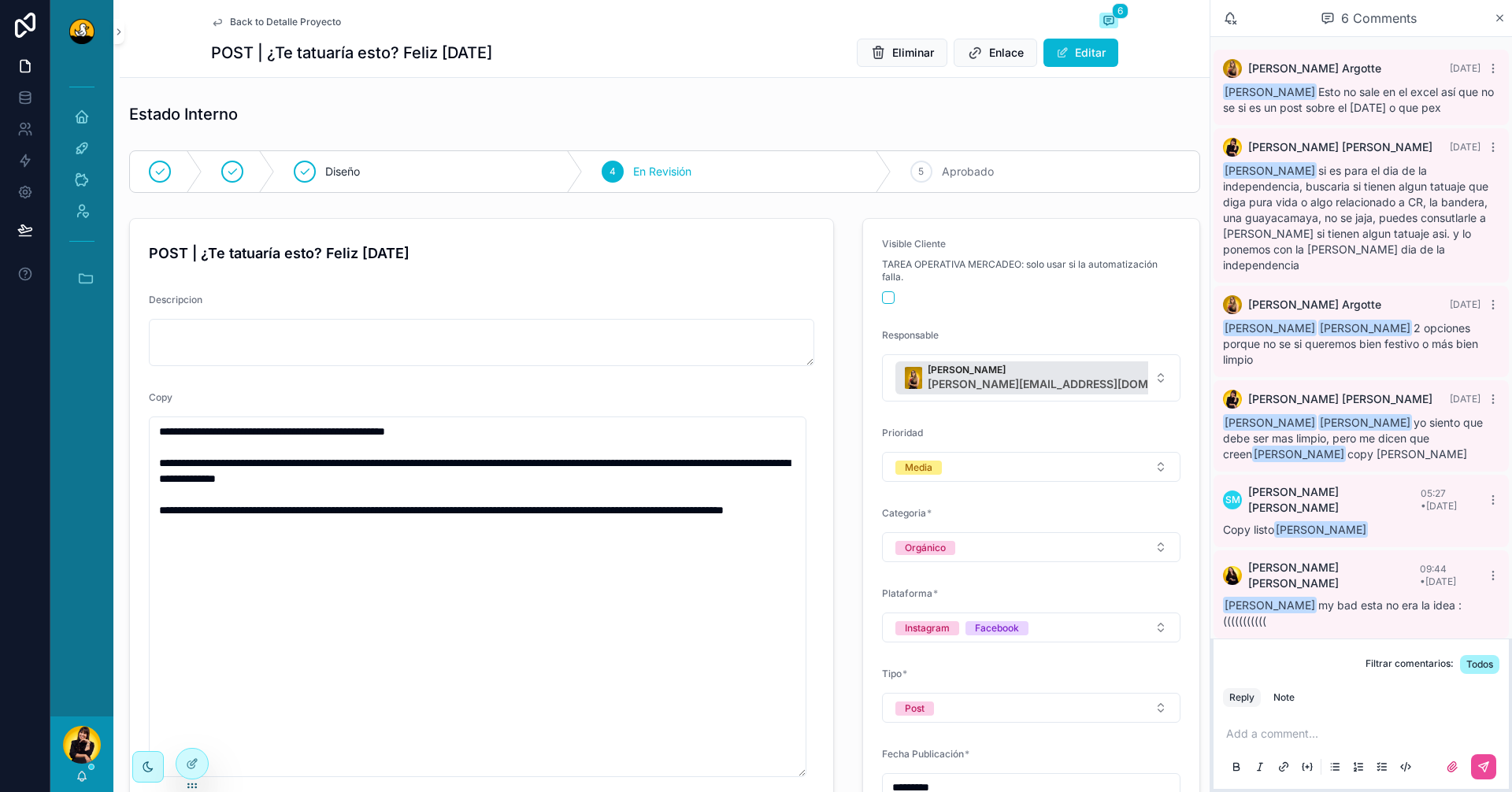
click at [244, 21] on span "Back to Detalle Proyecto" at bounding box center [286, 22] width 111 height 13
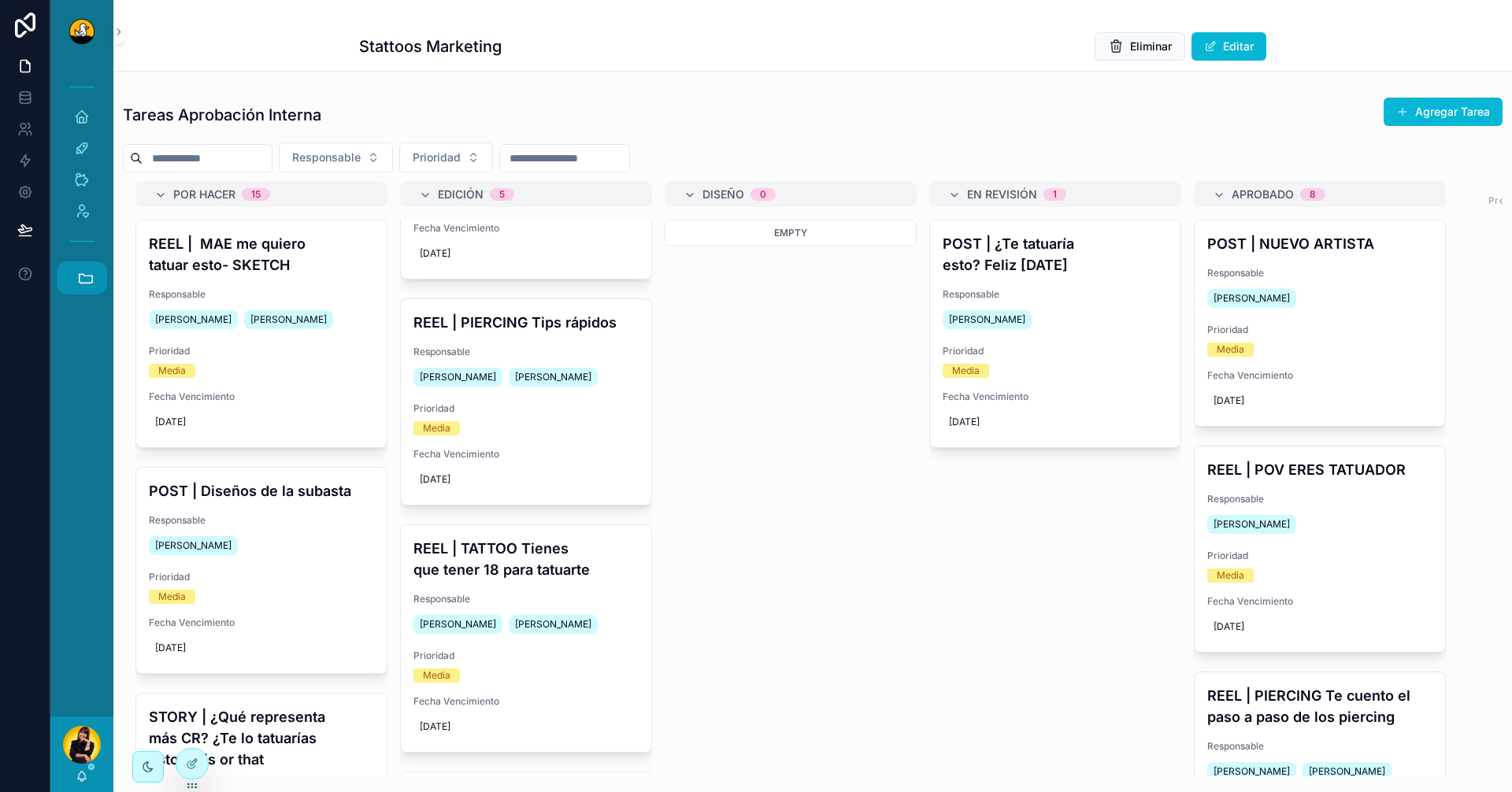
click at [90, 271] on icon "scrollable content" at bounding box center [86, 278] width 17 height 17
click at [82, 629] on span "CP" at bounding box center [81, 624] width 17 height 17
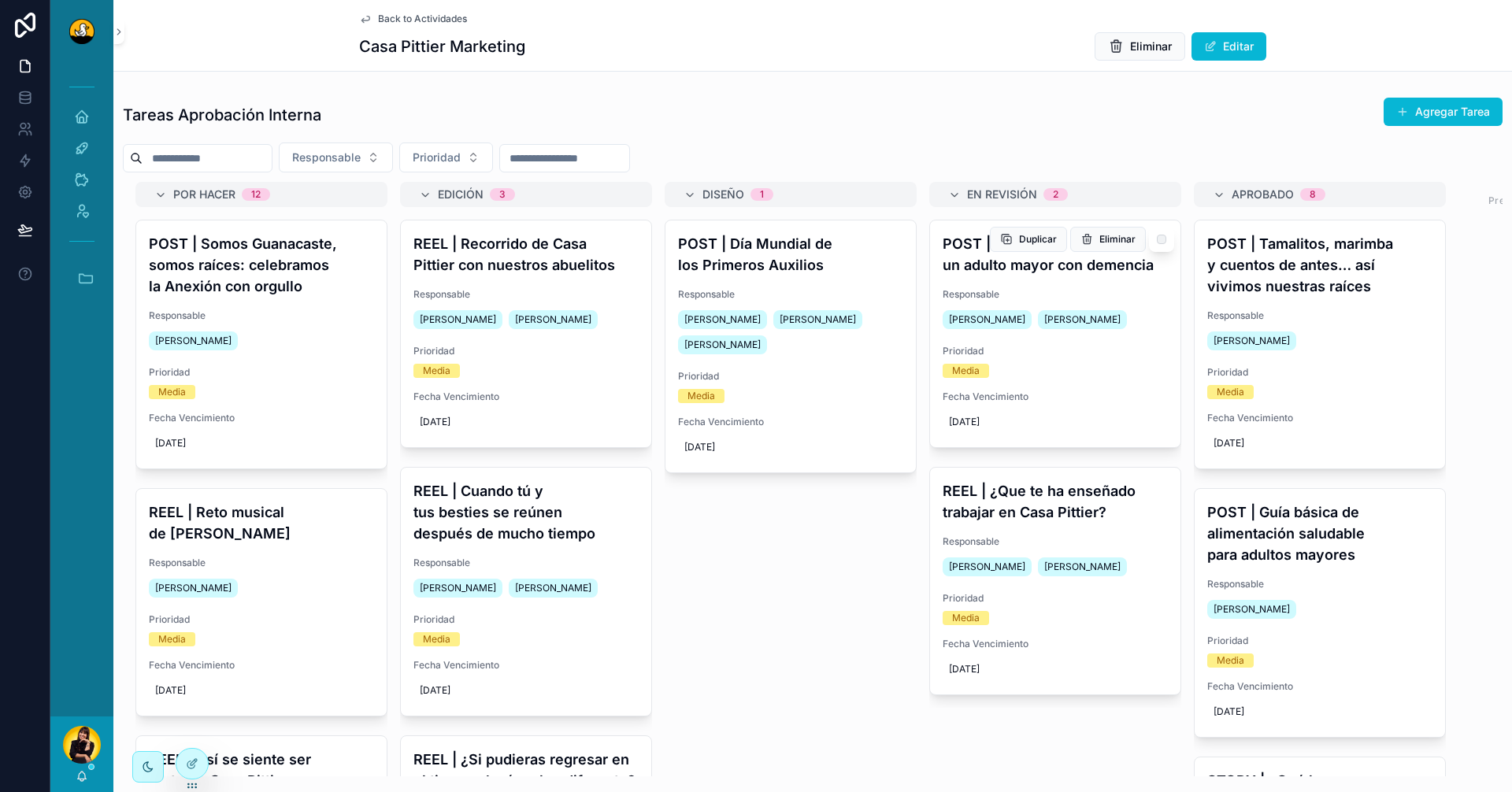
click at [1114, 405] on div "Fecha Vencimiento [DATE]" at bounding box center [1056, 412] width 225 height 44
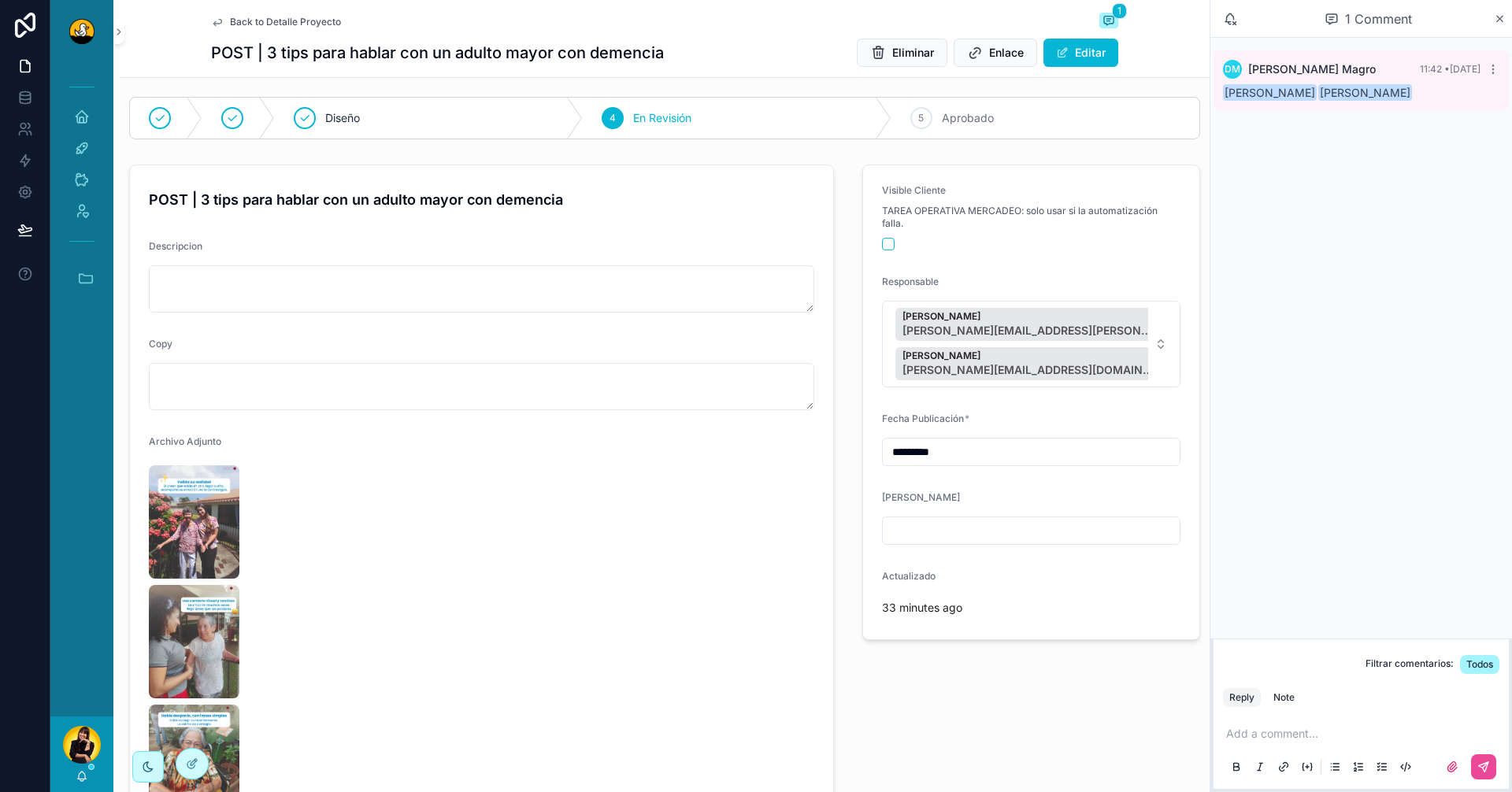
scroll to position [315, 0]
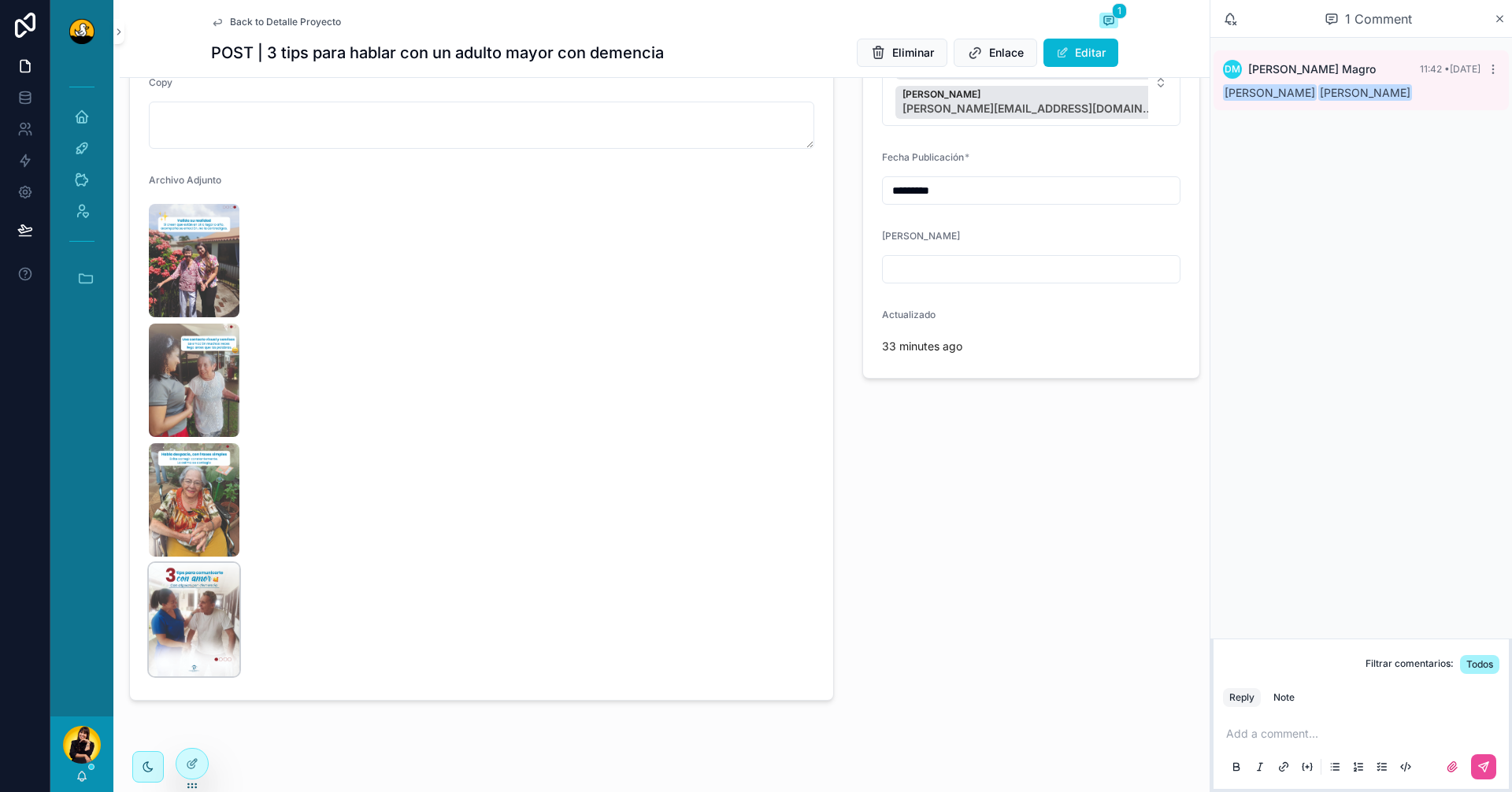
click at [194, 631] on img "scrollable content" at bounding box center [194, 619] width 90 height 113
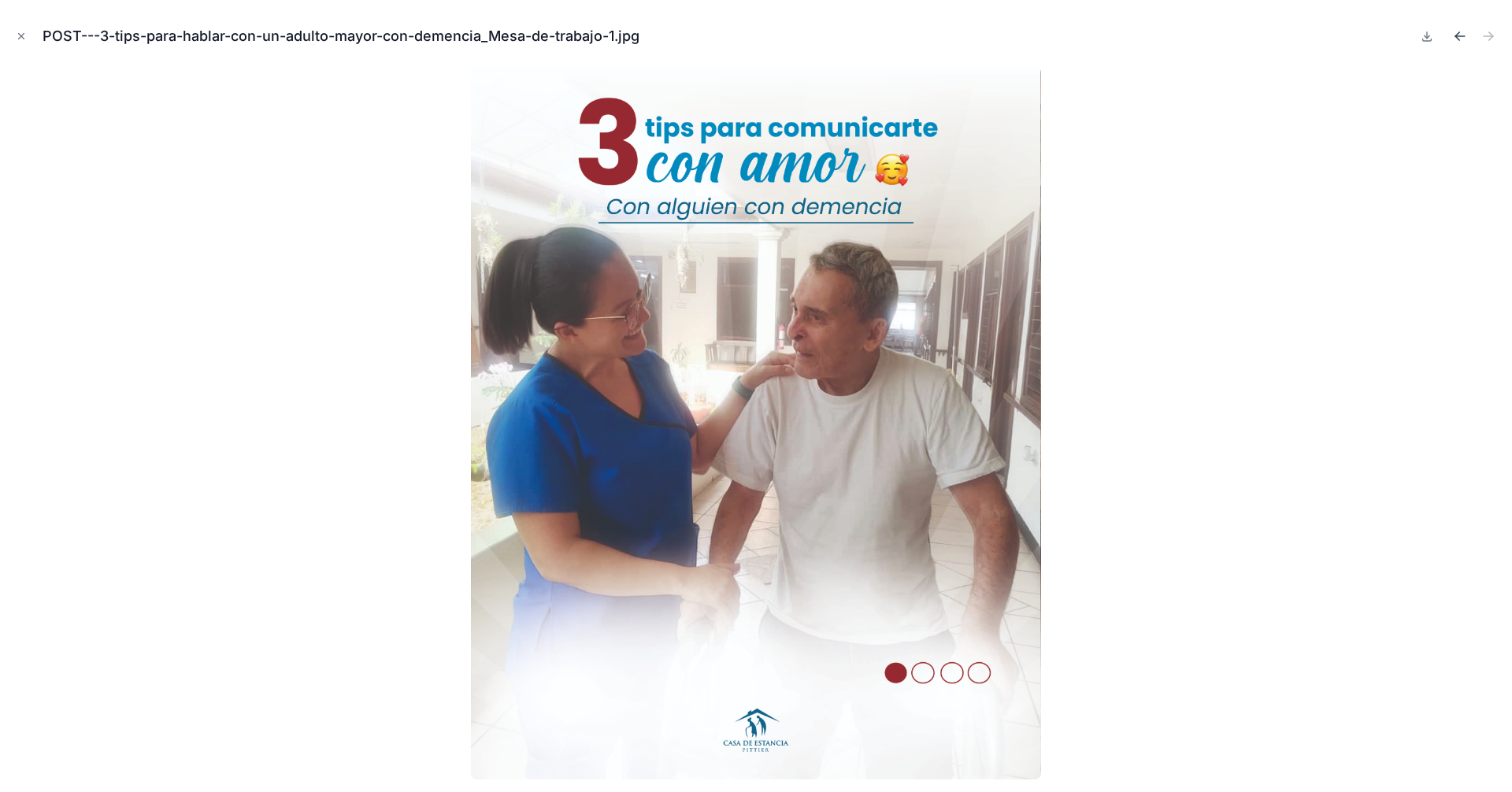
click at [1459, 34] on icon "Previous file" at bounding box center [1457, 34] width 4 height 4
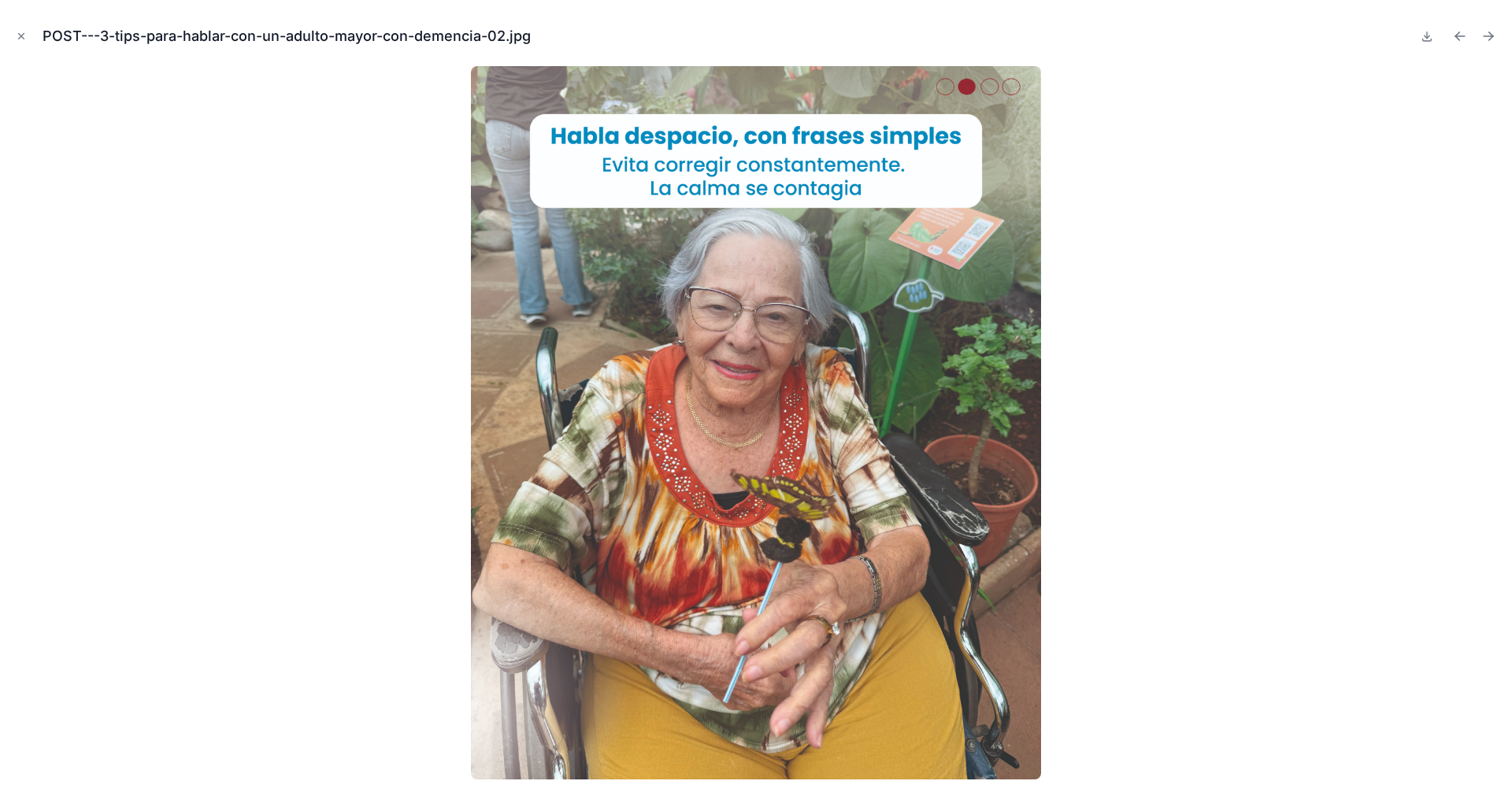
click at [1459, 34] on icon "Previous file" at bounding box center [1457, 34] width 4 height 4
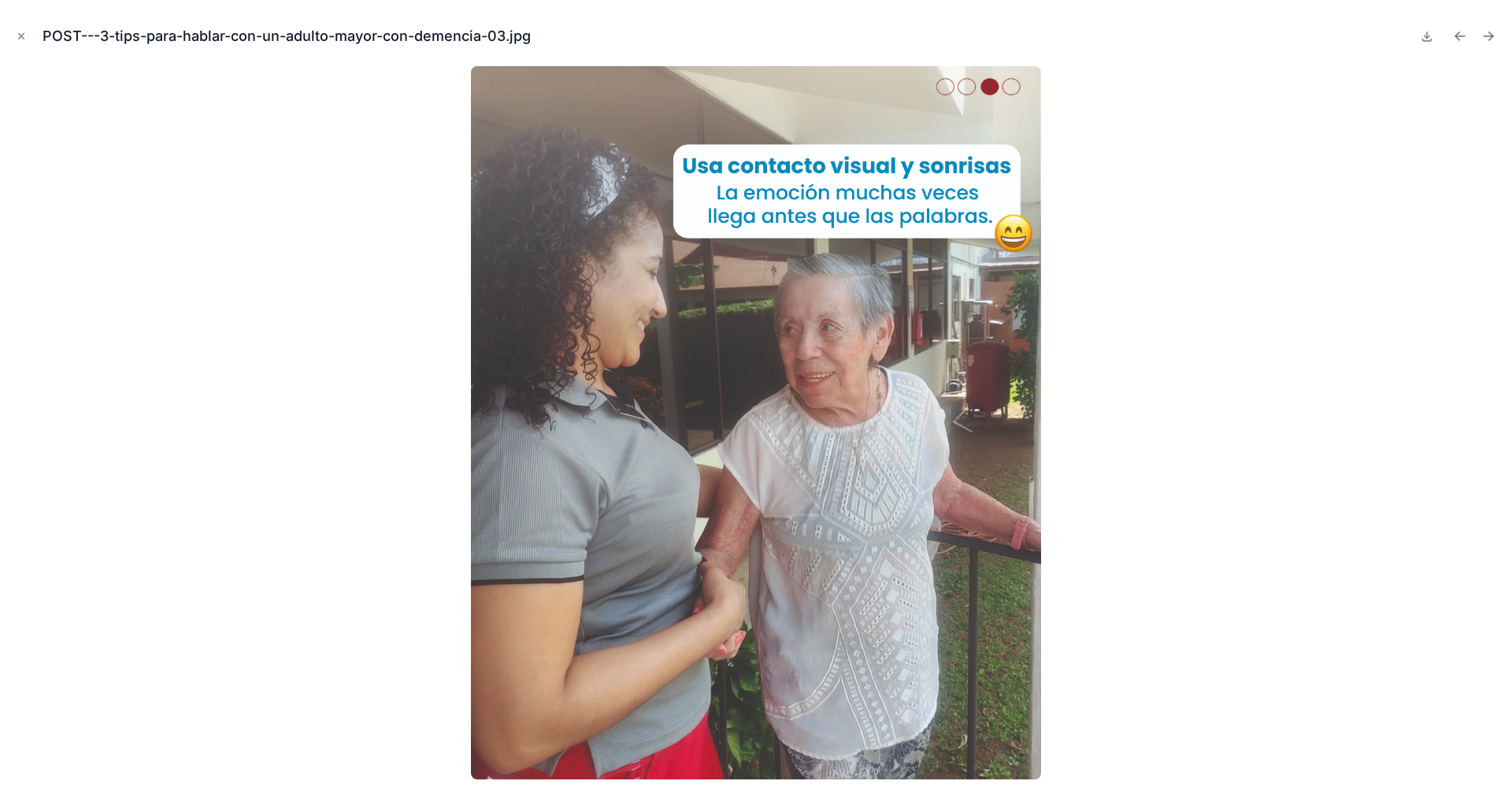
click at [1459, 34] on icon "Previous file" at bounding box center [1457, 34] width 4 height 4
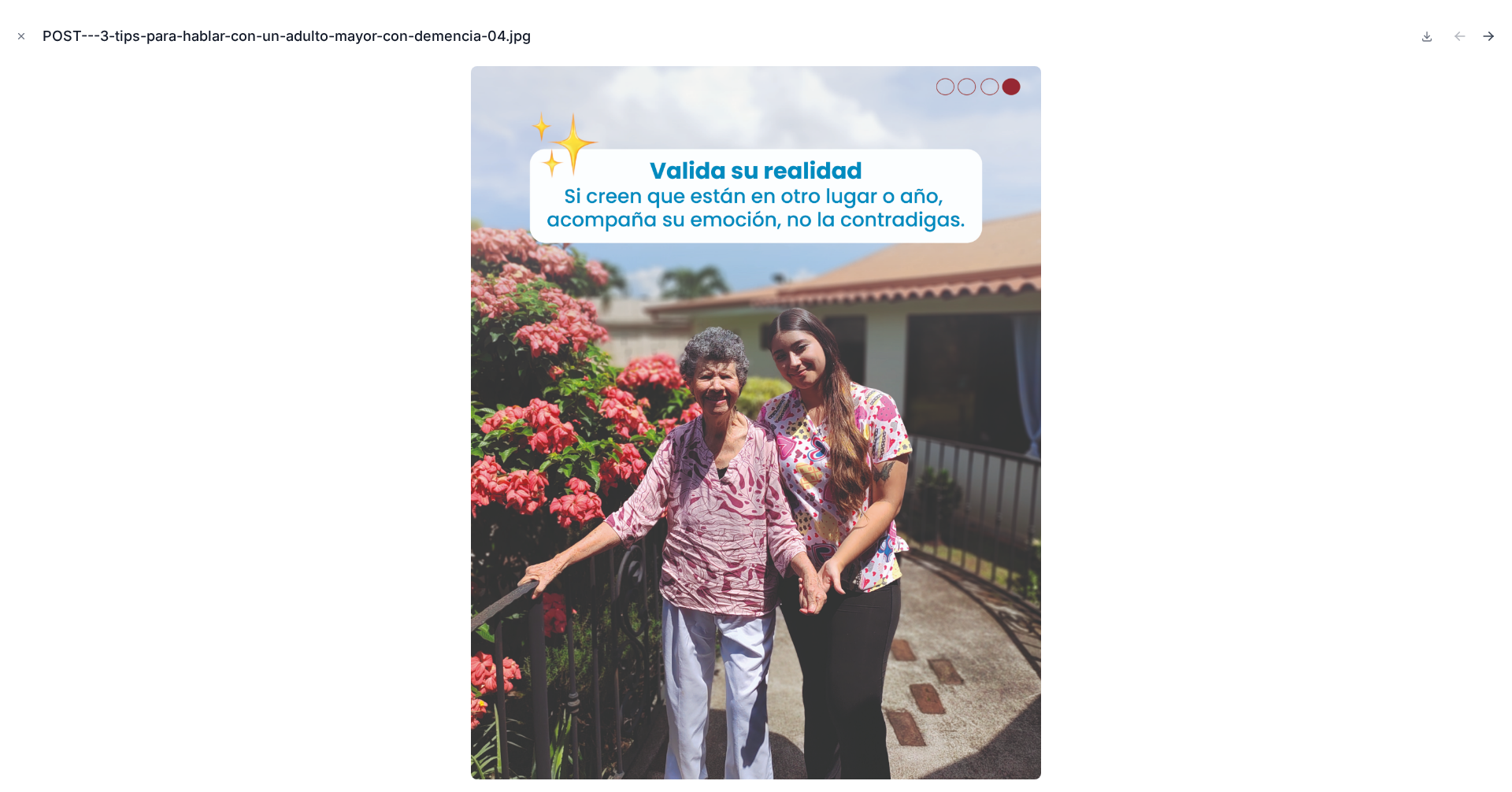
click at [1484, 37] on icon "Next file" at bounding box center [1489, 36] width 16 height 16
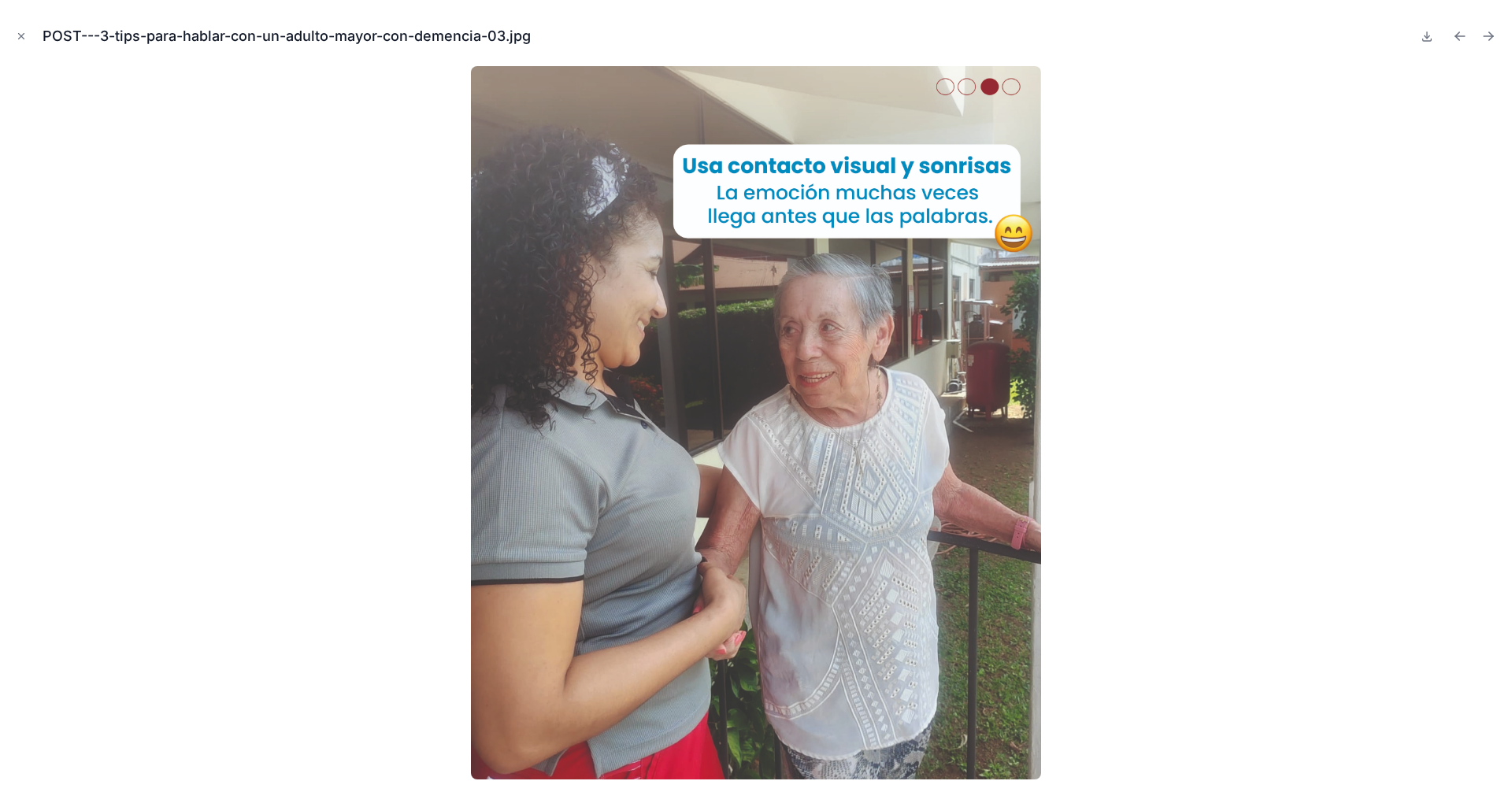
click at [1484, 37] on icon "Next file" at bounding box center [1489, 36] width 16 height 16
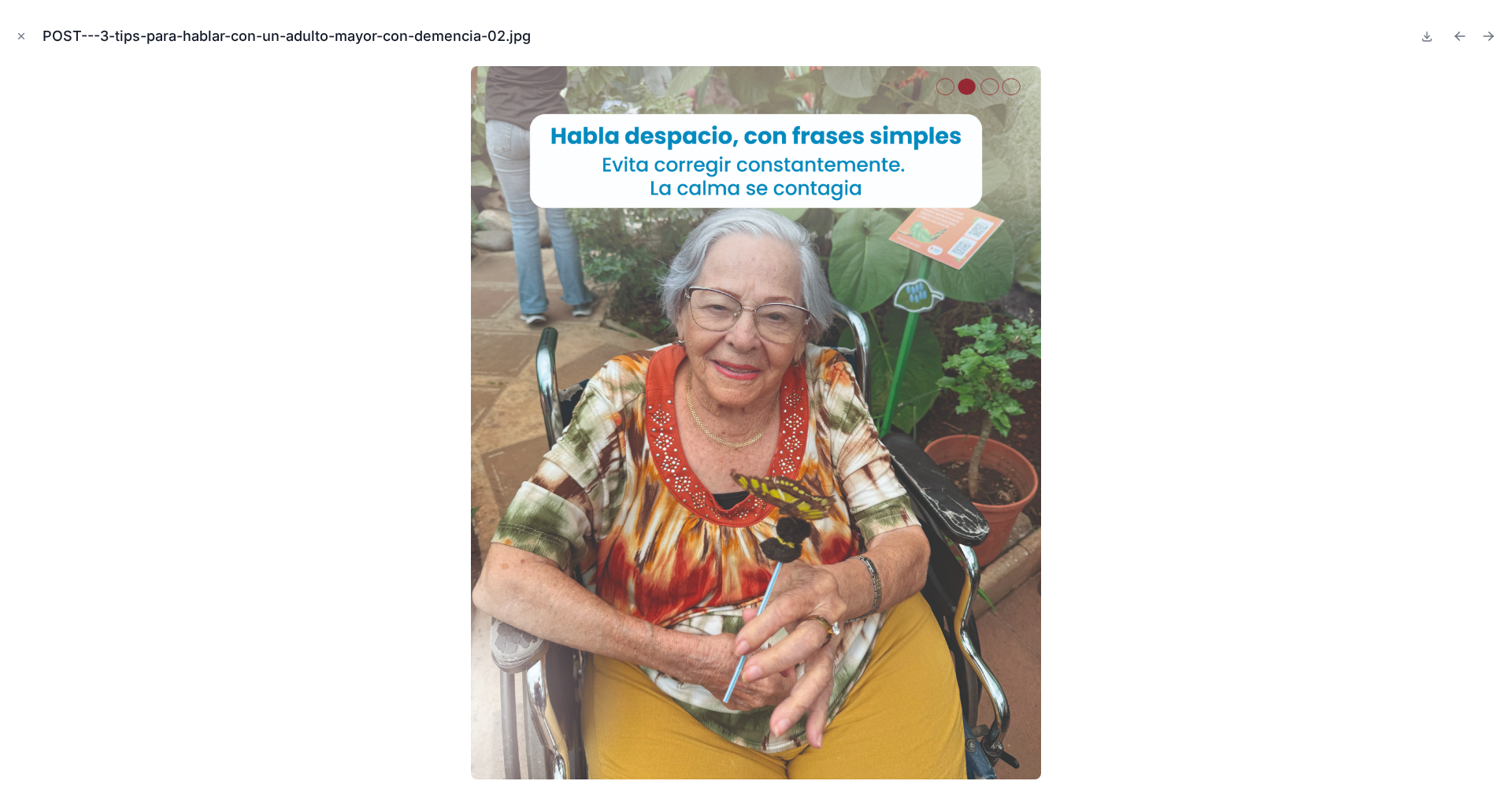
click at [1484, 37] on icon "Next file" at bounding box center [1489, 36] width 16 height 16
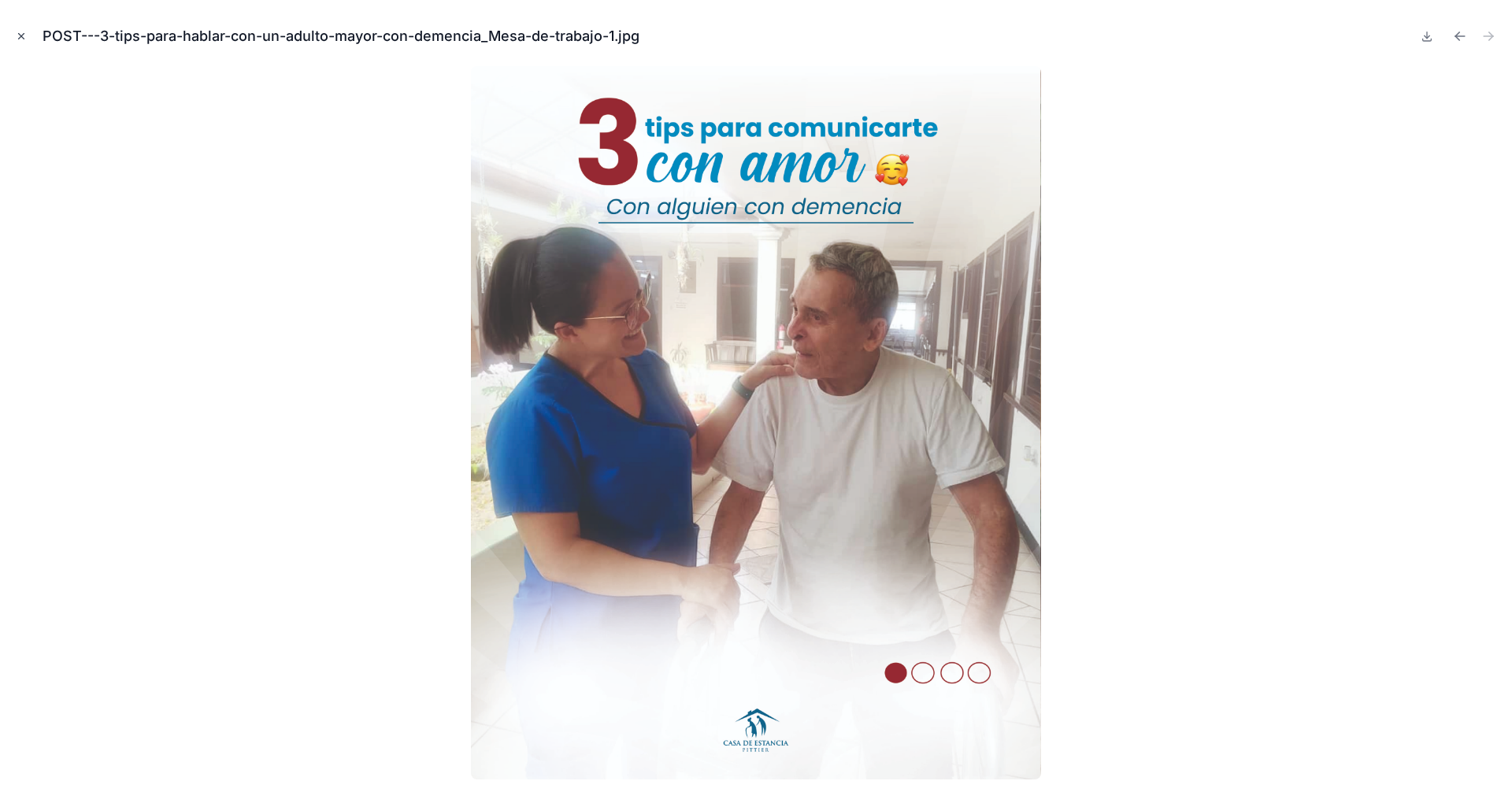
click at [21, 35] on icon "Close modal" at bounding box center [21, 36] width 11 height 11
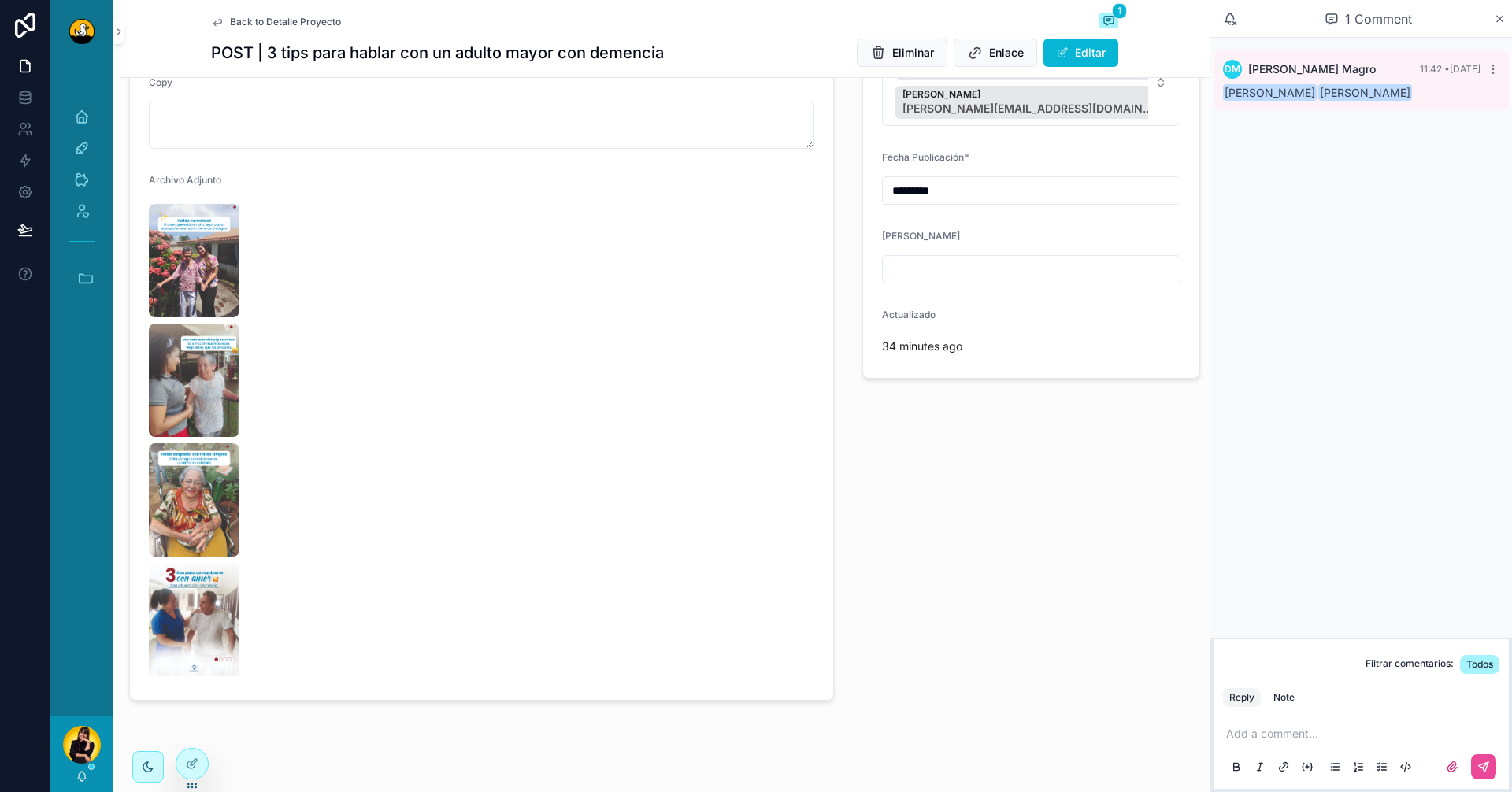
click at [1314, 729] on p "scrollable content" at bounding box center [1364, 733] width 277 height 16
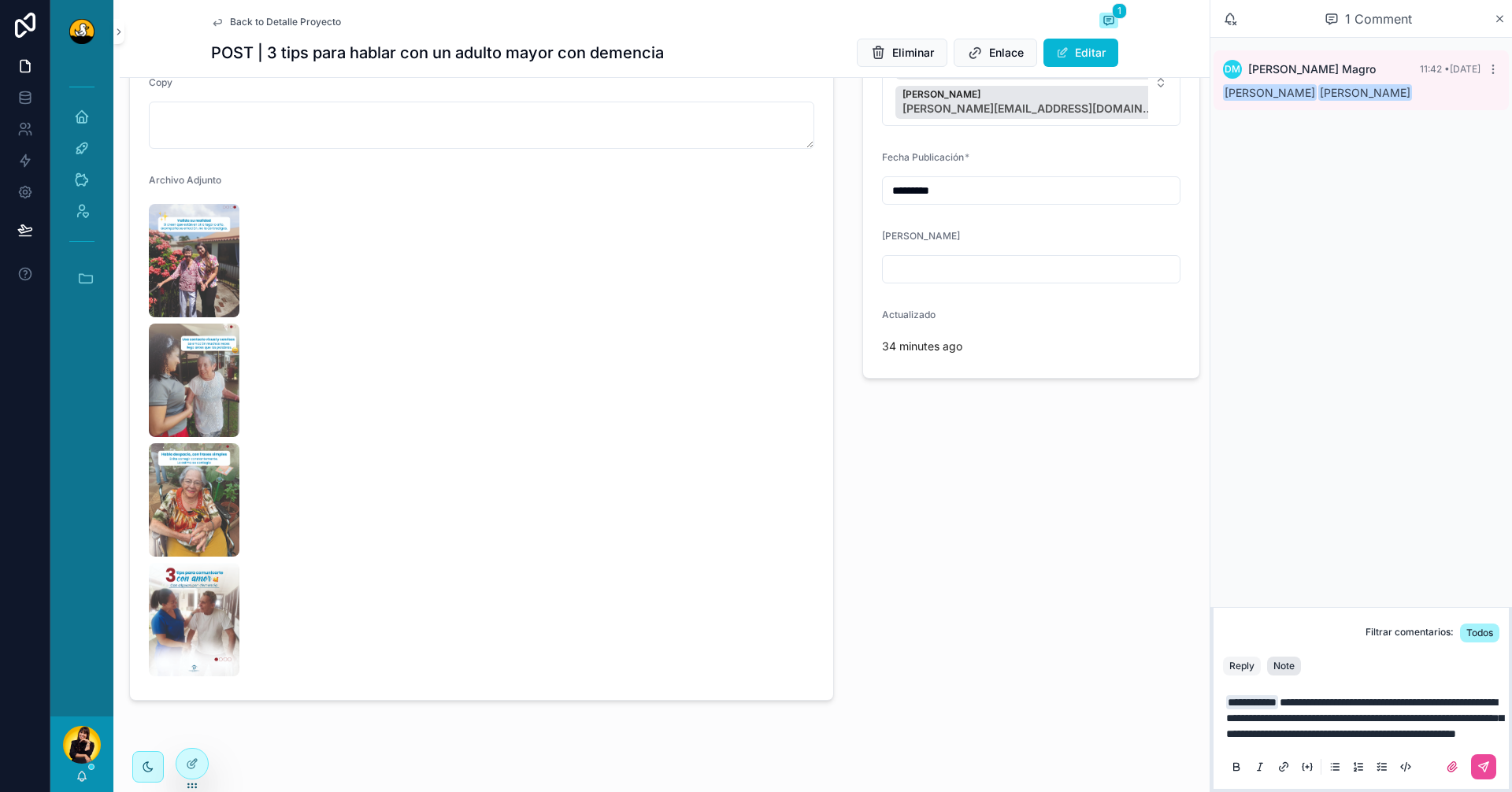
click at [1288, 660] on div "Note" at bounding box center [1284, 666] width 21 height 13
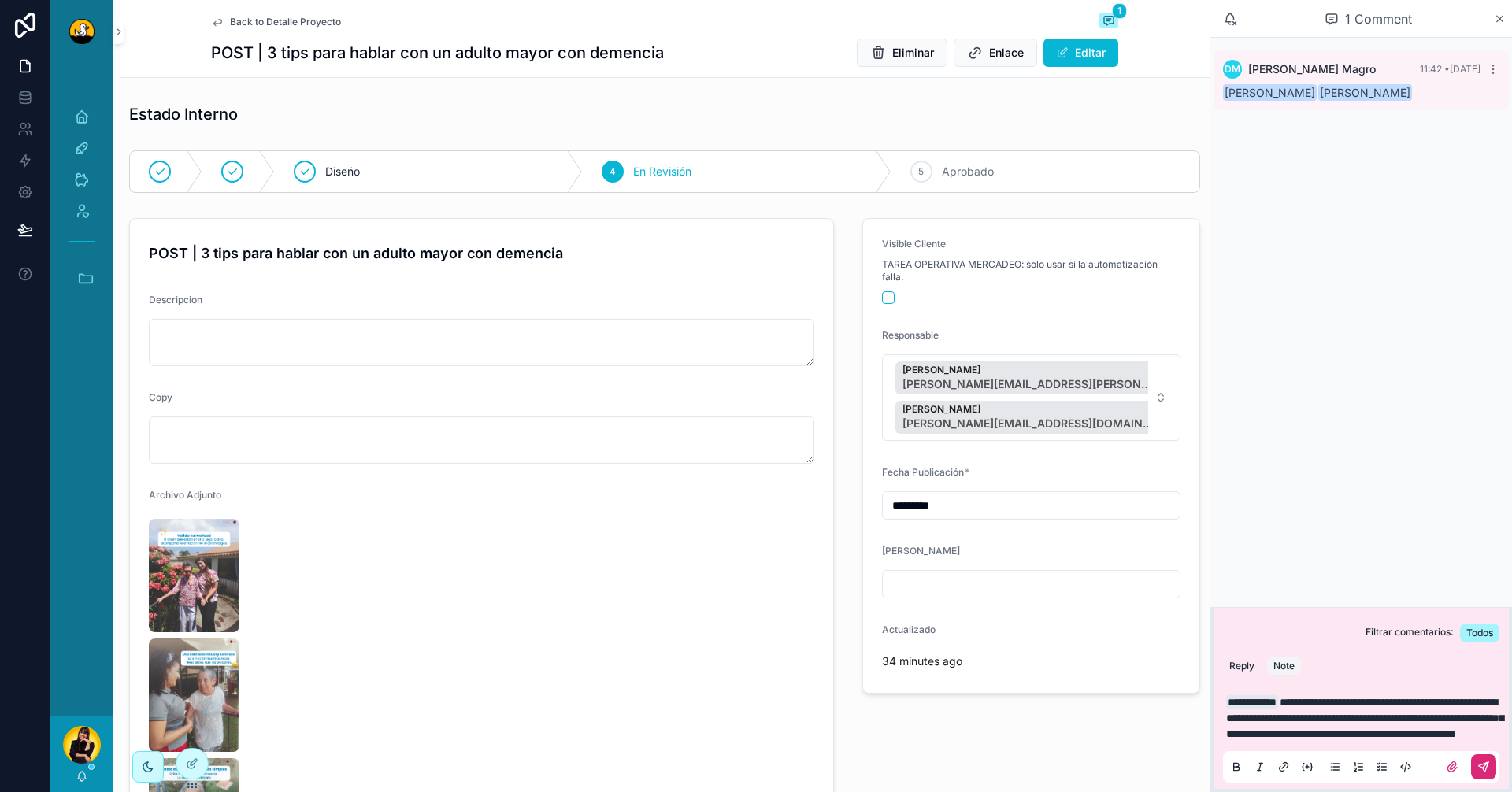
click at [1487, 754] on button "scrollable content" at bounding box center [1484, 767] width 25 height 25
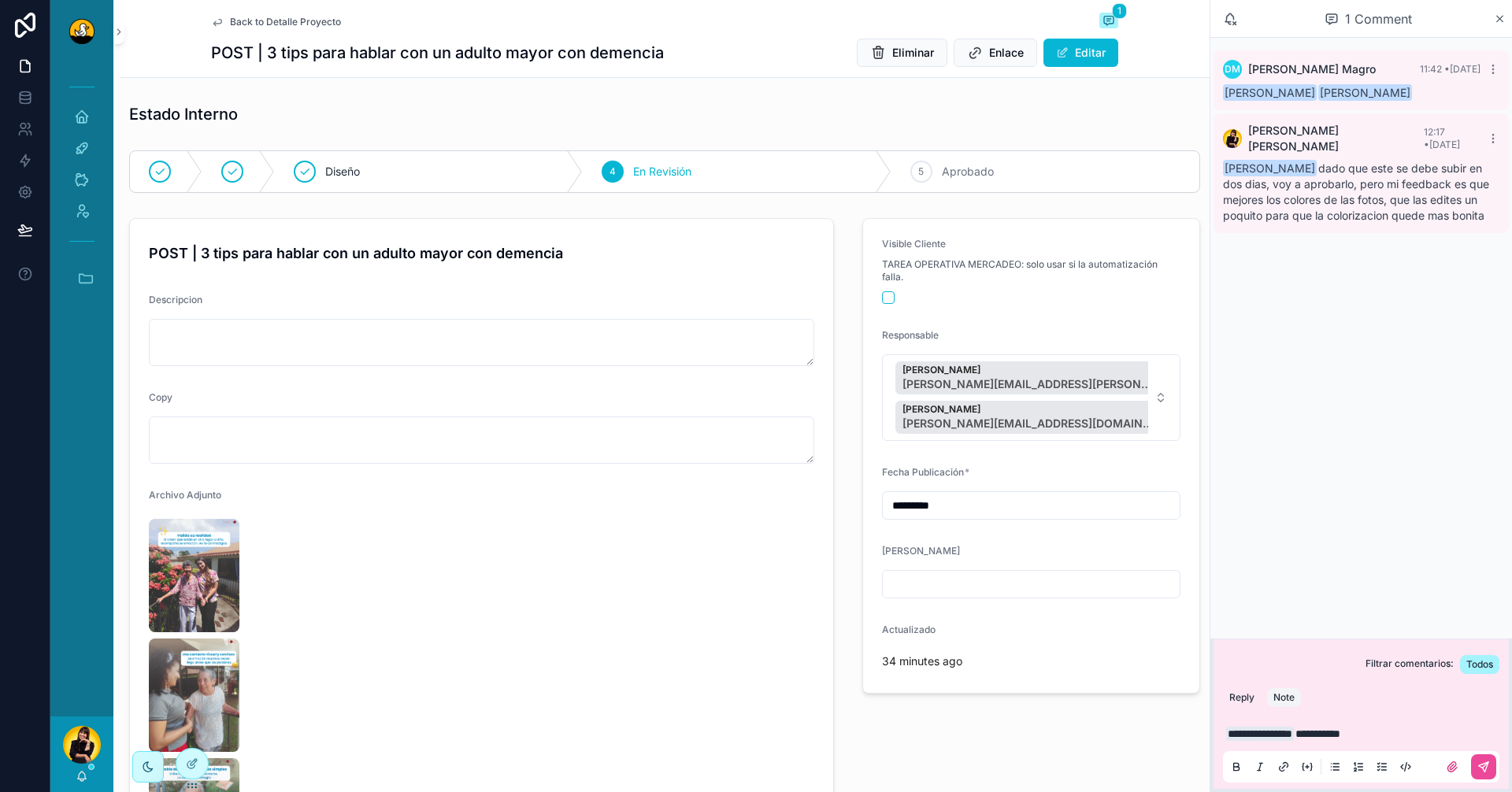
click at [1292, 698] on div "Note" at bounding box center [1284, 698] width 21 height 13
click at [1487, 763] on icon "scrollable content" at bounding box center [1484, 767] width 10 height 10
click at [233, 25] on span "Back to Detalle Proyecto" at bounding box center [286, 22] width 111 height 13
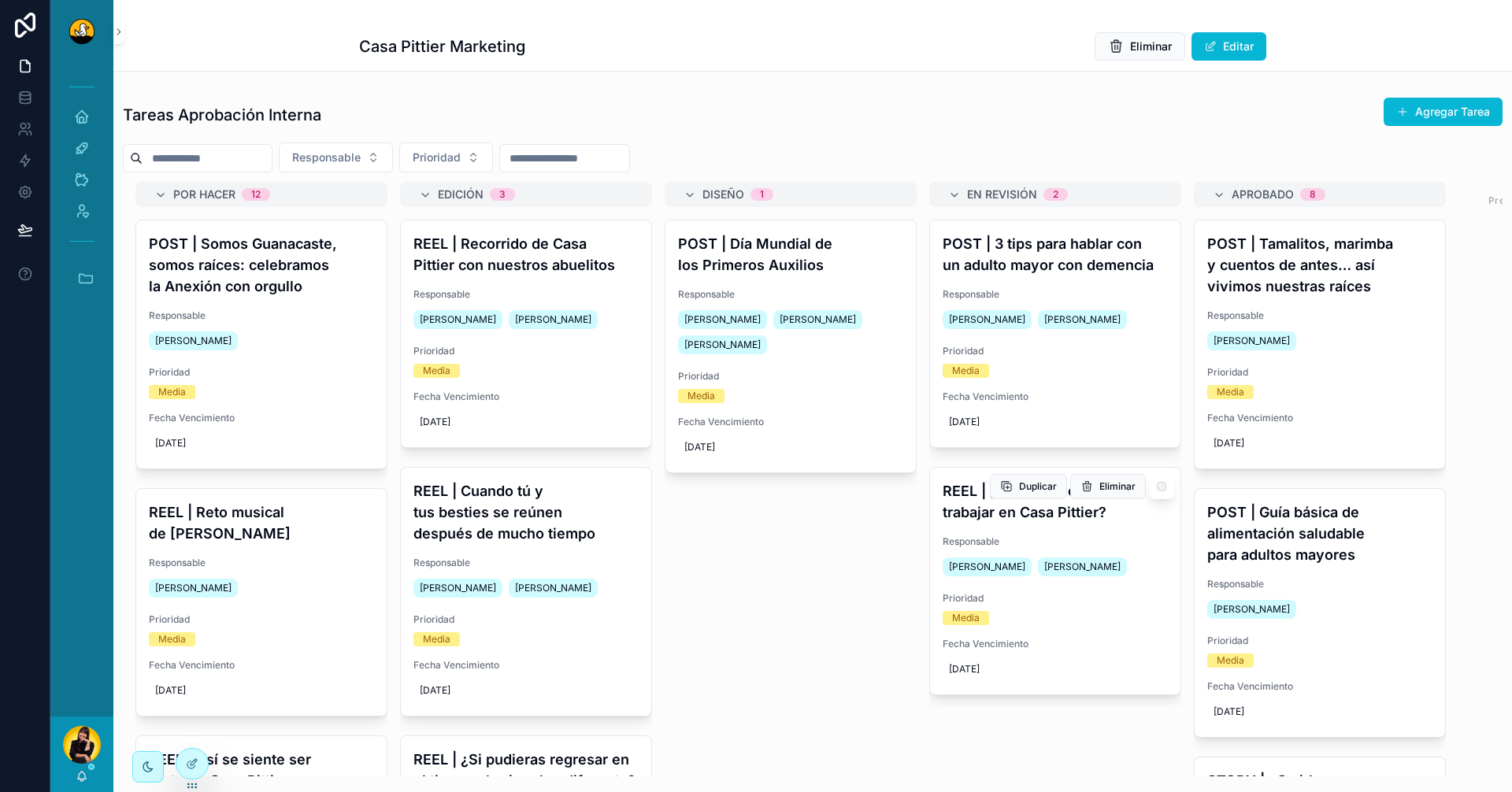
click at [1057, 506] on h4 "REEL | ¿Que te ha enseñado trabajar en Casa Pittier?" at bounding box center [1056, 502] width 225 height 43
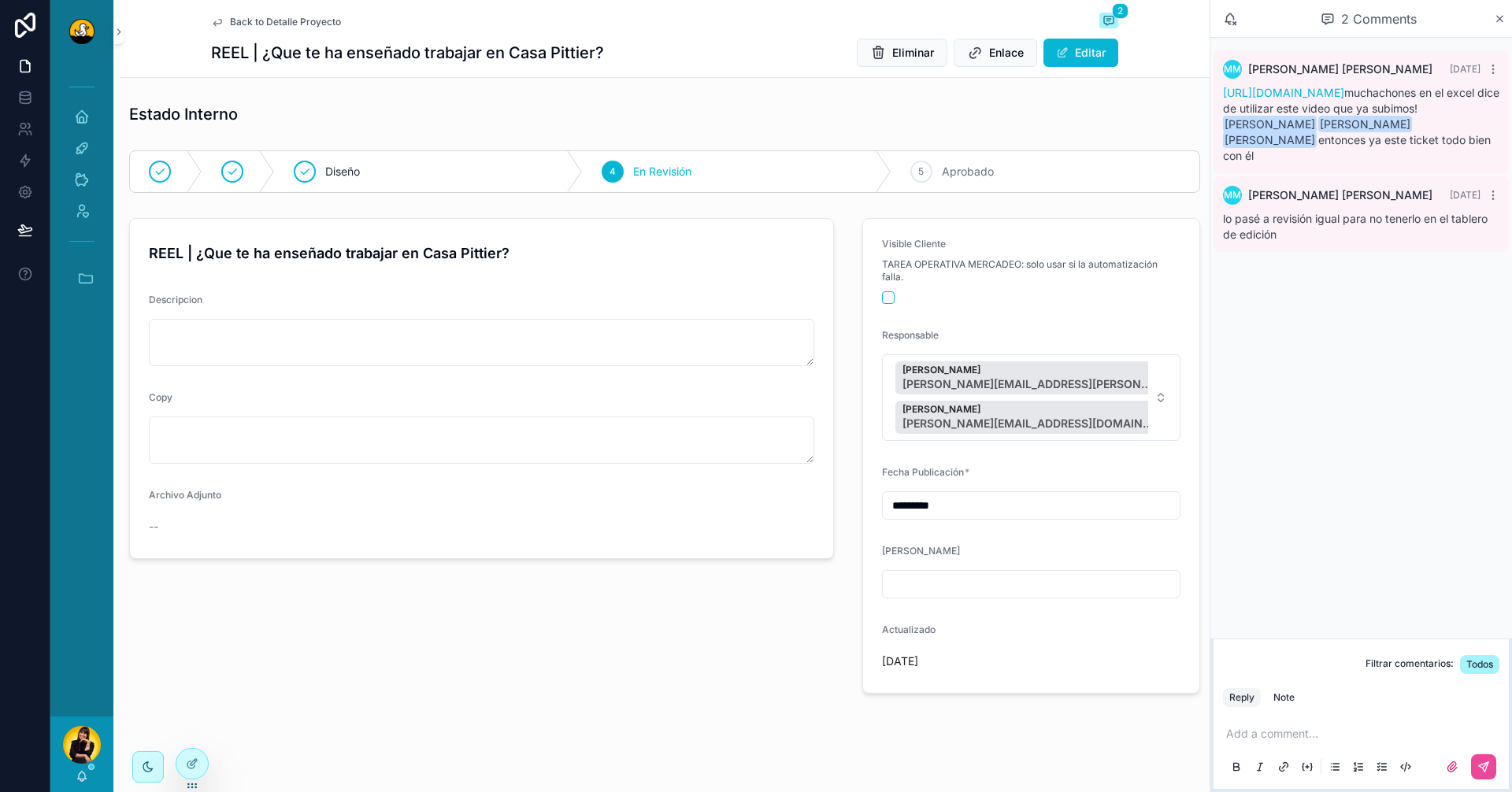
click at [1333, 735] on p "scrollable content" at bounding box center [1364, 733] width 277 height 16
click at [1295, 691] on div "Note" at bounding box center [1284, 698] width 21 height 13
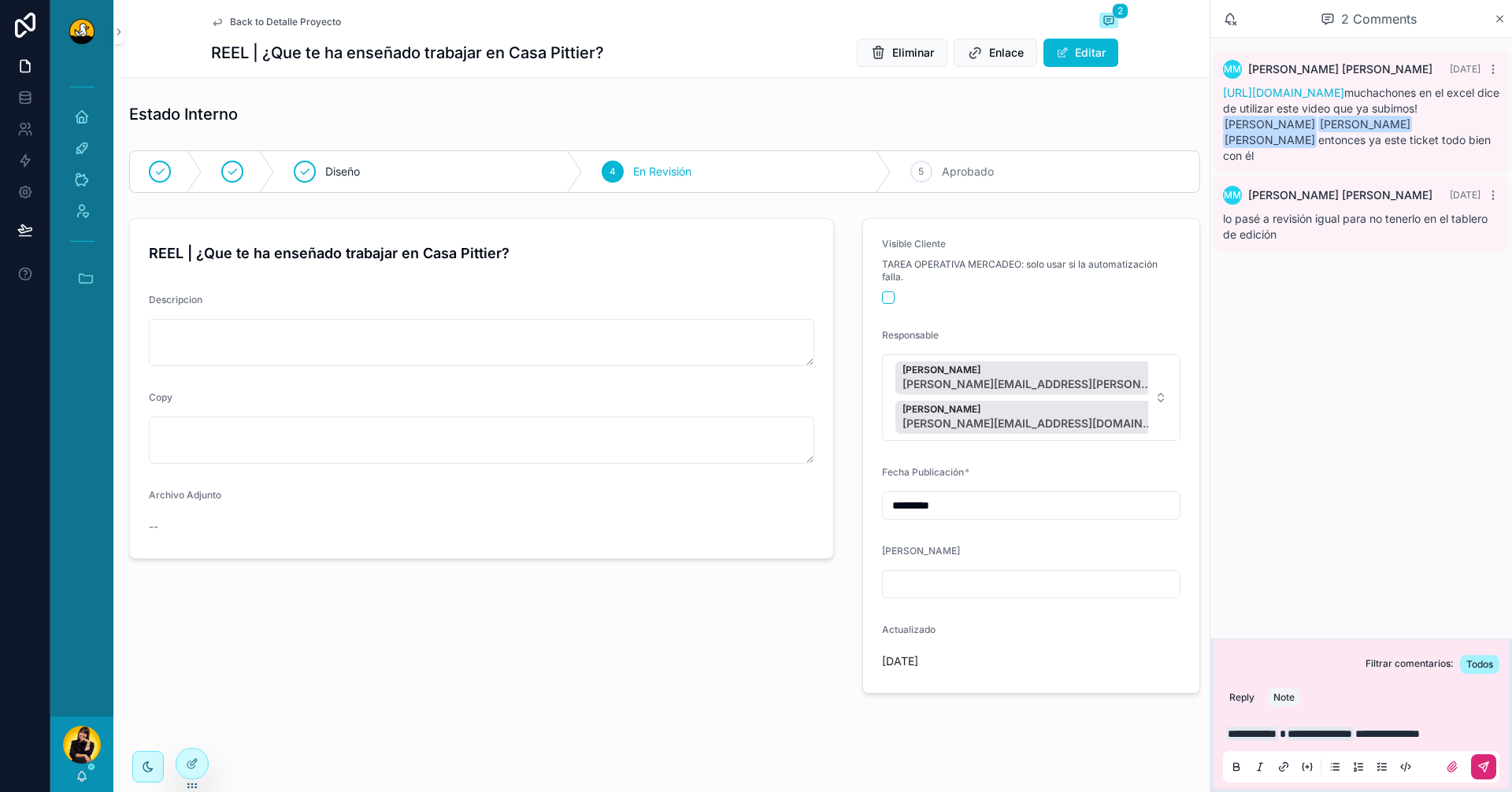
click at [1490, 772] on icon "scrollable content" at bounding box center [1484, 767] width 13 height 13
click at [92, 278] on icon "scrollable content" at bounding box center [86, 278] width 13 height 9
click at [78, 549] on span "C" at bounding box center [81, 544] width 17 height 17
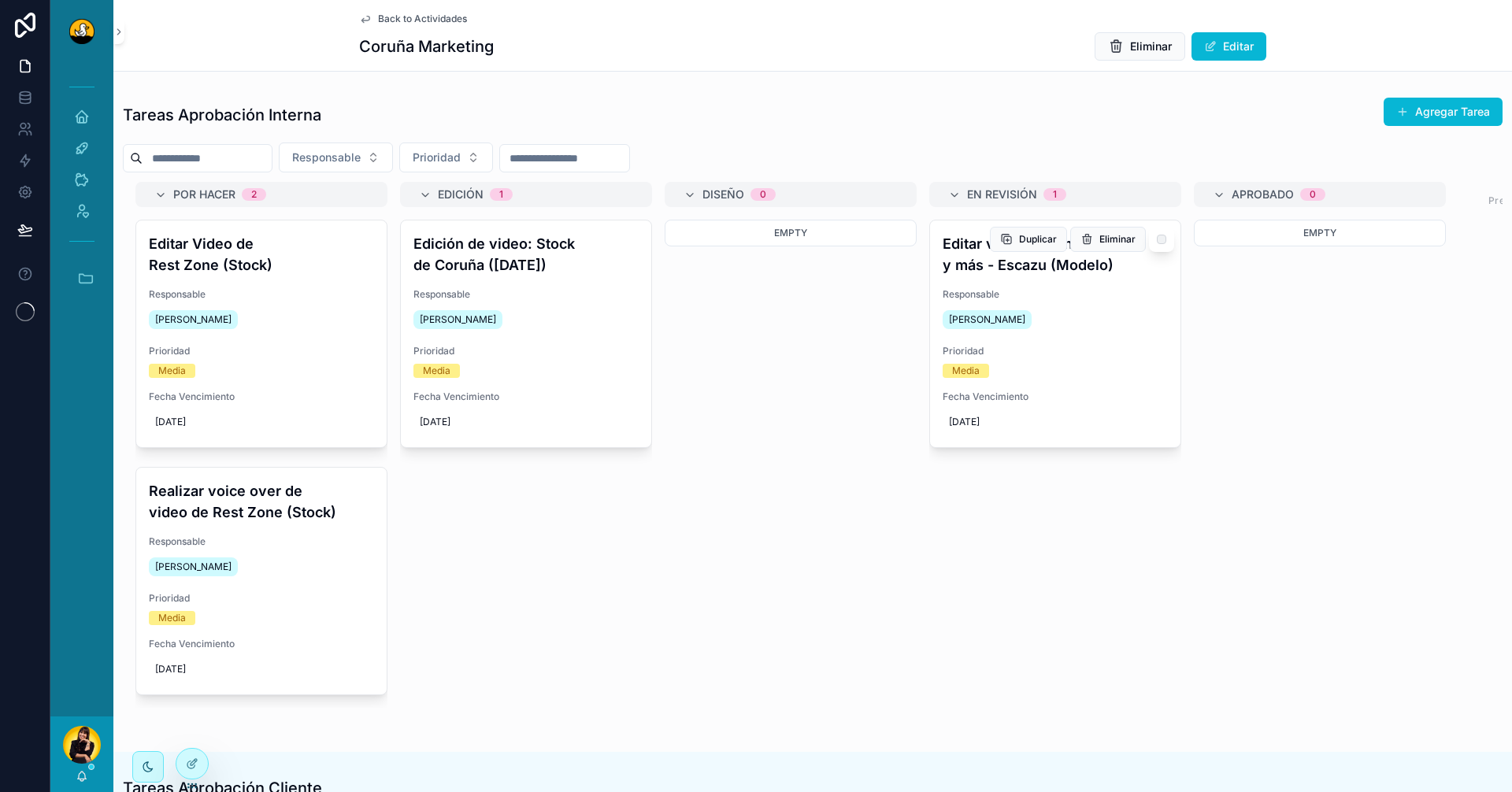
click at [1048, 268] on h4 "Editar video: Colchones y más - Escazu (Modelo)" at bounding box center [1056, 254] width 225 height 43
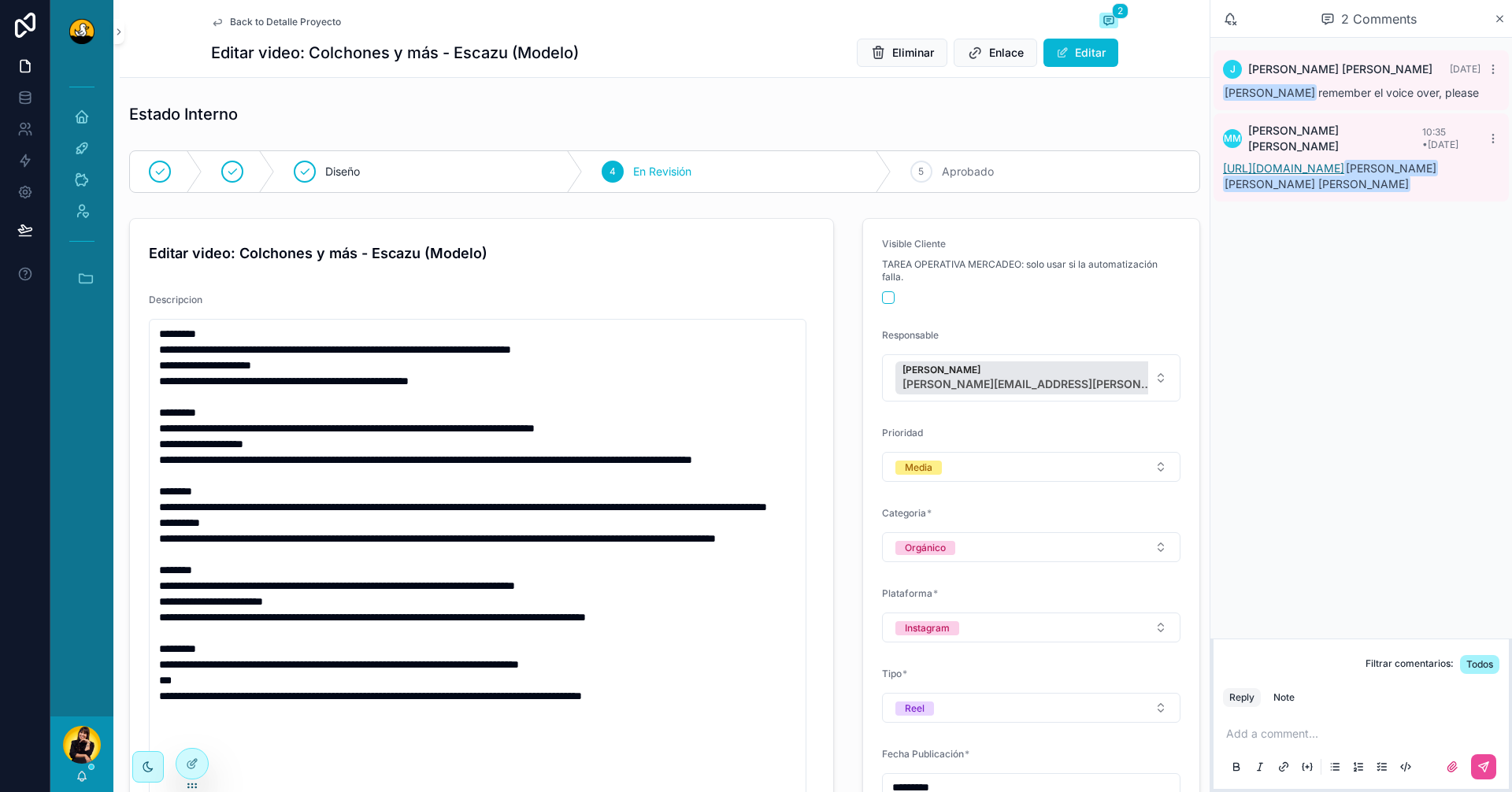
click at [1338, 166] on link "https://drive.google.com/drive/folders/1atlWuBK6Cwd2J3GL2Erl8zPhFPOAf3ex?usp=dr…" at bounding box center [1284, 168] width 121 height 13
click at [1348, 737] on p "scrollable content" at bounding box center [1364, 733] width 277 height 16
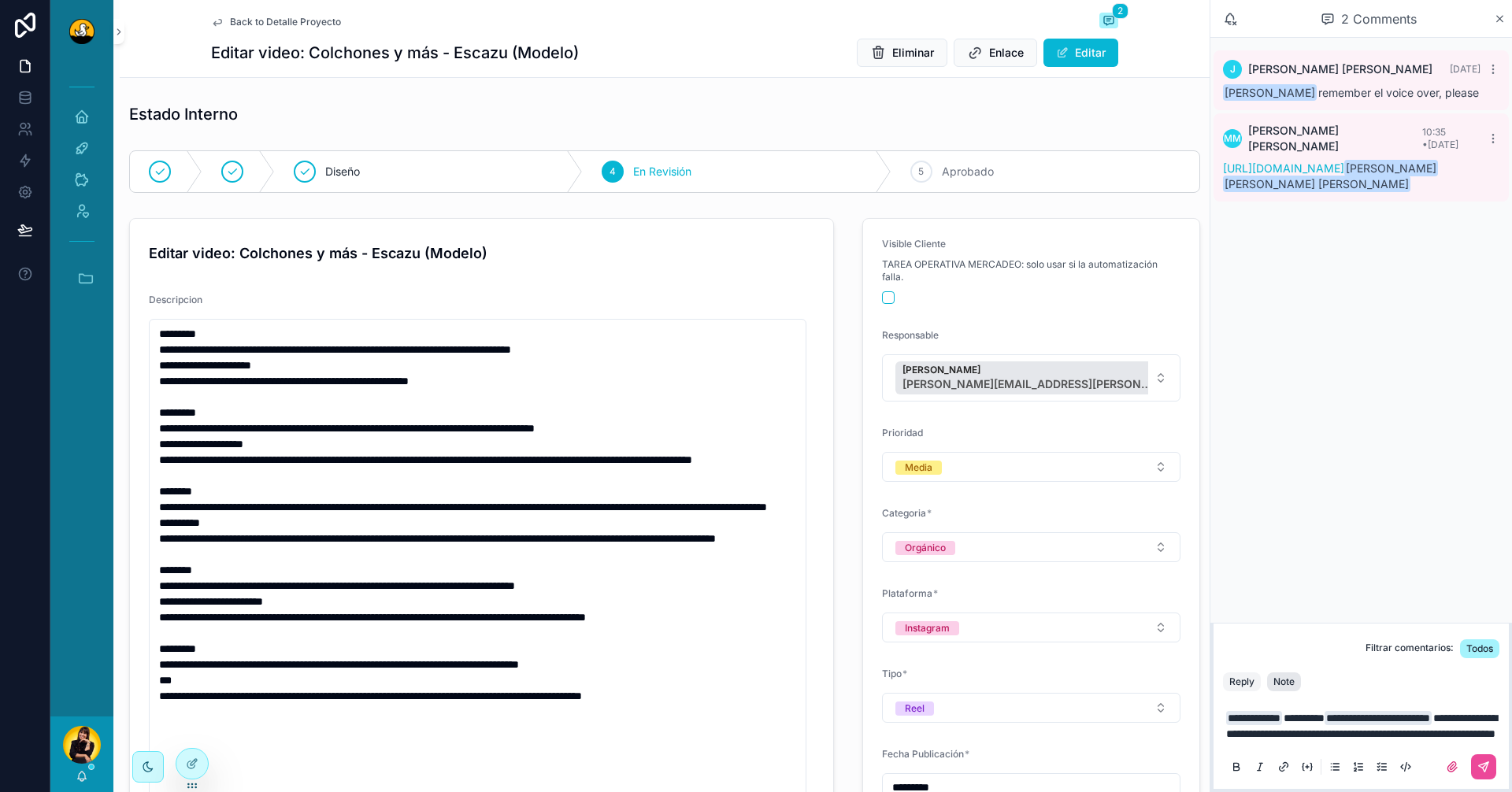
click at [1280, 675] on div "Note" at bounding box center [1284, 682] width 21 height 13
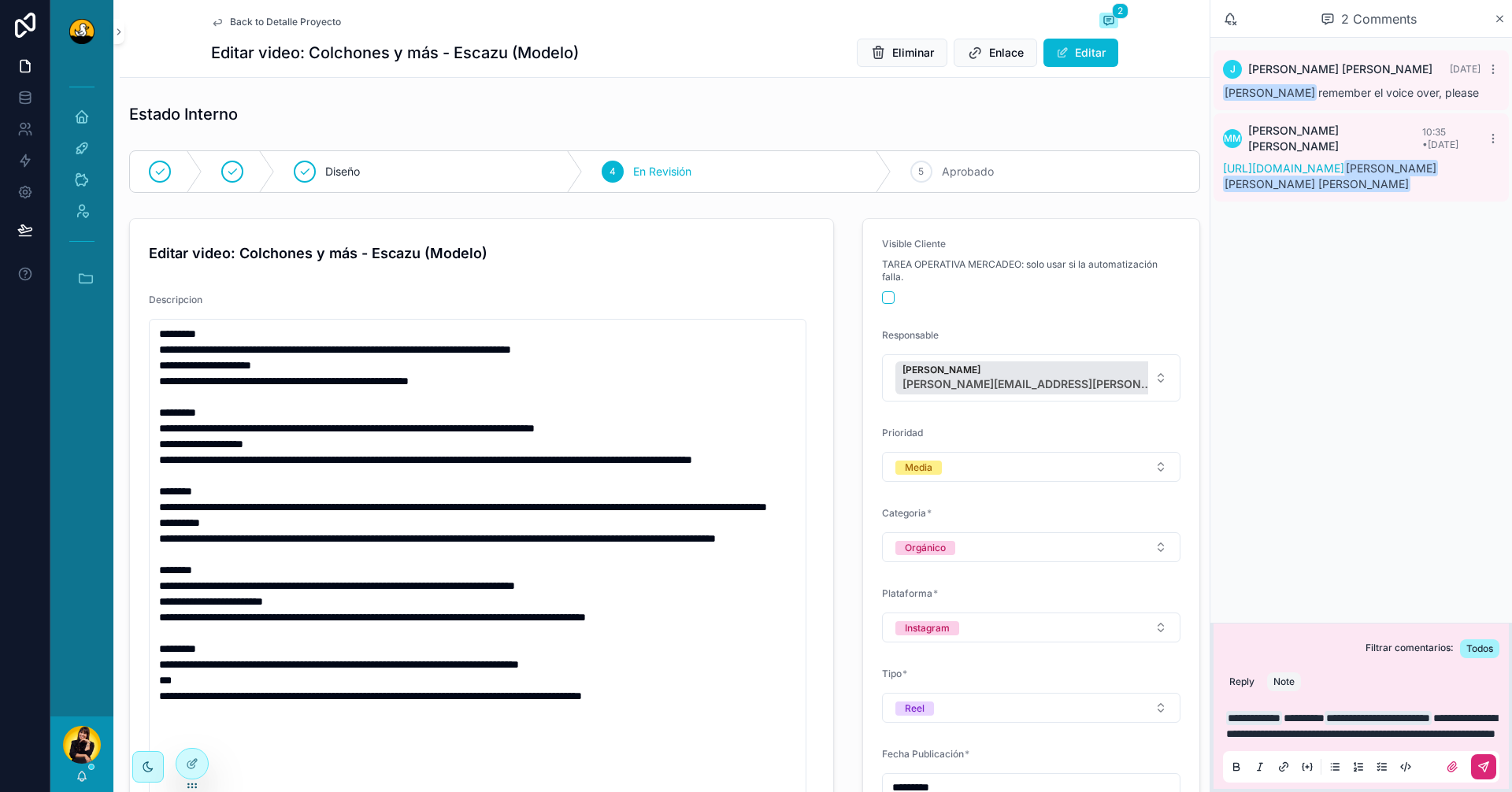
click at [1491, 774] on button "scrollable content" at bounding box center [1484, 767] width 25 height 25
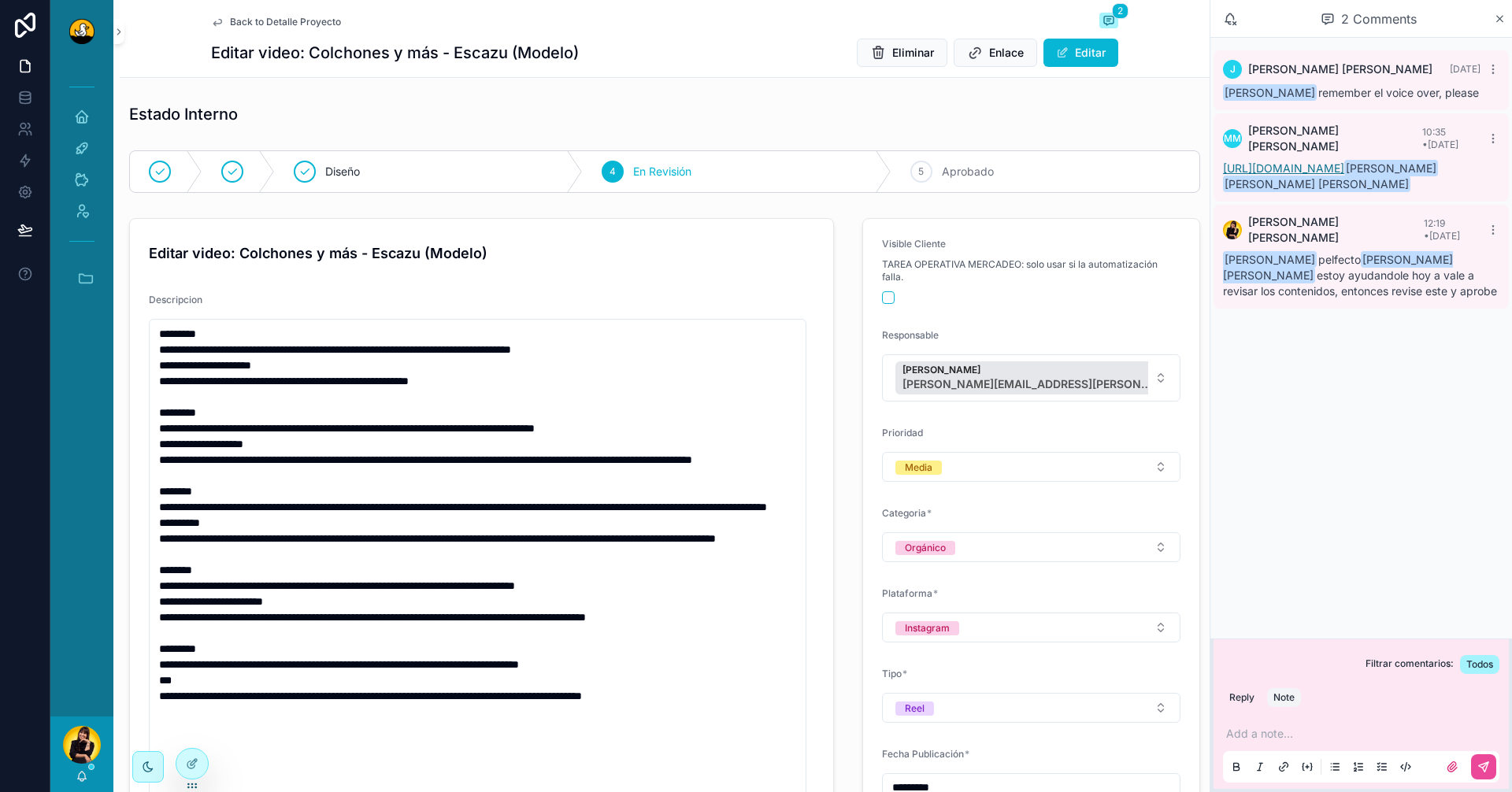
click at [1345, 174] on link "https://drive.google.com/drive/folders/1atlWuBK6Cwd2J3GL2Erl8zPhFPOAf3ex?usp=dr…" at bounding box center [1284, 168] width 121 height 13
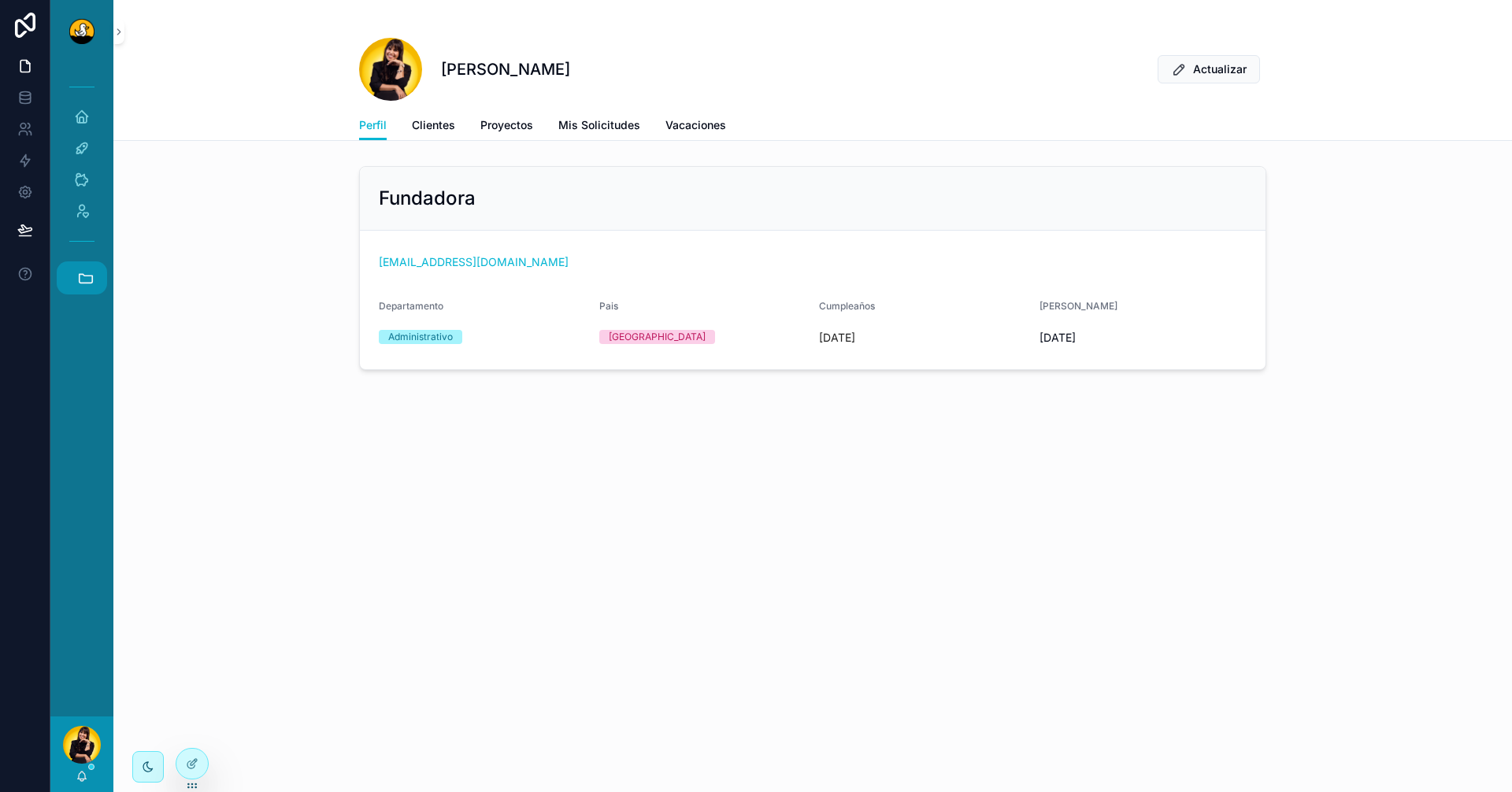
click at [67, 277] on button "Accesos rápidos" at bounding box center [82, 278] width 51 height 33
click at [84, 551] on span "C" at bounding box center [81, 544] width 17 height 17
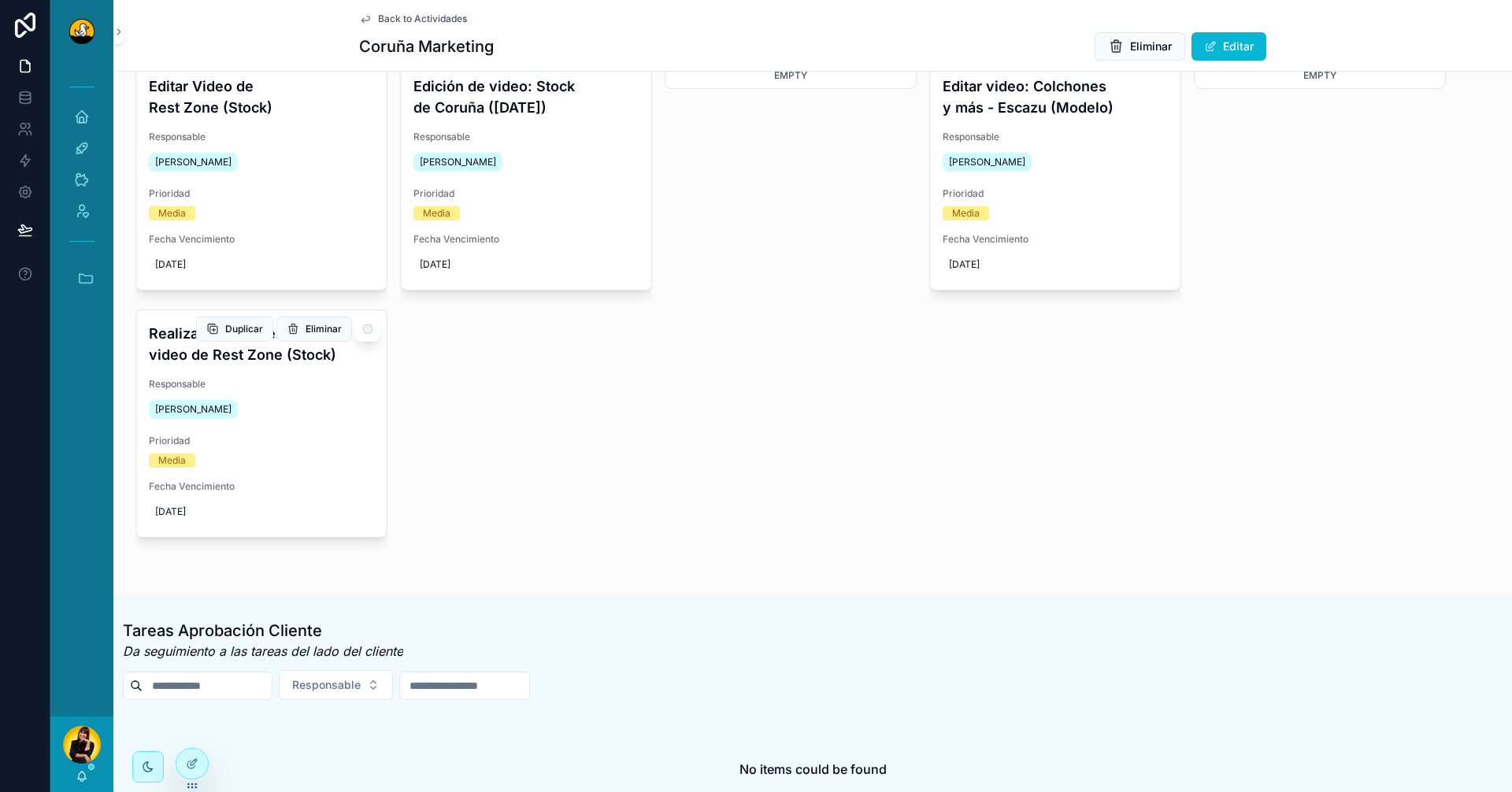
scroll to position [78, 0]
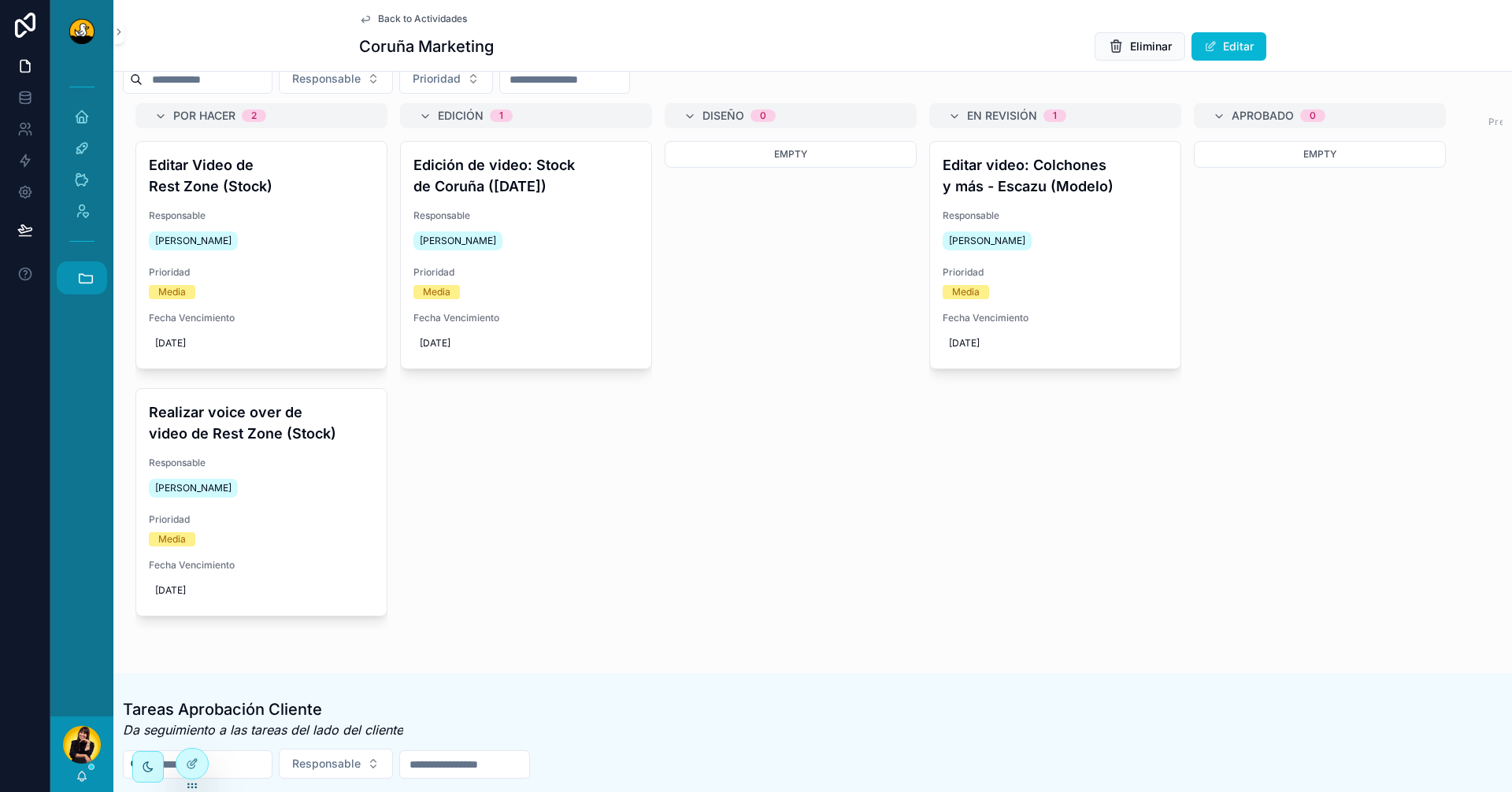
click at [90, 275] on icon "scrollable content" at bounding box center [86, 278] width 17 height 17
click at [271, 446] on div "Realizar voice over de video de Rest Zone (Stock) Responsable [PERSON_NAME] Pri…" at bounding box center [262, 503] width 251 height 227
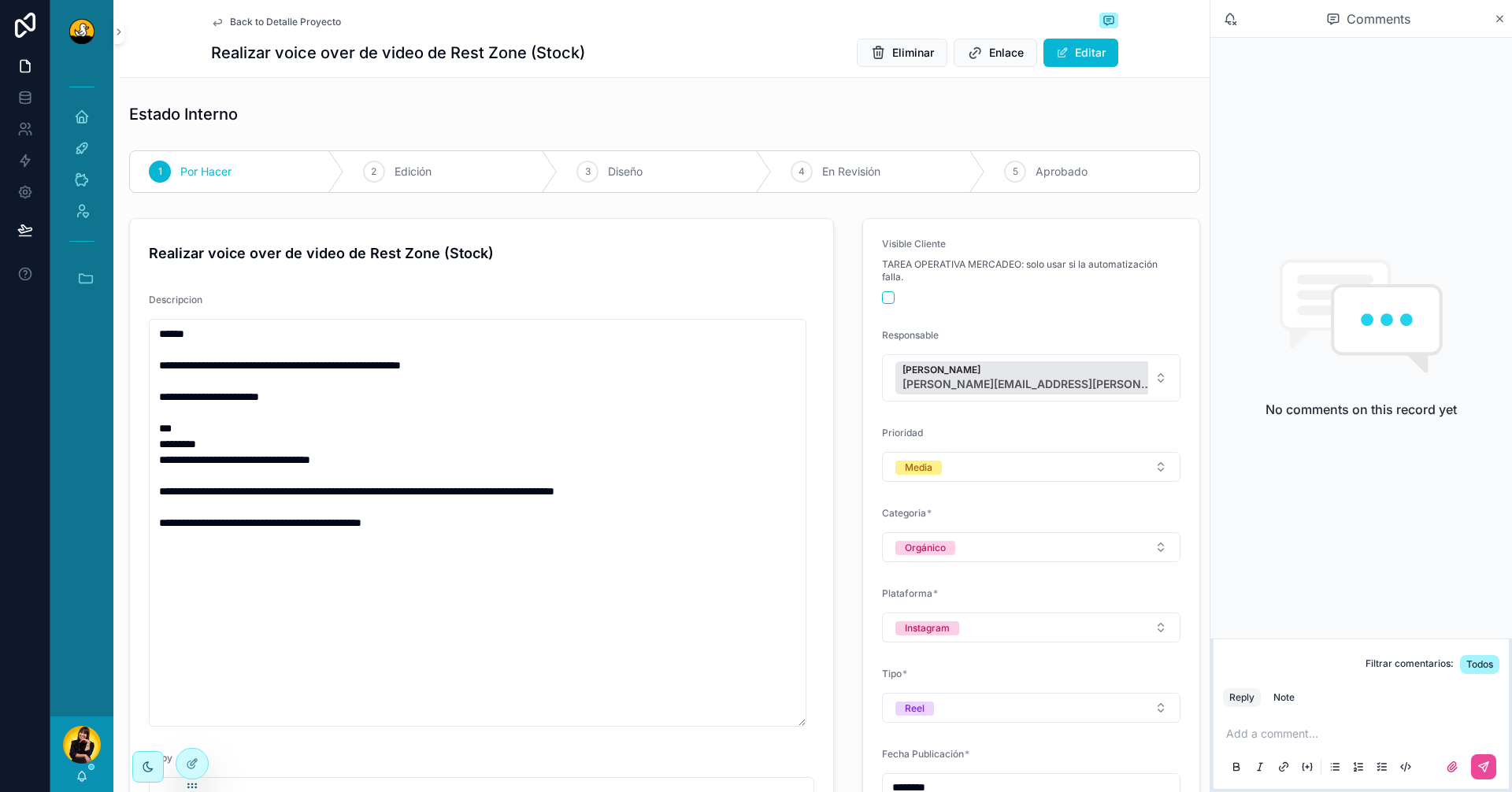
click at [214, 20] on icon "scrollable content" at bounding box center [217, 23] width 8 height 6
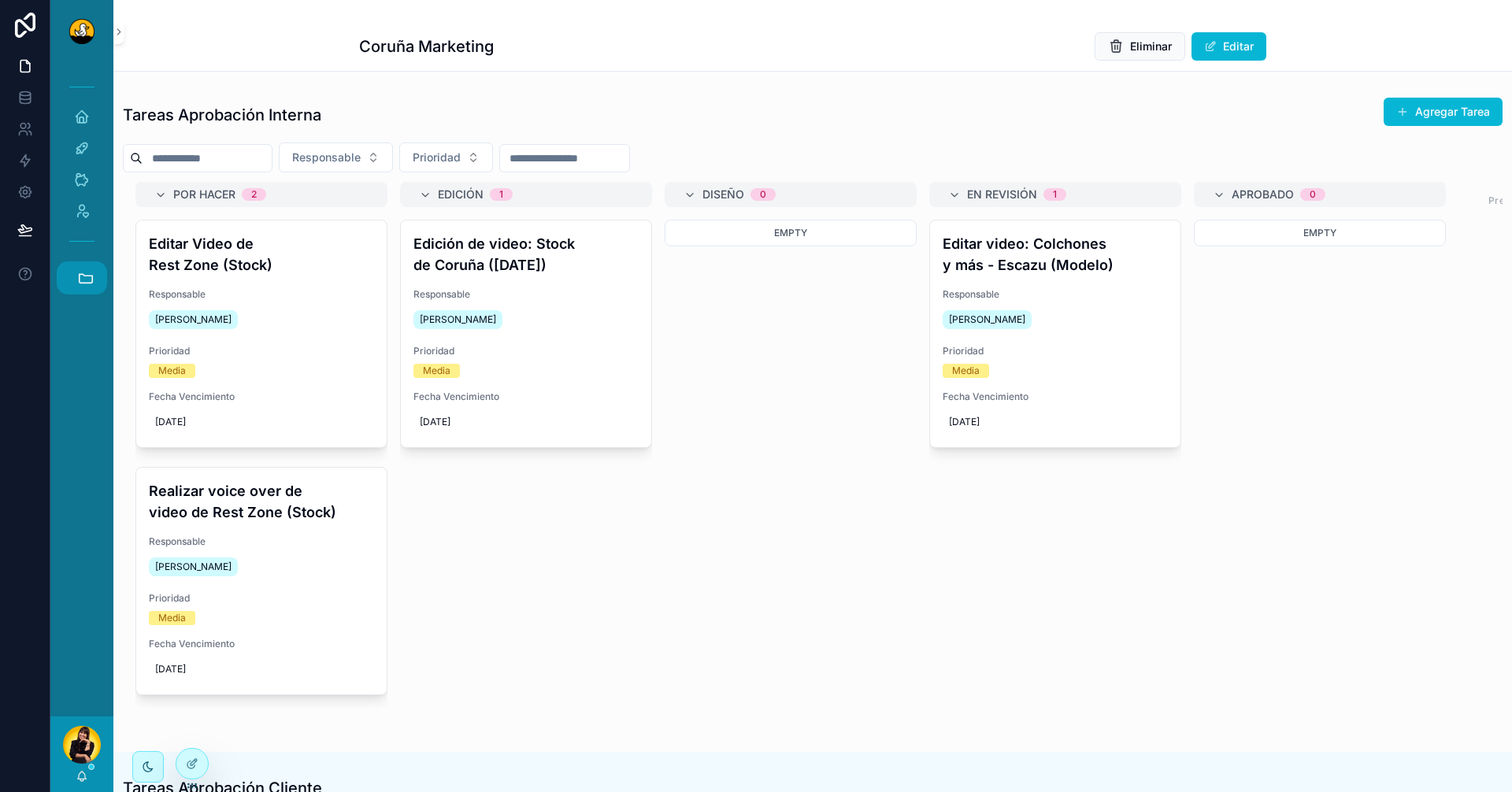
click at [98, 274] on button "Accesos rápidos" at bounding box center [82, 278] width 51 height 33
click at [83, 589] on span "HC" at bounding box center [81, 587] width 17 height 17
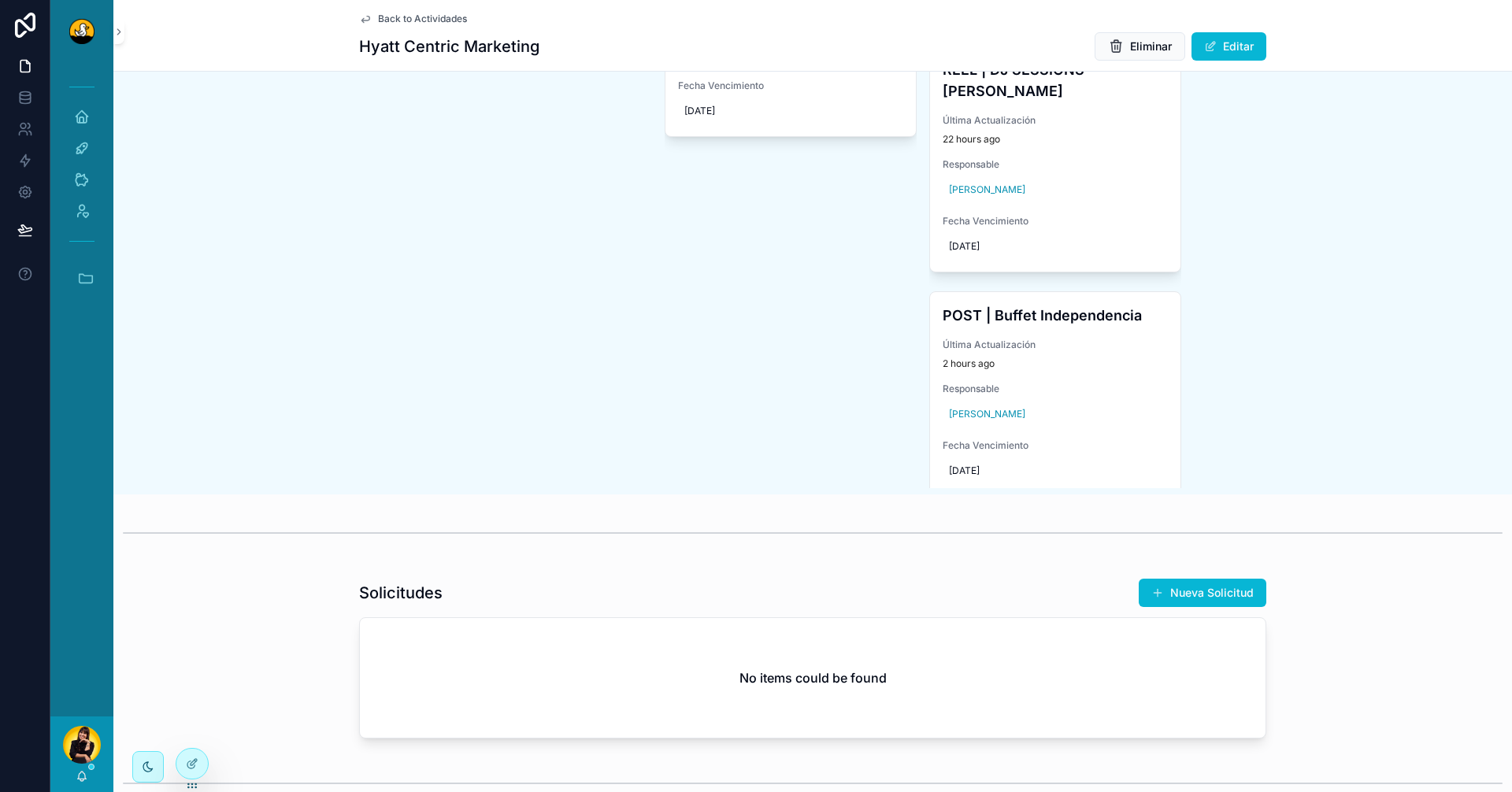
scroll to position [393, 0]
